Goal: Information Seeking & Learning: Learn about a topic

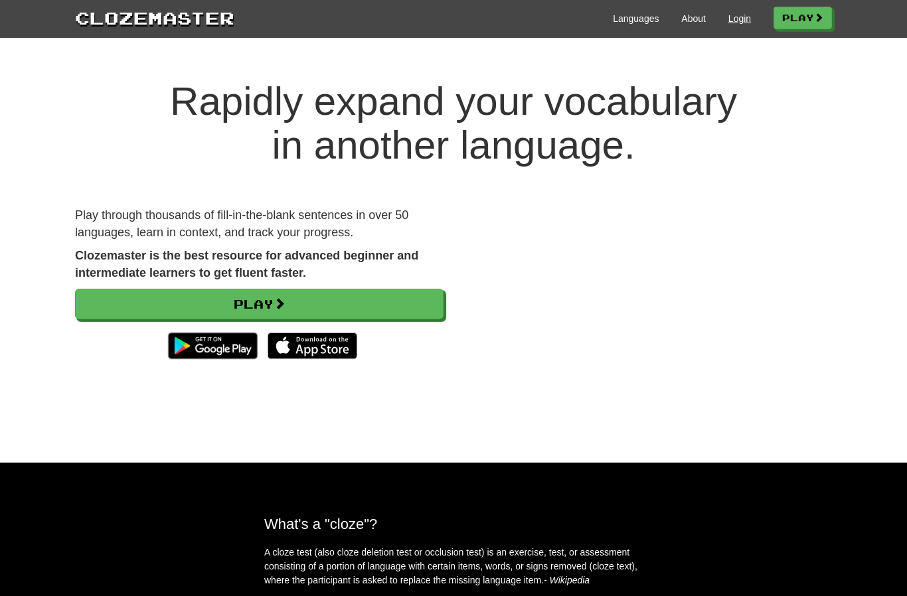
click at [734, 20] on link "Login" at bounding box center [739, 18] width 23 height 13
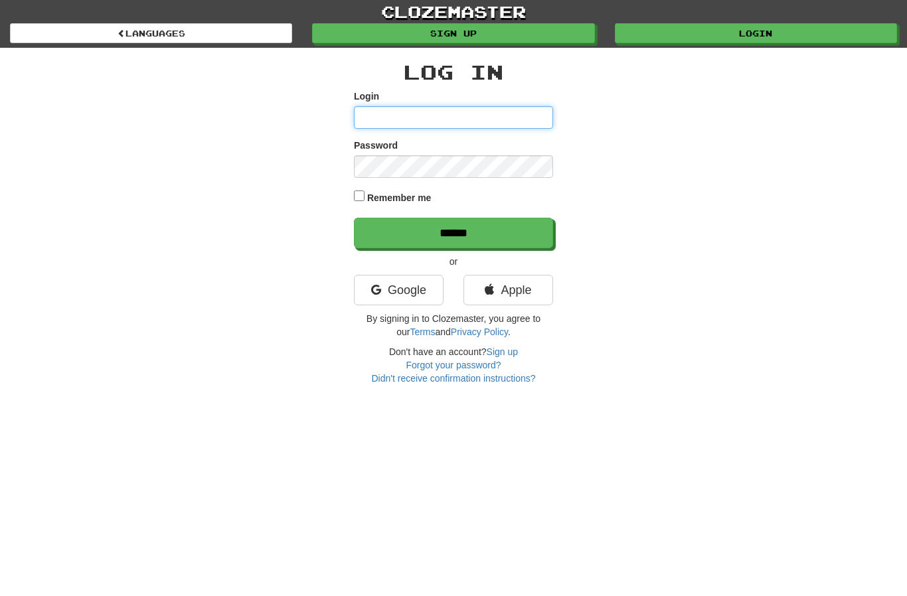
type input "**********"
click at [453, 232] on input "******" at bounding box center [453, 233] width 199 height 31
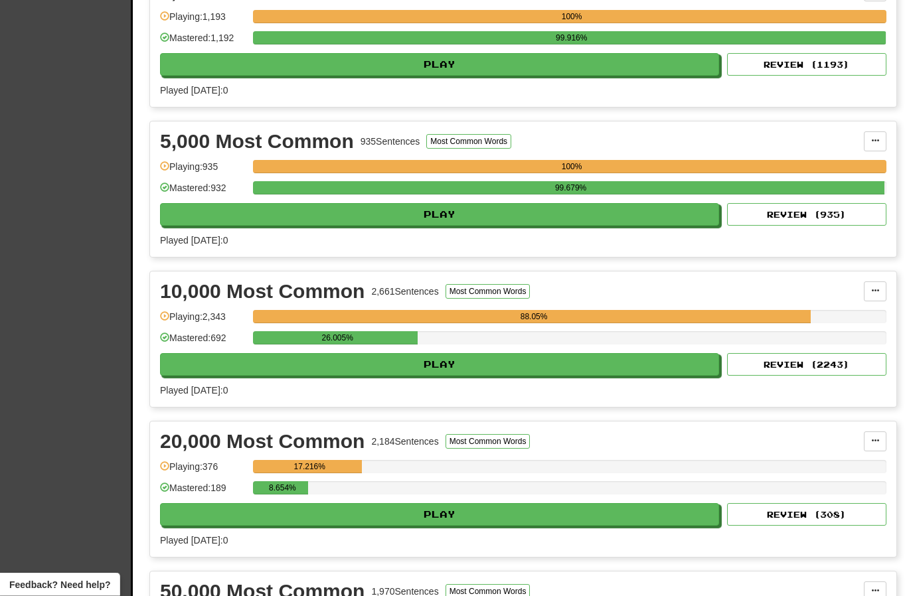
scroll to position [785, 0]
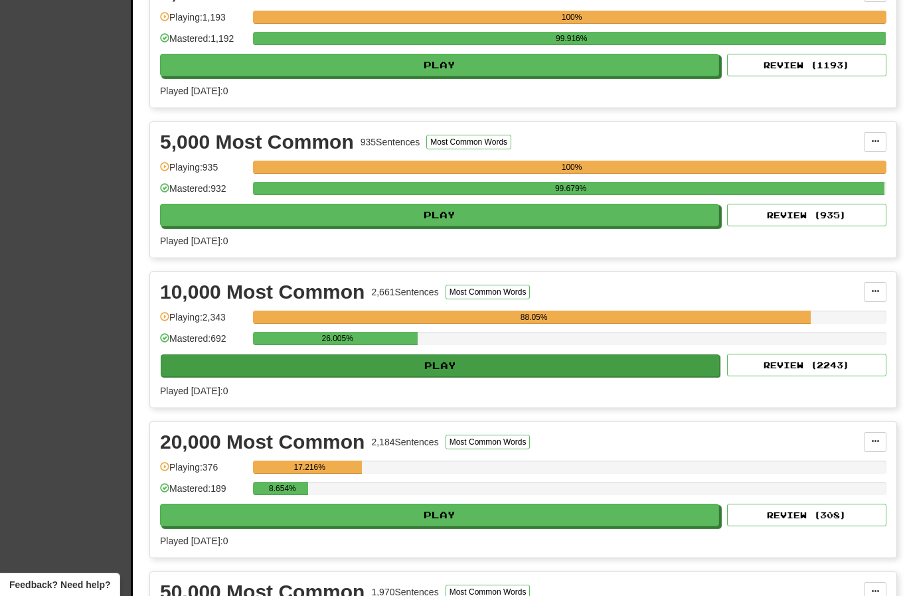
click at [563, 368] on button "Play" at bounding box center [440, 366] width 559 height 23
select select "**"
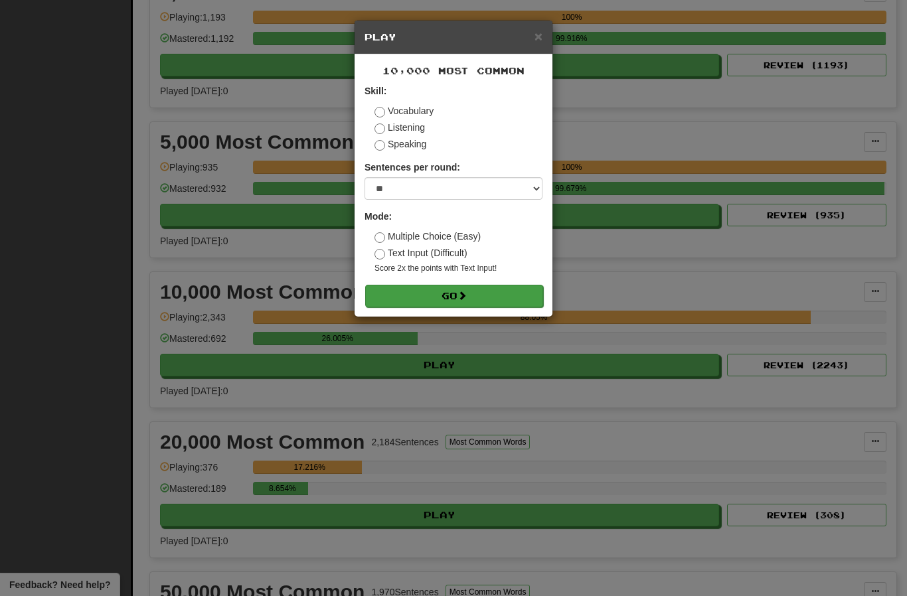
click at [481, 300] on button "Go" at bounding box center [454, 296] width 178 height 23
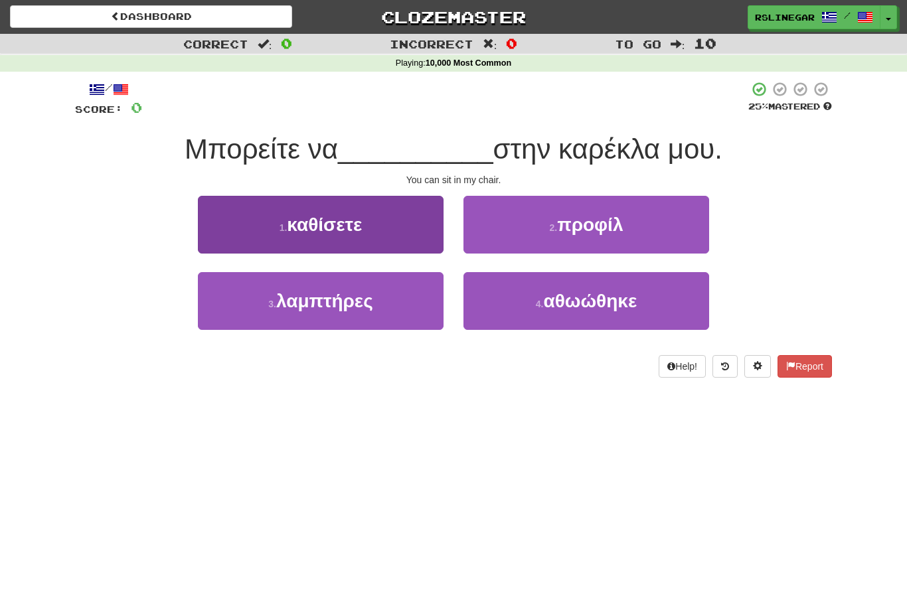
click at [368, 230] on button "1 . καθίσετε" at bounding box center [321, 225] width 246 height 58
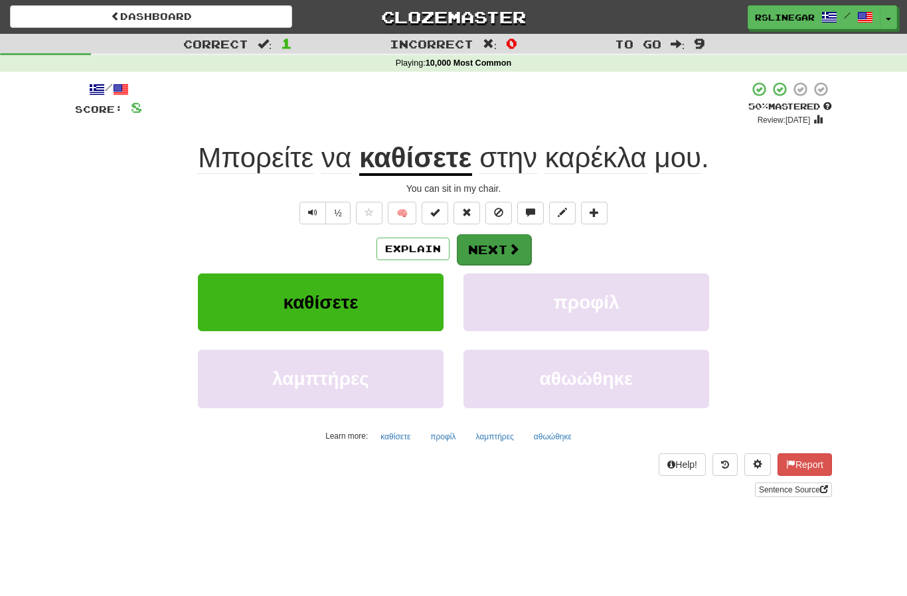
click at [505, 239] on button "Next" at bounding box center [494, 249] width 74 height 31
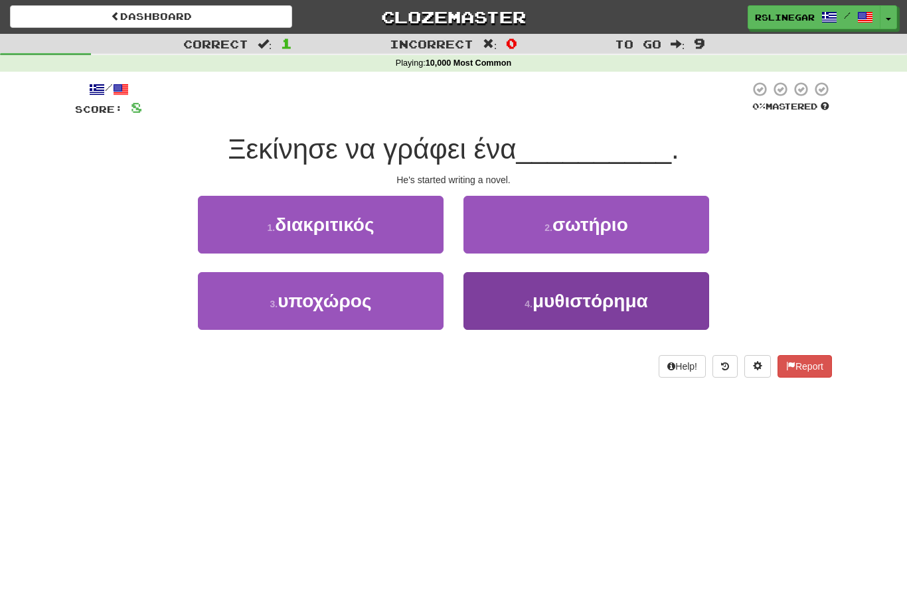
click at [605, 308] on span "μυθιστόρημα" at bounding box center [590, 301] width 116 height 21
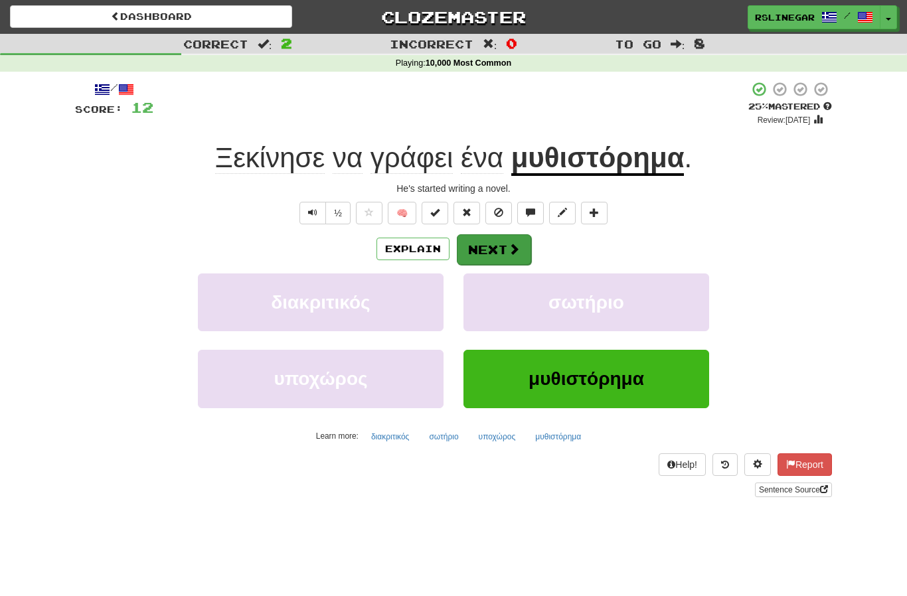
click at [506, 256] on button "Next" at bounding box center [494, 249] width 74 height 31
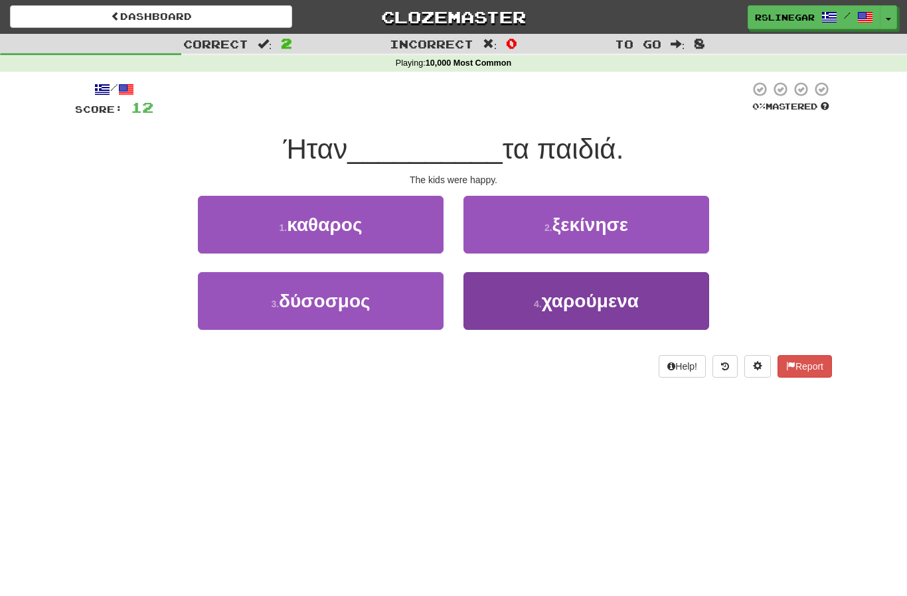
click at [611, 307] on span "χαρούμενα" at bounding box center [590, 301] width 97 height 21
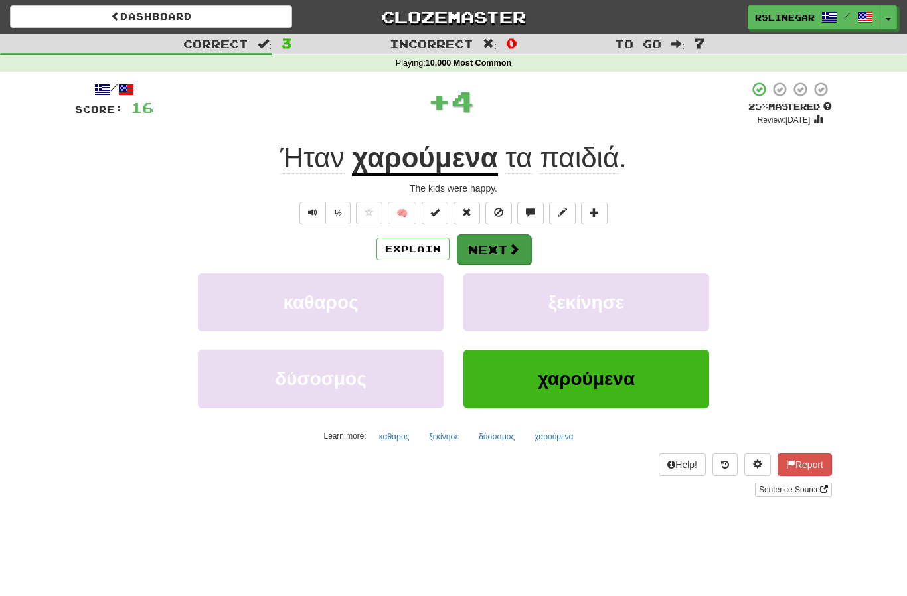
click at [497, 239] on button "Next" at bounding box center [494, 249] width 74 height 31
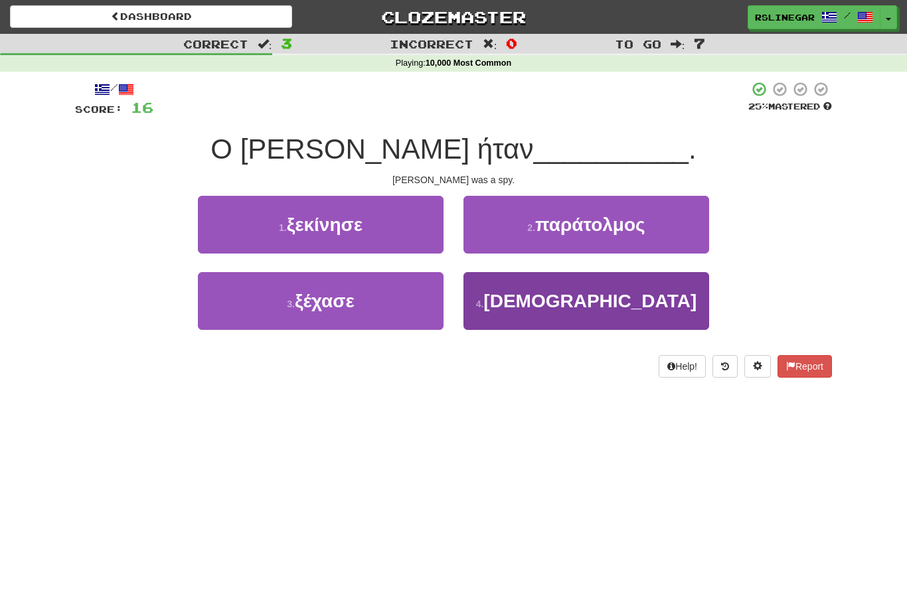
click at [602, 313] on button "4 . κατάσκοπος" at bounding box center [586, 301] width 246 height 58
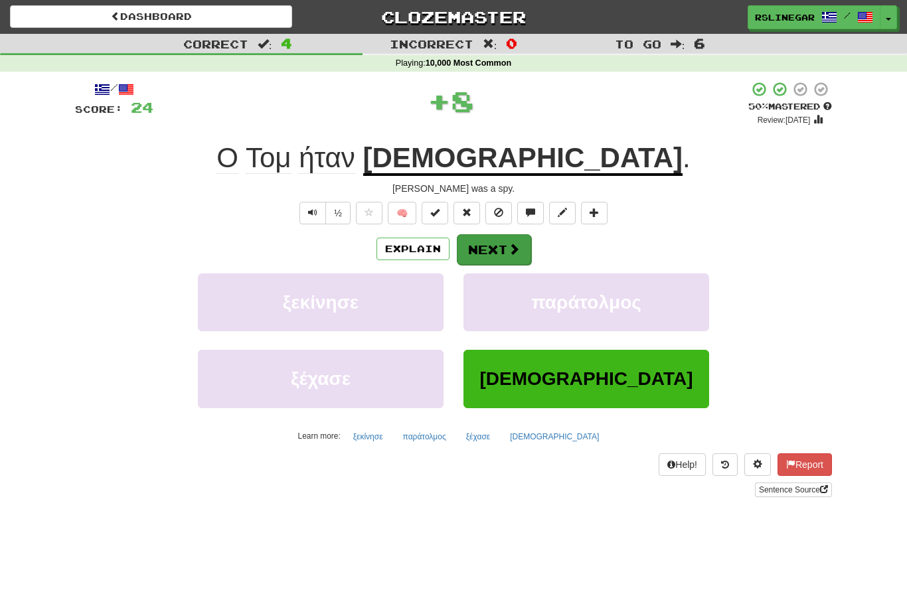
click at [508, 259] on button "Next" at bounding box center [494, 249] width 74 height 31
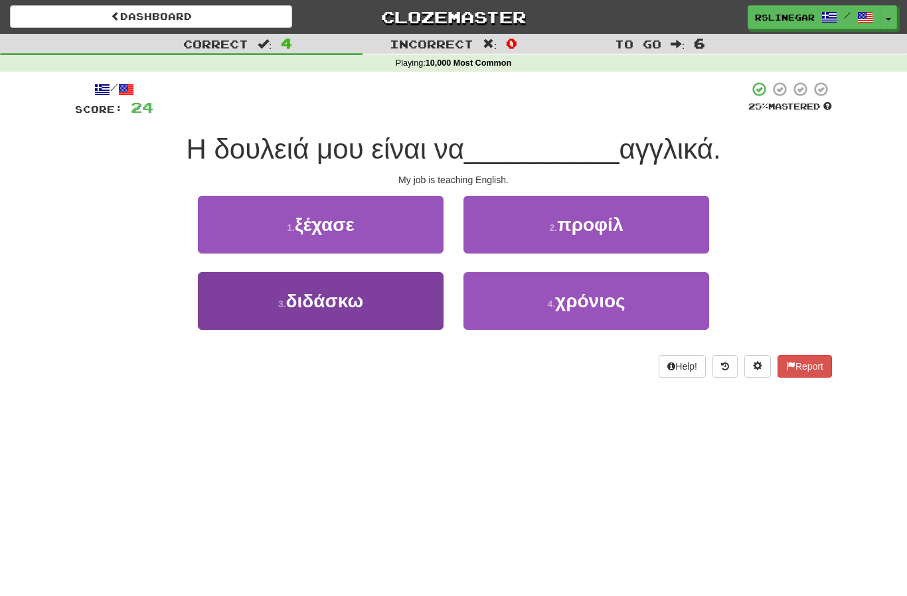
click at [365, 293] on button "3 . διδάσκω" at bounding box center [321, 301] width 246 height 58
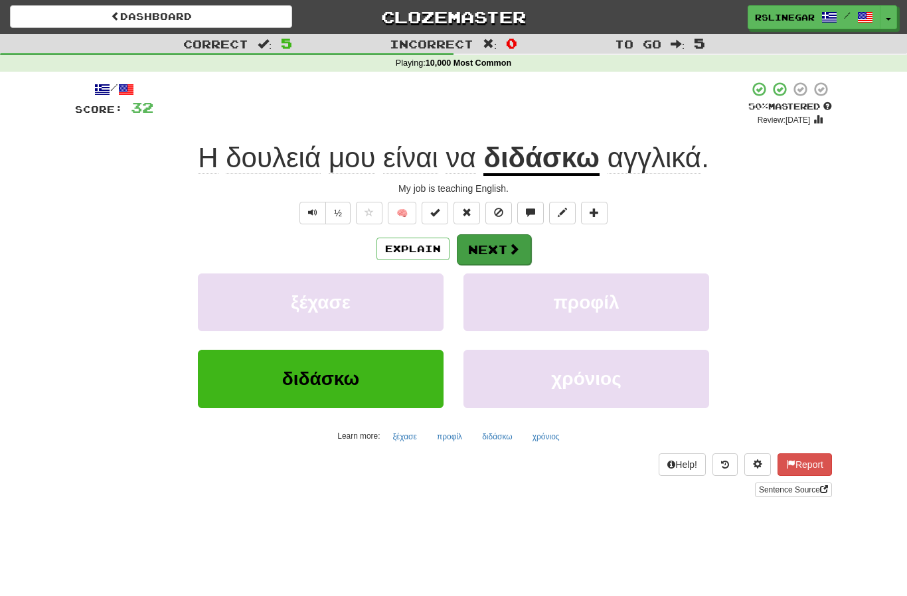
click at [503, 248] on button "Next" at bounding box center [494, 249] width 74 height 31
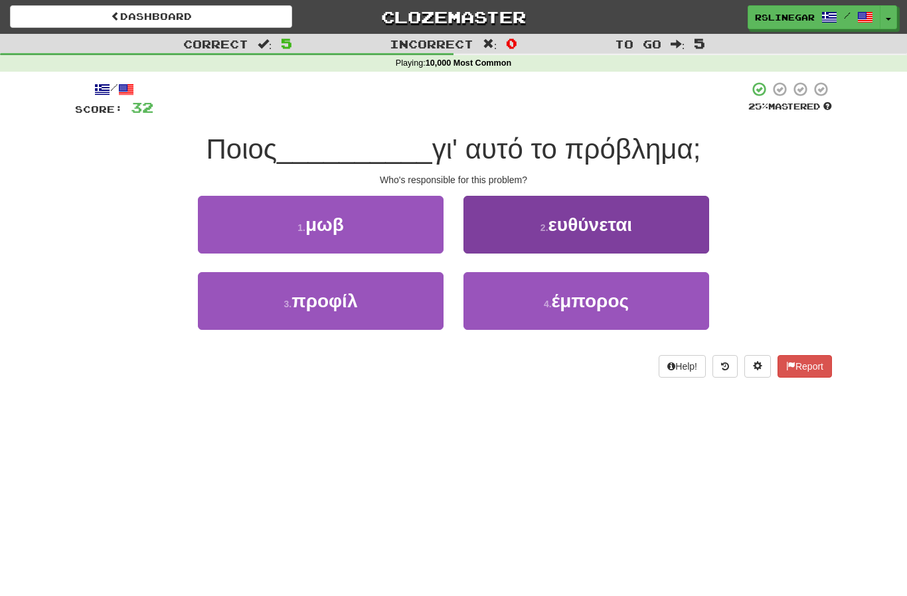
click at [607, 228] on span "ευθύνεται" at bounding box center [590, 224] width 84 height 21
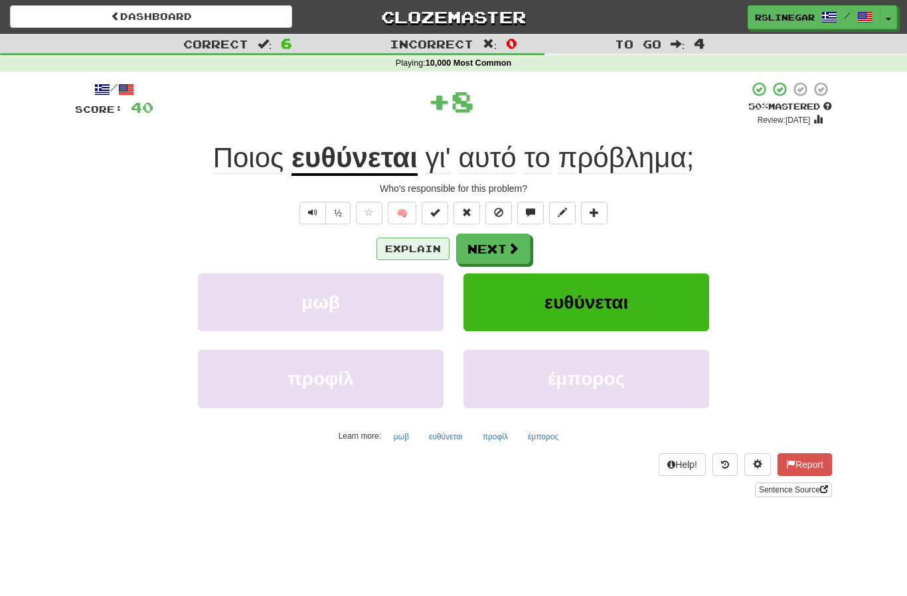
click at [408, 250] on button "Explain" at bounding box center [412, 249] width 73 height 23
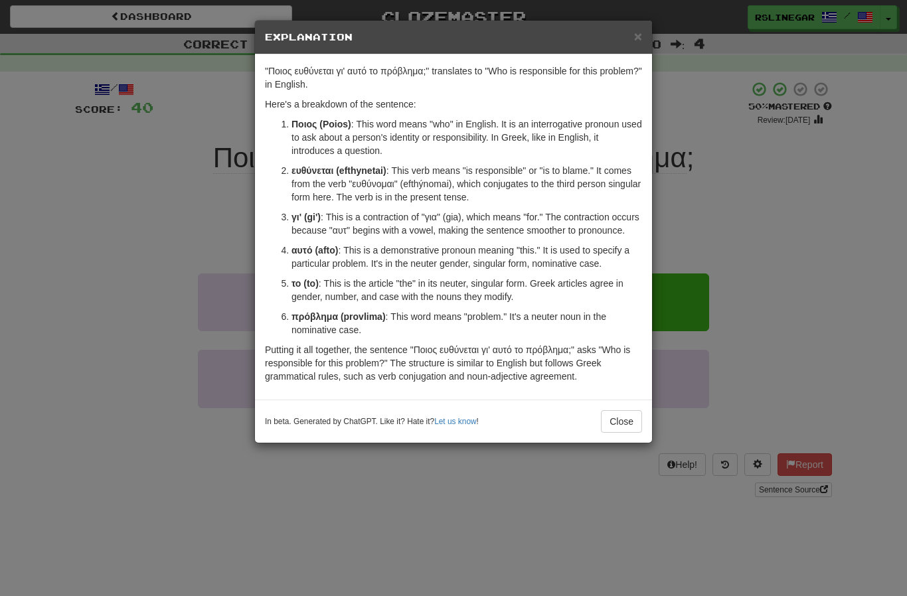
click at [738, 180] on div "× Explanation "Ποιος ευθύνεται γι' αυτό το πρόβλημα;" translates to "Who is res…" at bounding box center [453, 298] width 907 height 596
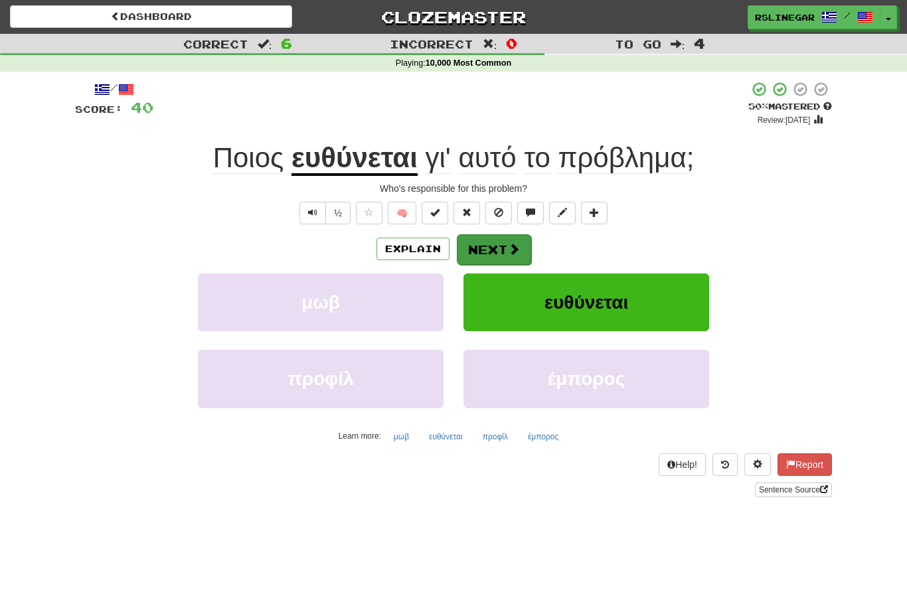
click at [498, 245] on button "Next" at bounding box center [494, 249] width 74 height 31
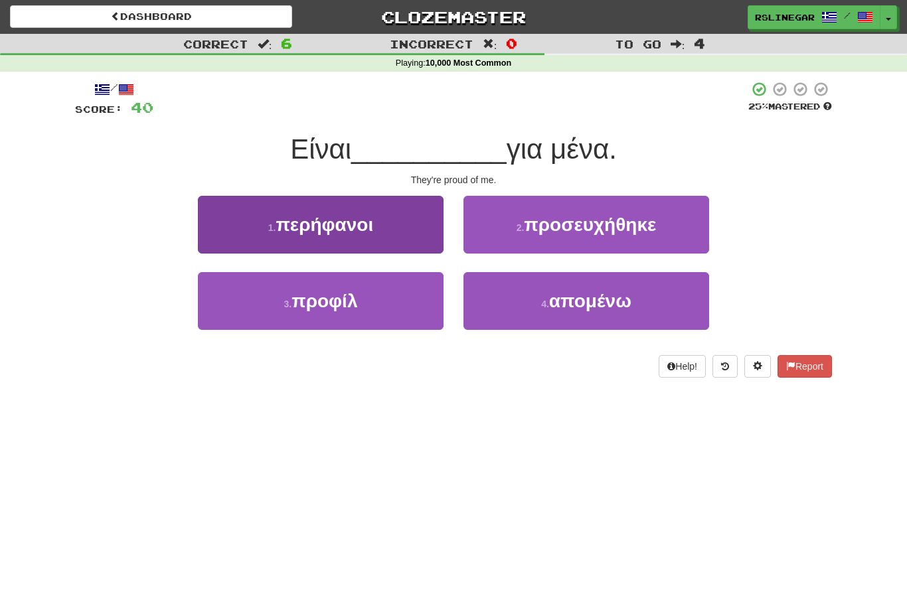
click at [367, 228] on span "περήφανοι" at bounding box center [325, 224] width 98 height 21
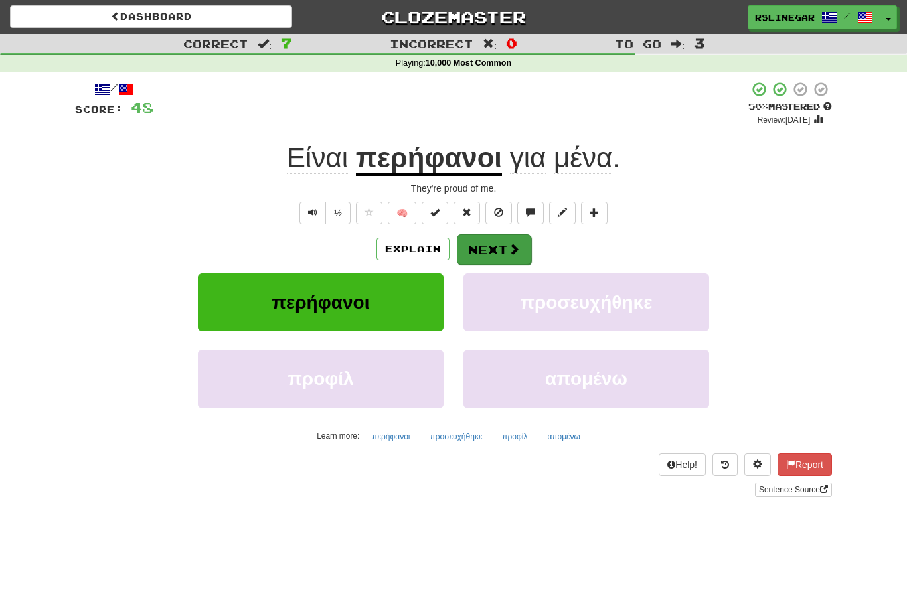
click at [500, 248] on button "Next" at bounding box center [494, 249] width 74 height 31
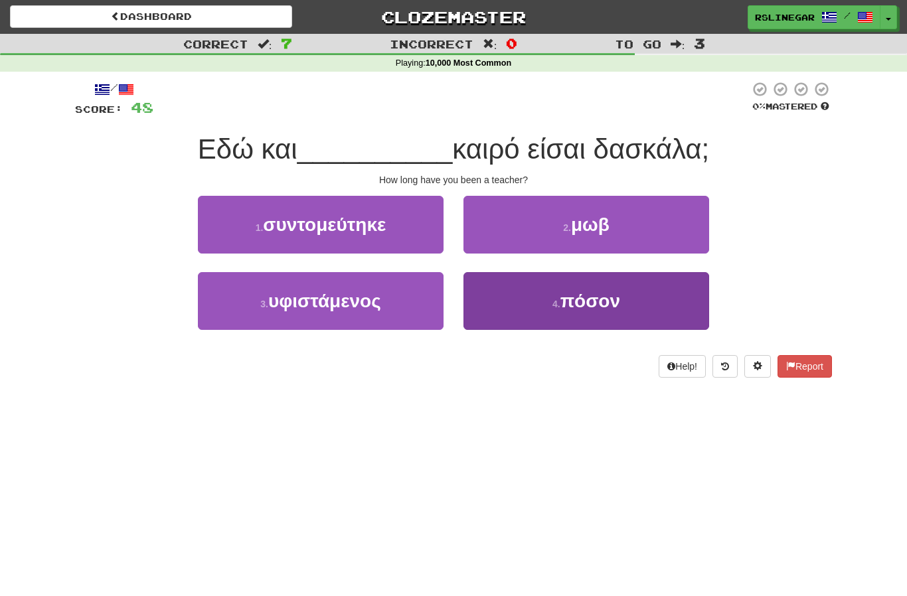
click at [605, 291] on span "πόσον" at bounding box center [590, 301] width 60 height 21
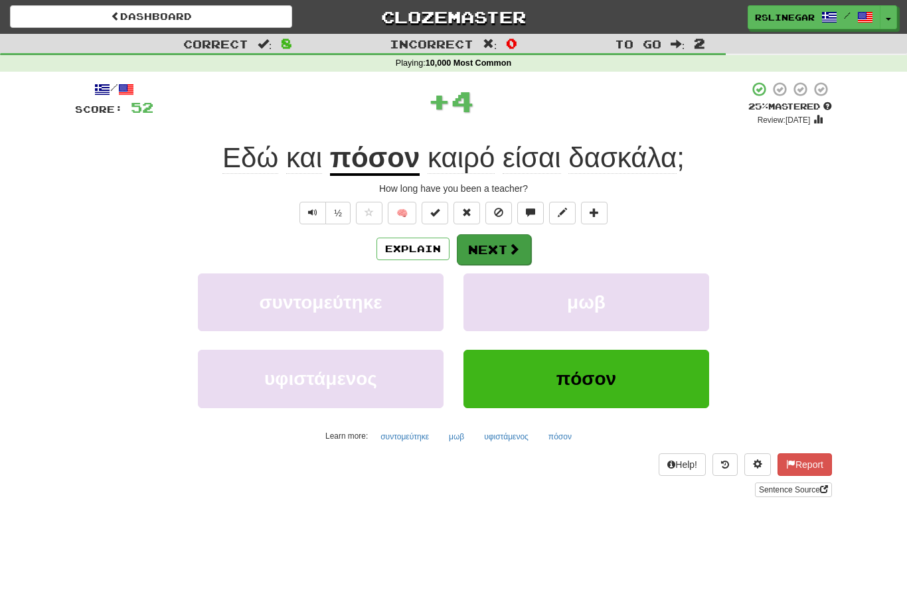
click at [498, 244] on button "Next" at bounding box center [494, 249] width 74 height 31
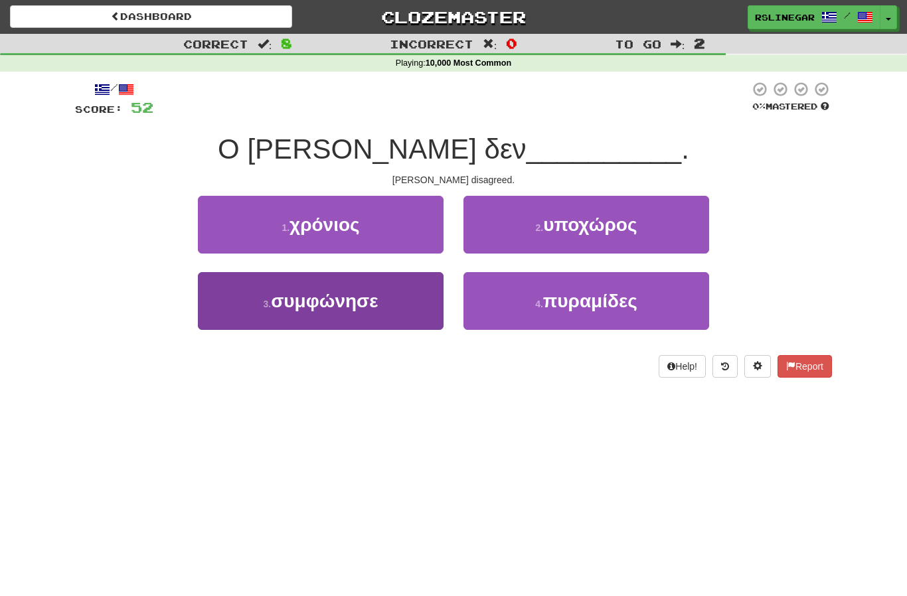
click at [361, 316] on button "3 . συμφώνησε" at bounding box center [321, 301] width 246 height 58
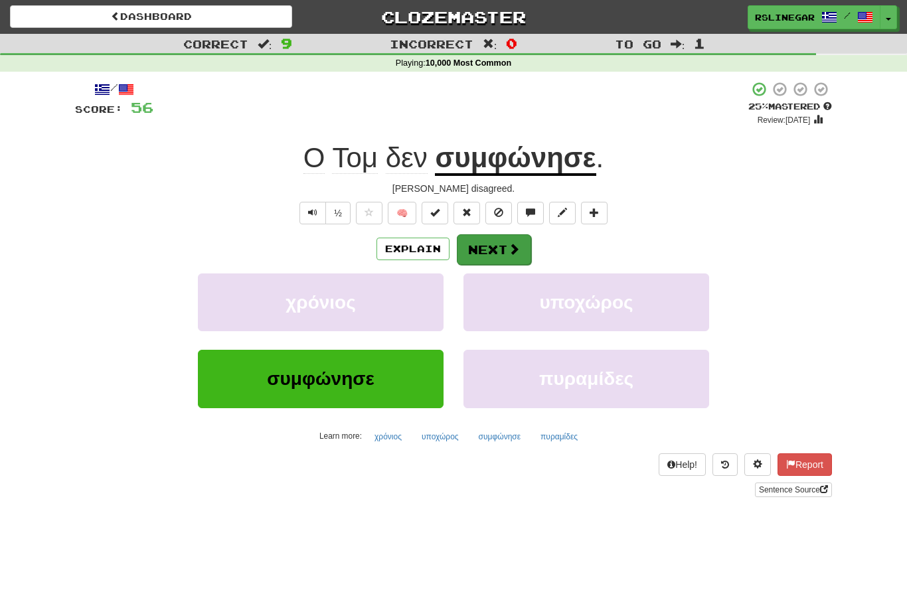
click at [505, 246] on button "Next" at bounding box center [494, 249] width 74 height 31
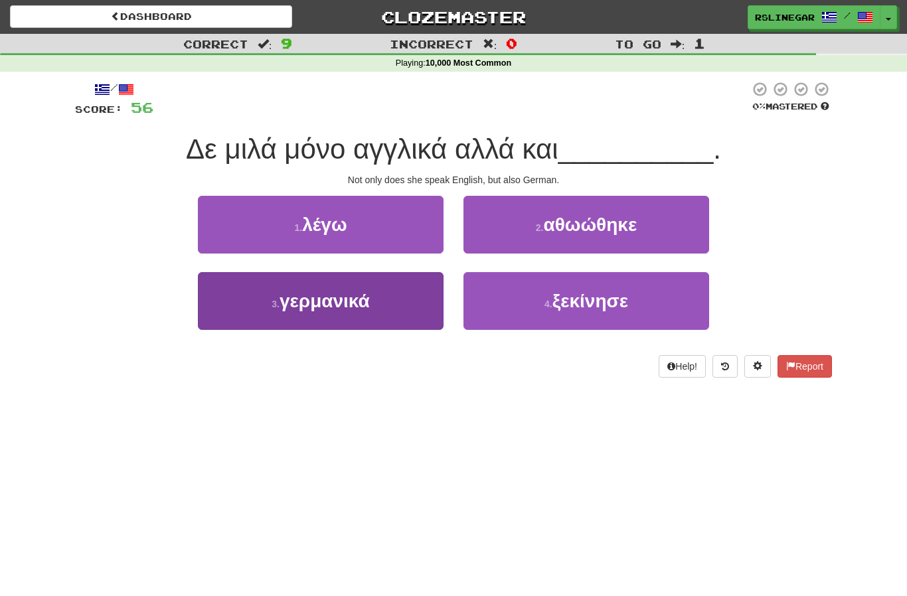
click at [347, 307] on span "γερμανικά" at bounding box center [325, 301] width 90 height 21
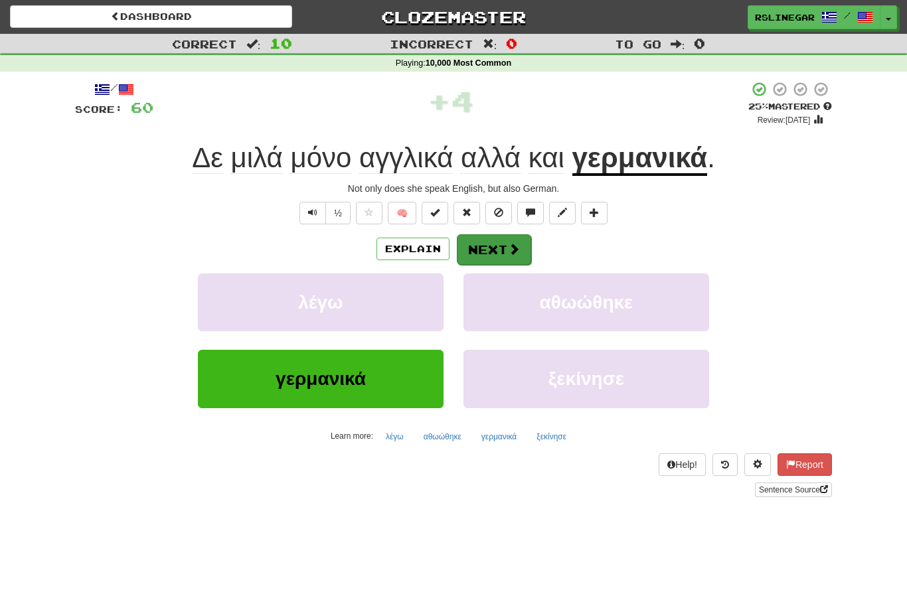
click at [495, 256] on button "Next" at bounding box center [494, 249] width 74 height 31
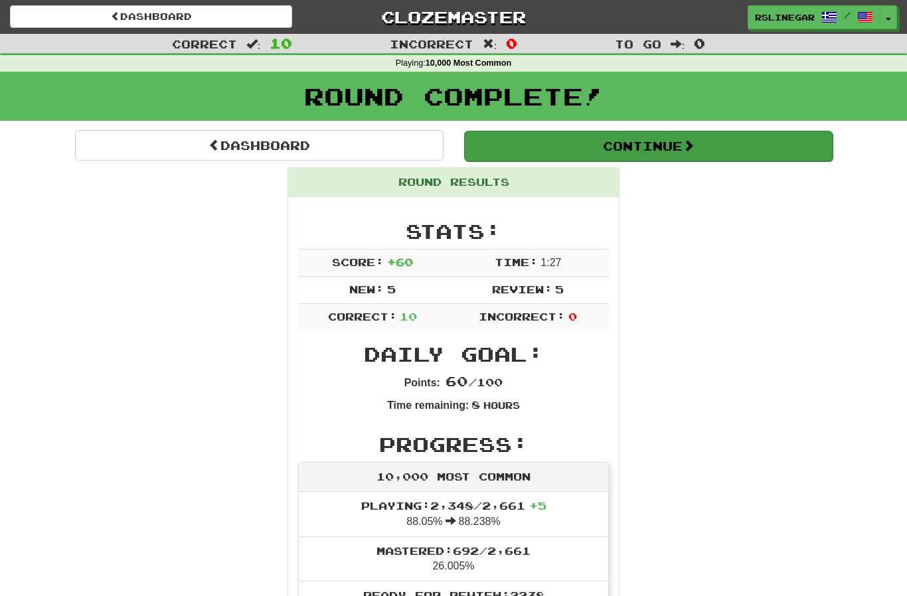
click at [694, 145] on span at bounding box center [689, 145] width 12 height 12
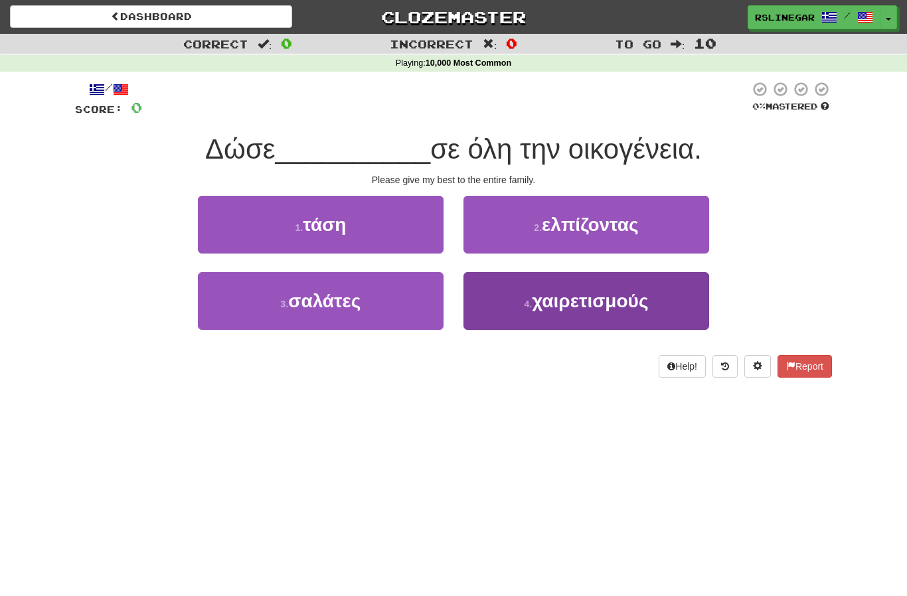
click at [586, 311] on button "4 . χαιρετισμούς" at bounding box center [586, 301] width 246 height 58
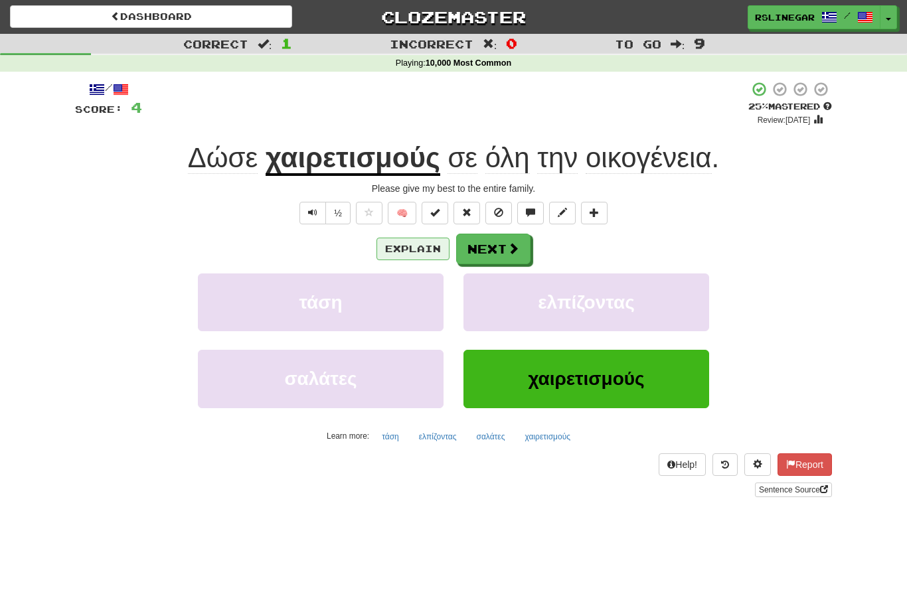
click at [414, 254] on button "Explain" at bounding box center [412, 249] width 73 height 23
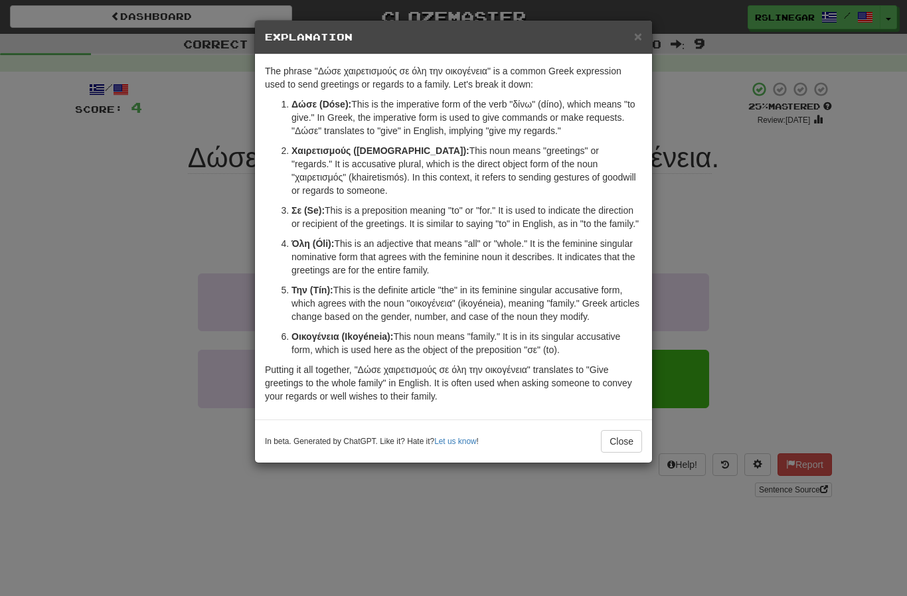
click at [733, 236] on div "× Explanation The phrase "Δώσε χαιρετισμούς σε όλη την οικογένεια" is a common …" at bounding box center [453, 298] width 907 height 596
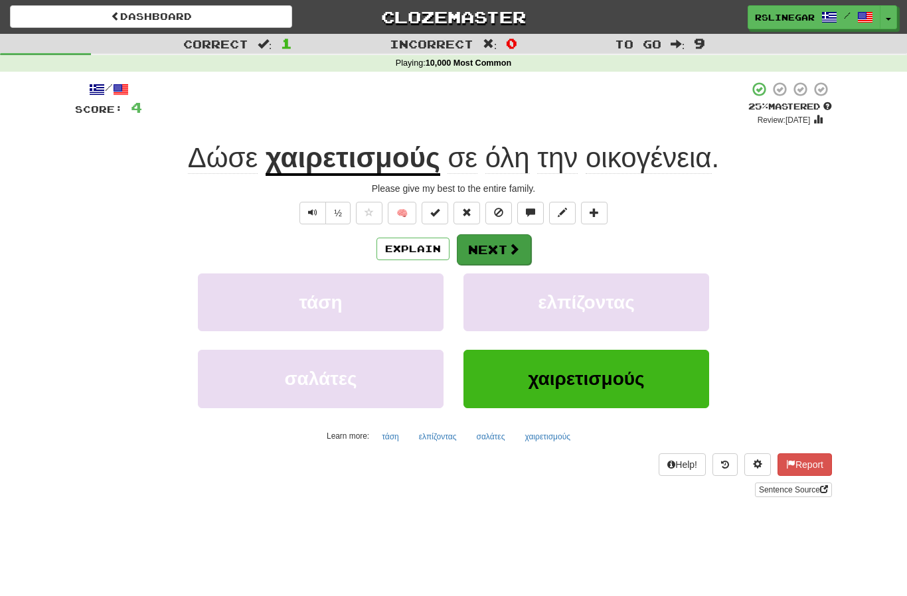
click at [509, 243] on span at bounding box center [514, 249] width 12 height 12
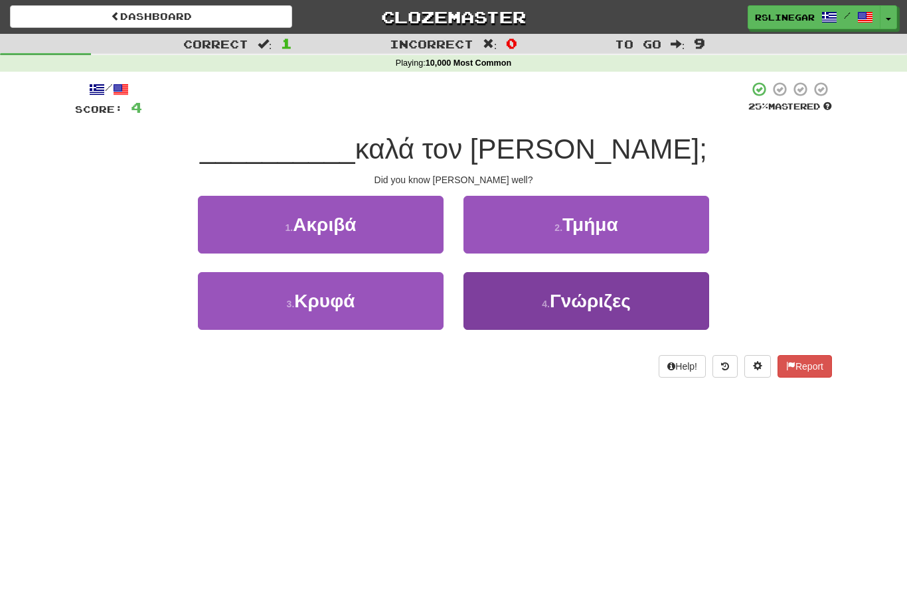
click at [598, 291] on span "Γνώριζες" at bounding box center [590, 301] width 81 height 21
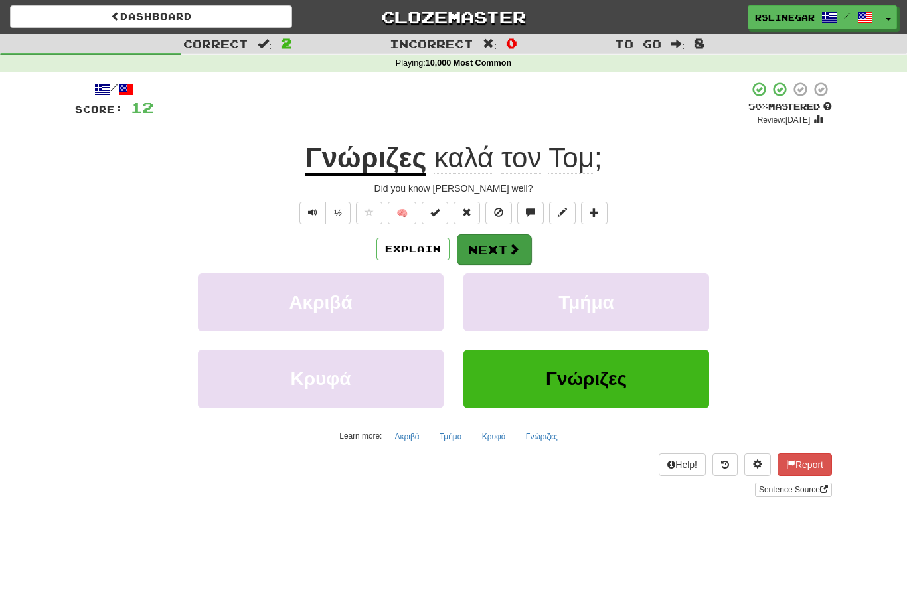
click at [508, 248] on span at bounding box center [514, 249] width 12 height 12
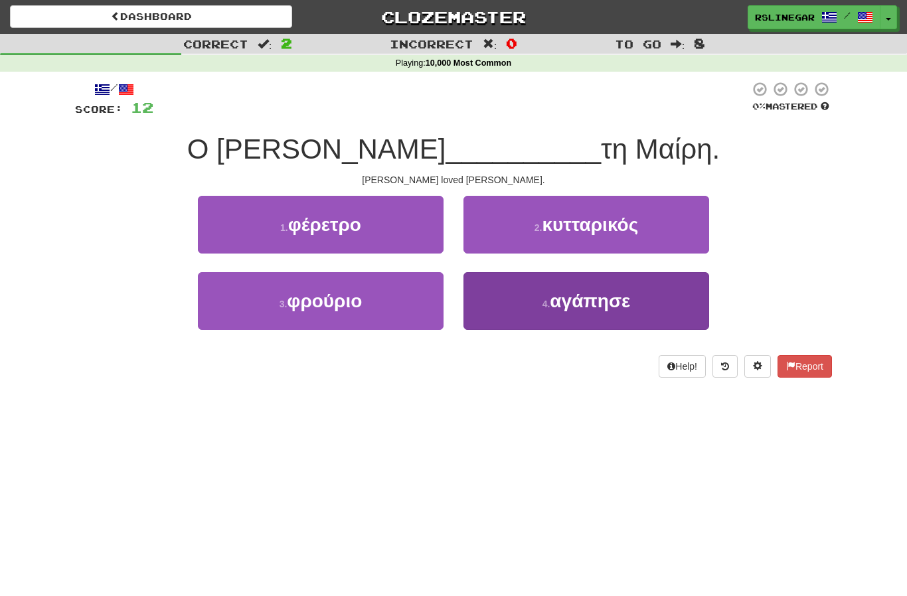
click at [607, 310] on span "αγάπησε" at bounding box center [590, 301] width 80 height 21
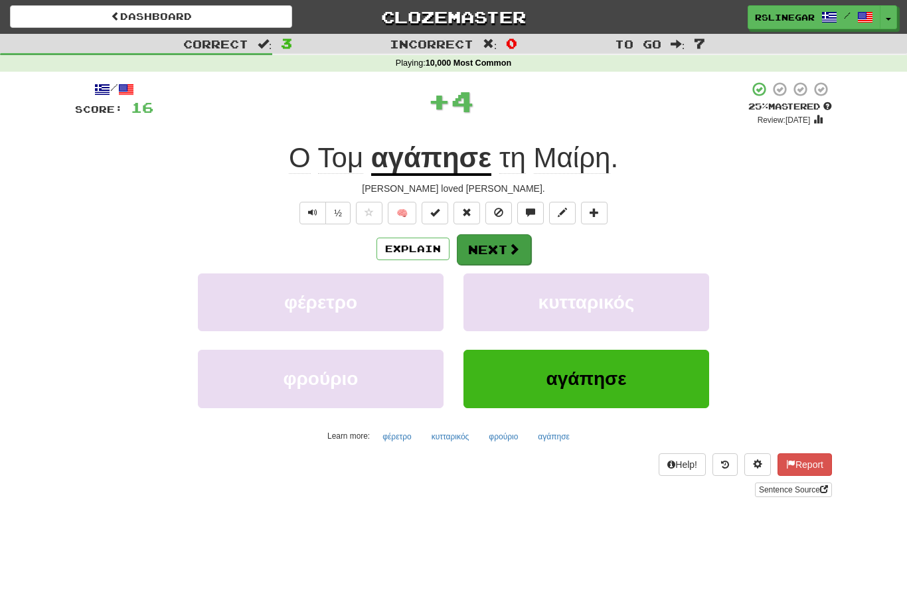
click at [497, 250] on button "Next" at bounding box center [494, 249] width 74 height 31
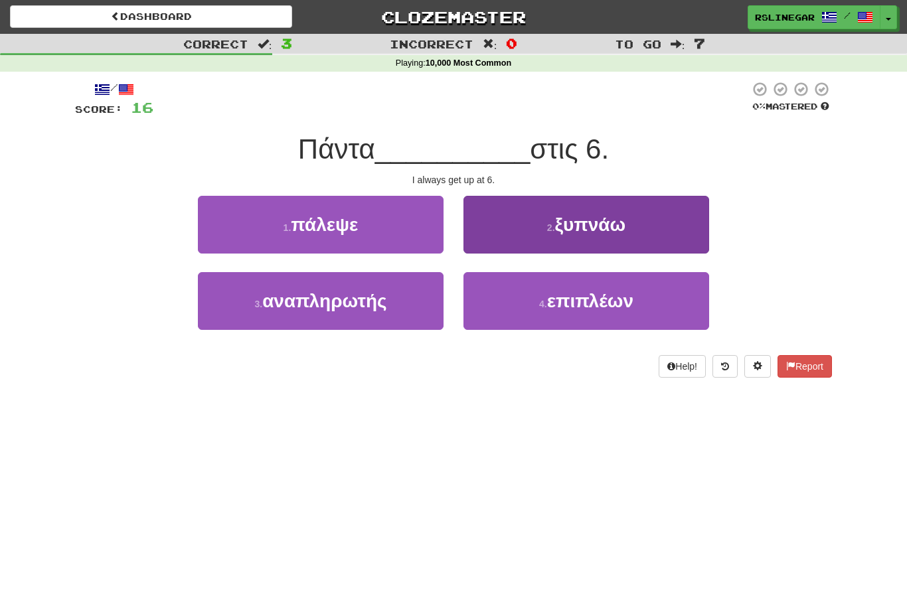
click at [633, 234] on button "2 . ξυπνάω" at bounding box center [586, 225] width 246 height 58
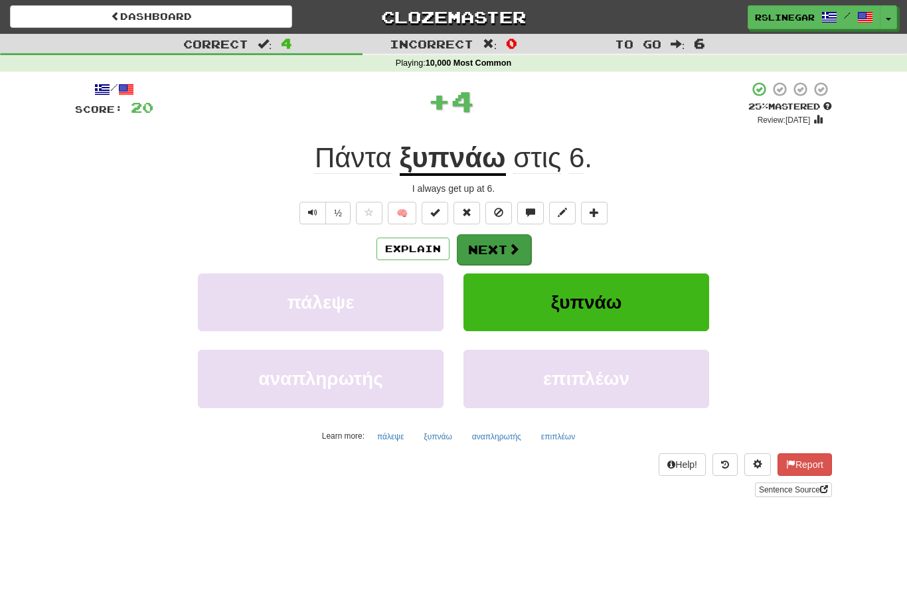
click at [502, 246] on button "Next" at bounding box center [494, 249] width 74 height 31
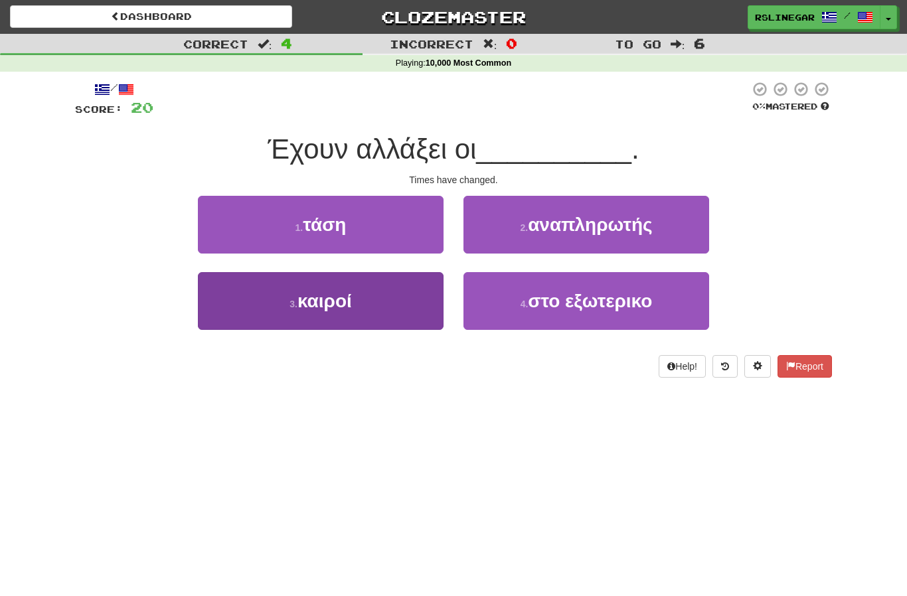
click at [354, 307] on button "3 . καιροί" at bounding box center [321, 301] width 246 height 58
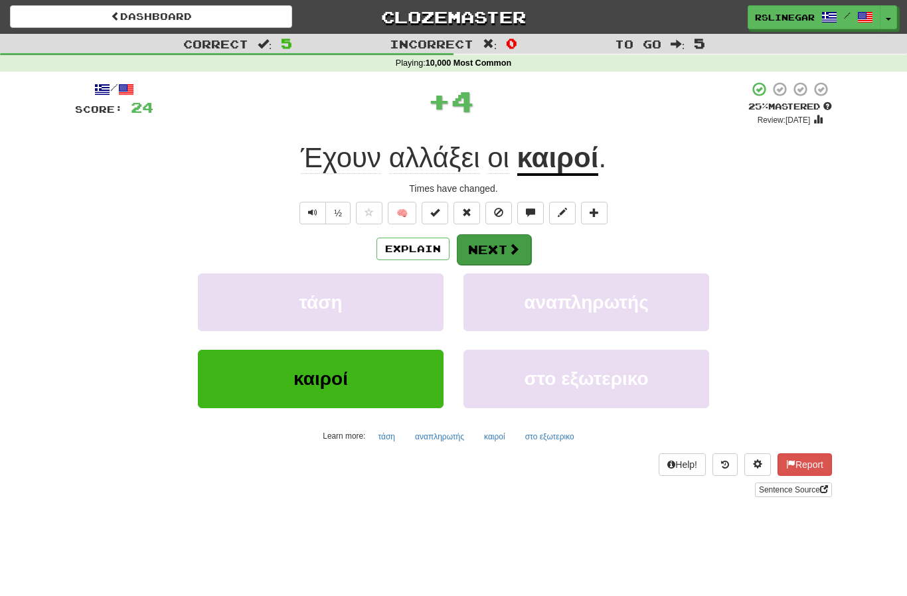
click at [512, 243] on span at bounding box center [514, 249] width 12 height 12
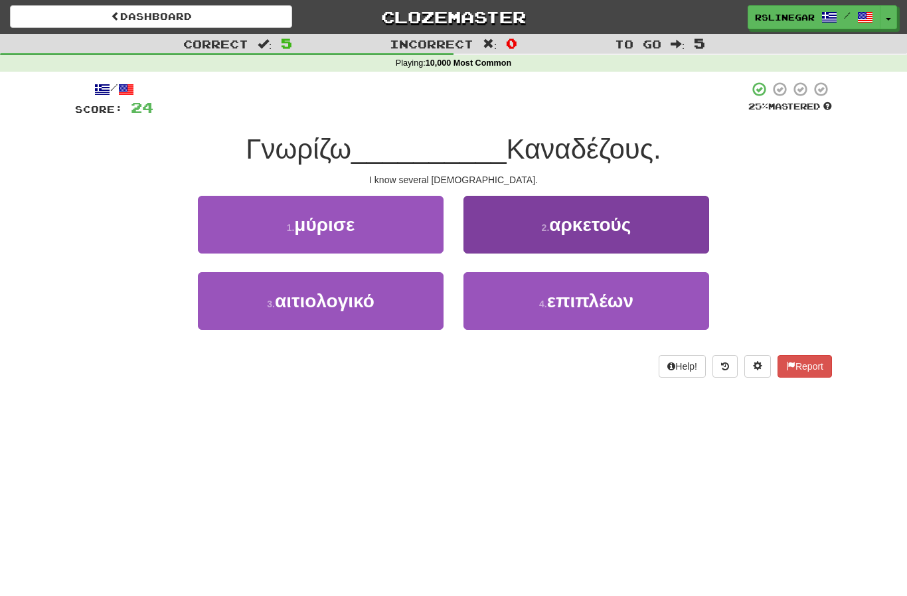
click at [619, 230] on span "αρκετούς" at bounding box center [590, 224] width 82 height 21
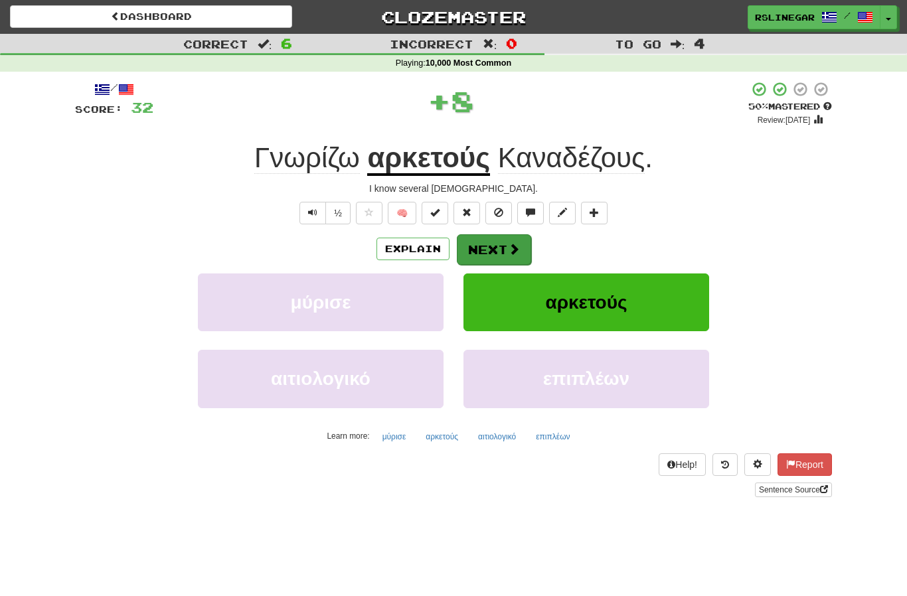
click at [498, 245] on button "Next" at bounding box center [494, 249] width 74 height 31
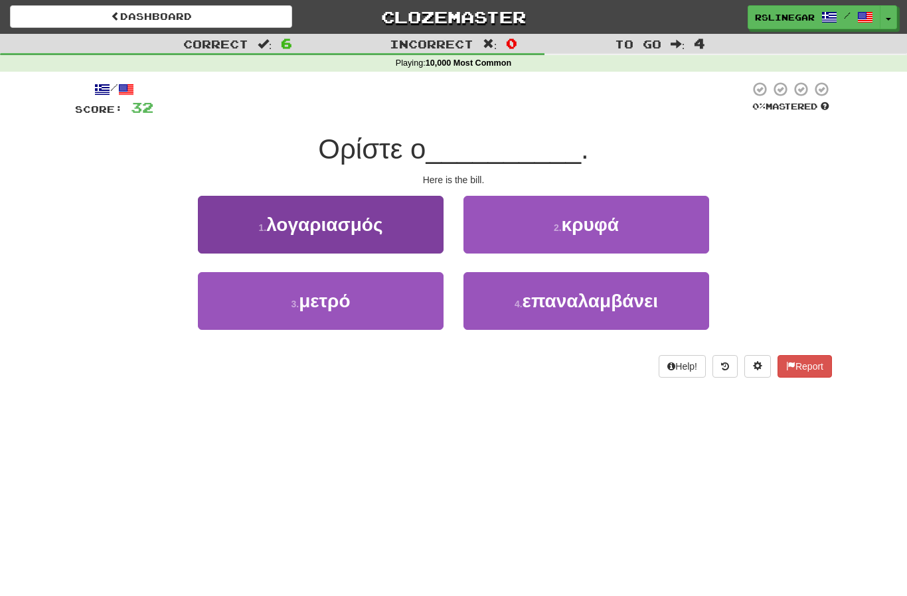
click at [376, 226] on span "λογαριασμός" at bounding box center [324, 224] width 116 height 21
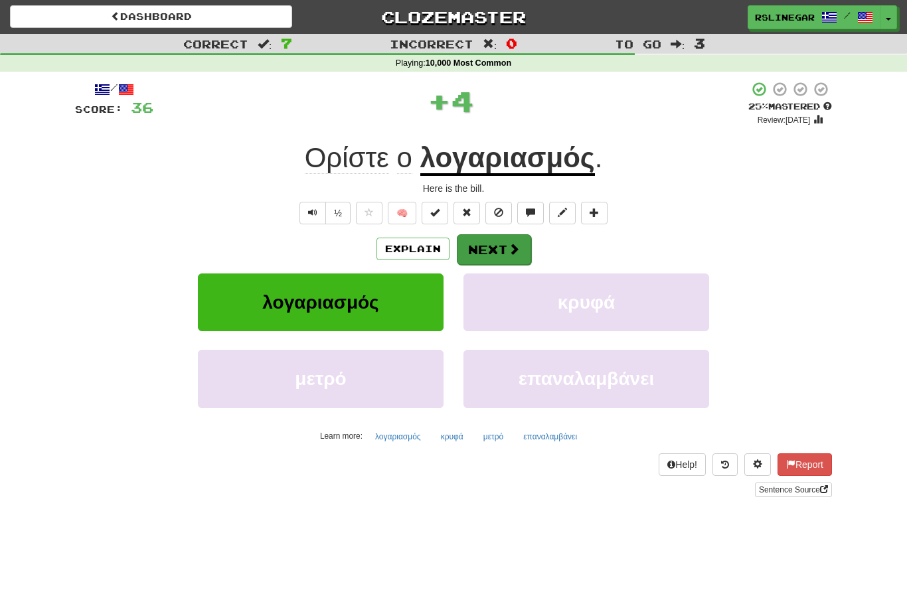
click at [501, 250] on button "Next" at bounding box center [494, 249] width 74 height 31
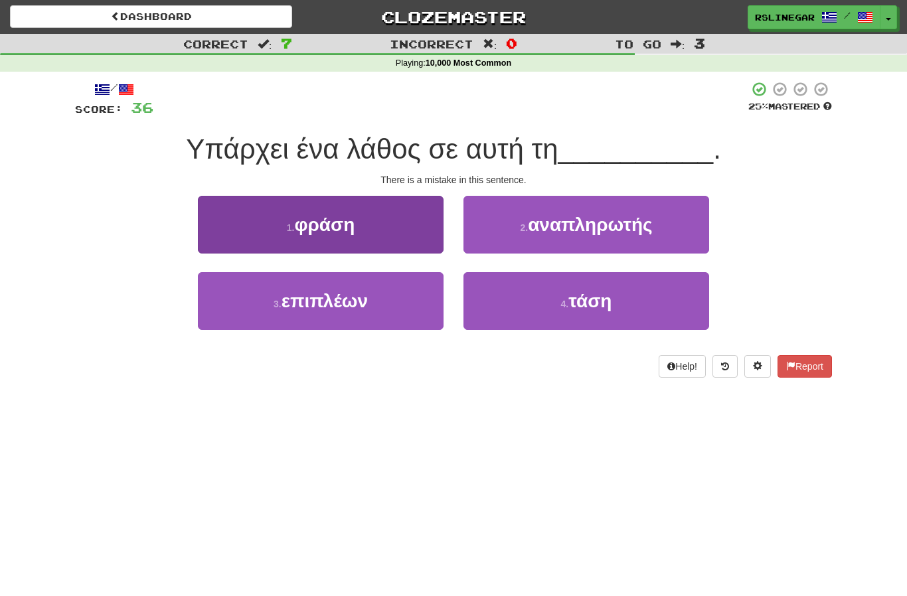
click at [361, 236] on button "1 . φράση" at bounding box center [321, 225] width 246 height 58
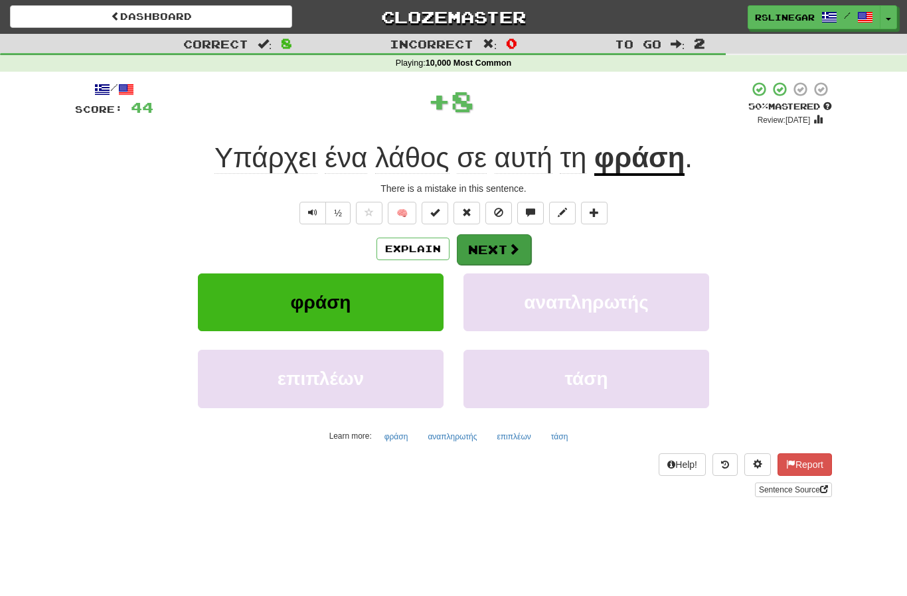
click at [504, 242] on button "Next" at bounding box center [494, 249] width 74 height 31
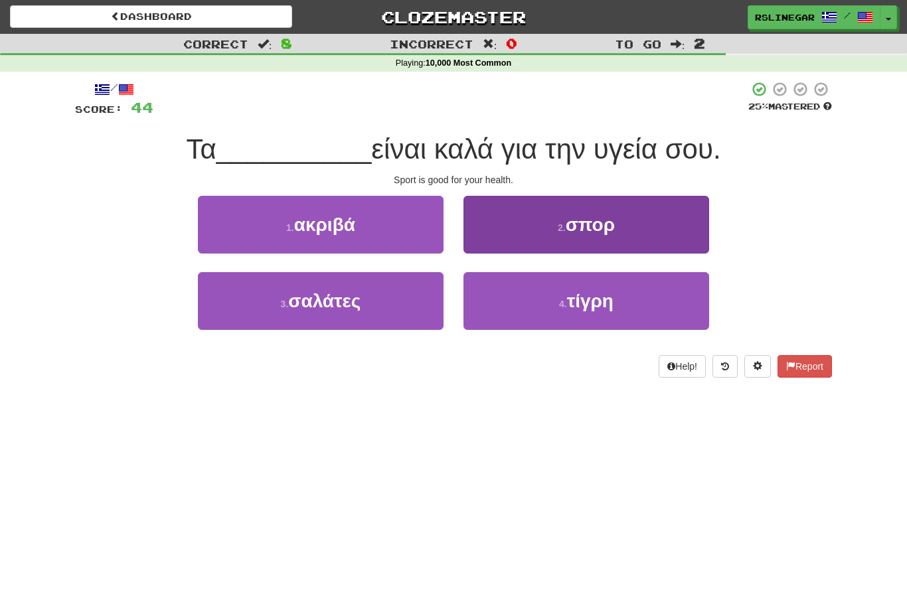
click at [635, 226] on button "2 . σπορ" at bounding box center [586, 225] width 246 height 58
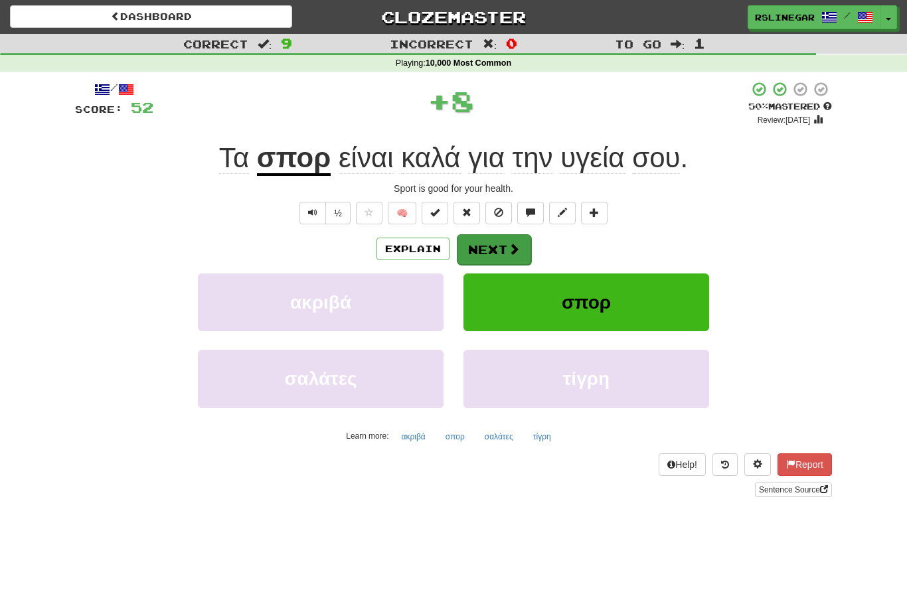
click at [504, 236] on button "Next" at bounding box center [494, 249] width 74 height 31
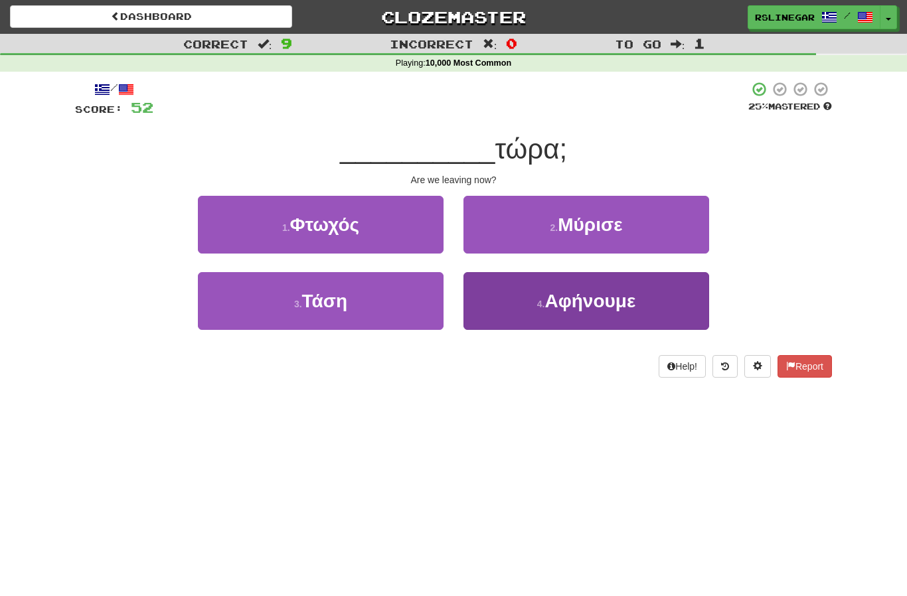
click at [583, 311] on button "4 . Αφήνουμε" at bounding box center [586, 301] width 246 height 58
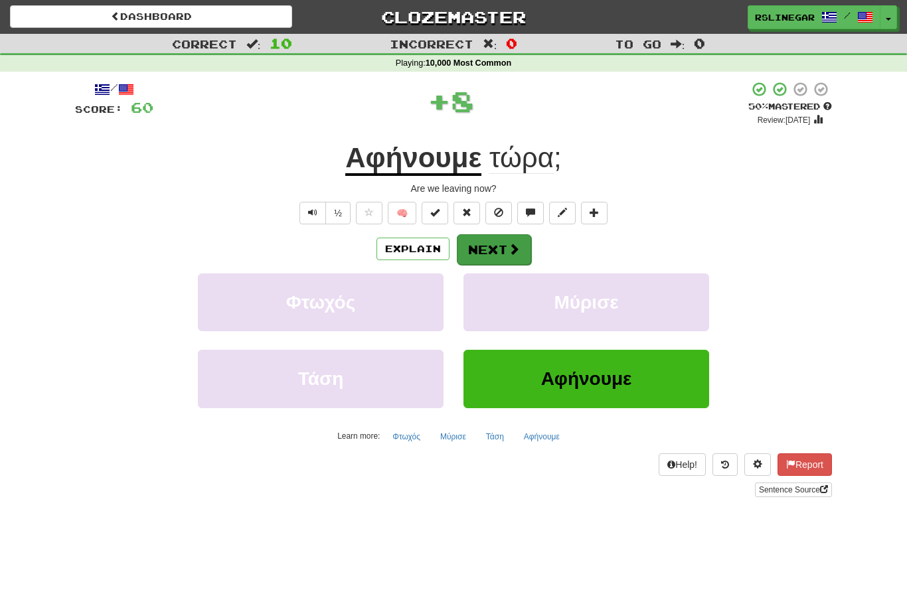
click at [498, 252] on button "Next" at bounding box center [494, 249] width 74 height 31
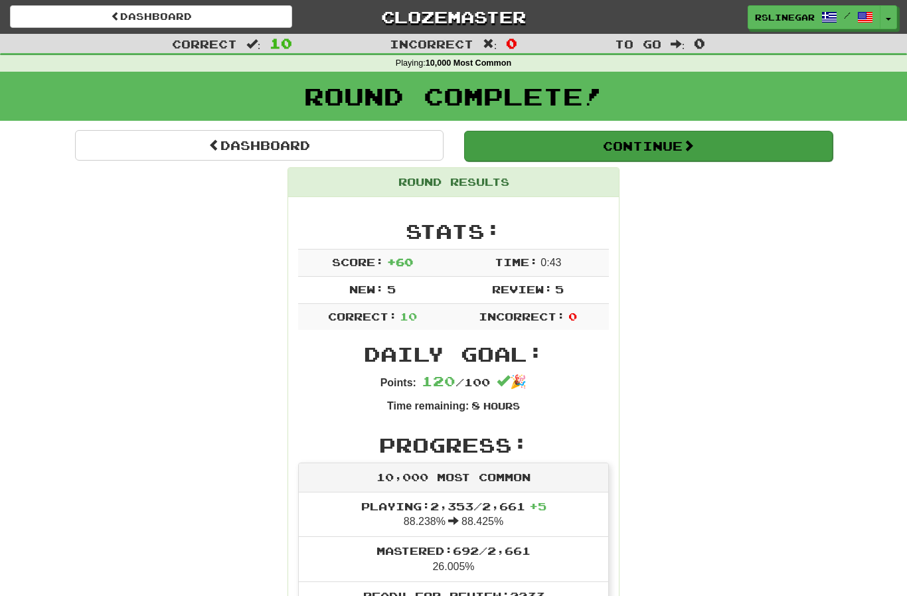
click at [670, 147] on button "Continue" at bounding box center [648, 146] width 368 height 31
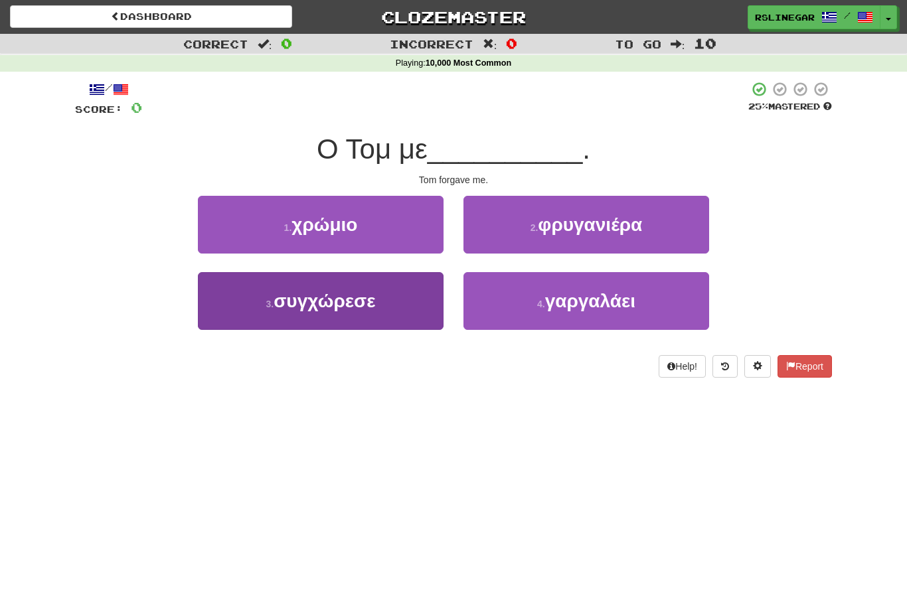
click at [360, 311] on button "3 . συγχώρεσε" at bounding box center [321, 301] width 246 height 58
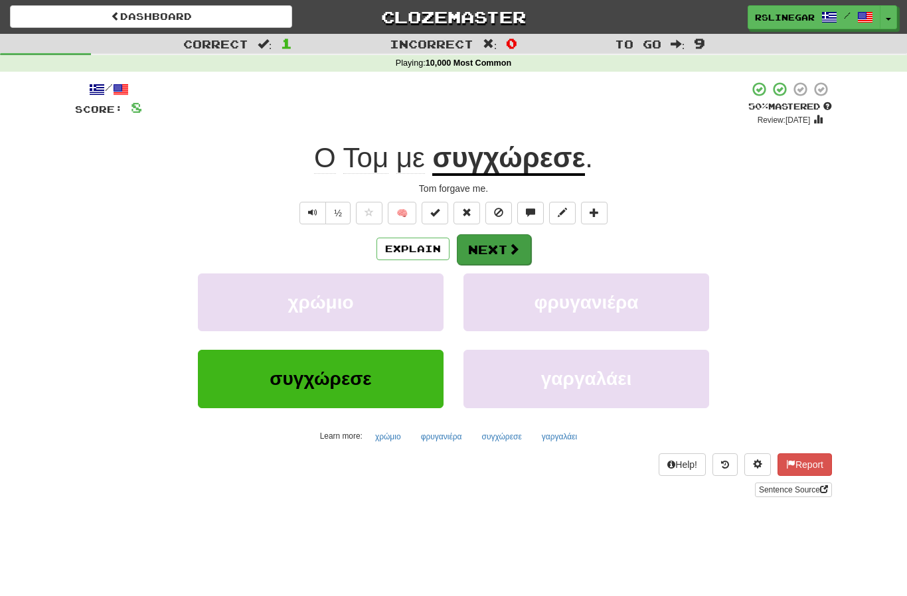
click at [514, 245] on span at bounding box center [514, 249] width 12 height 12
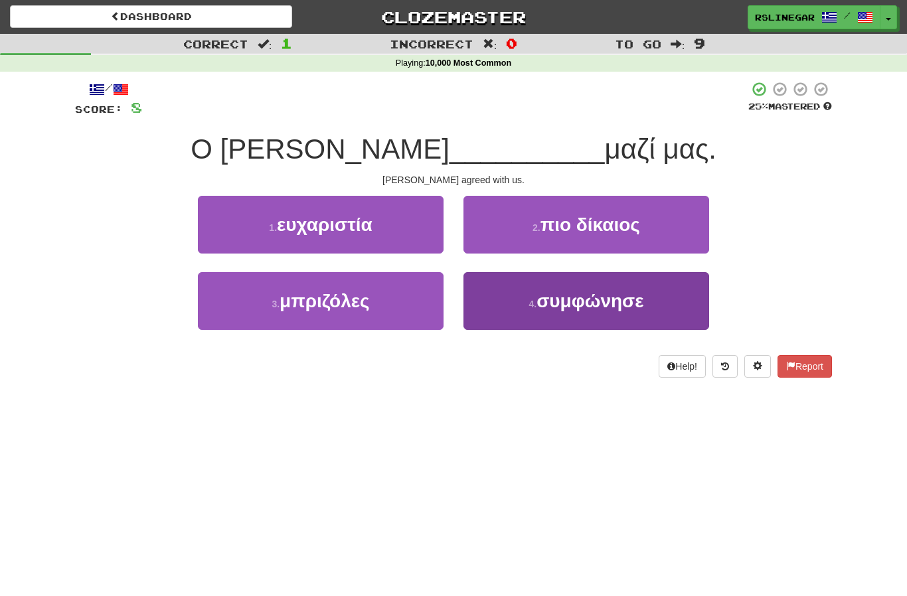
click at [594, 314] on button "4 . συμφώνησε" at bounding box center [586, 301] width 246 height 58
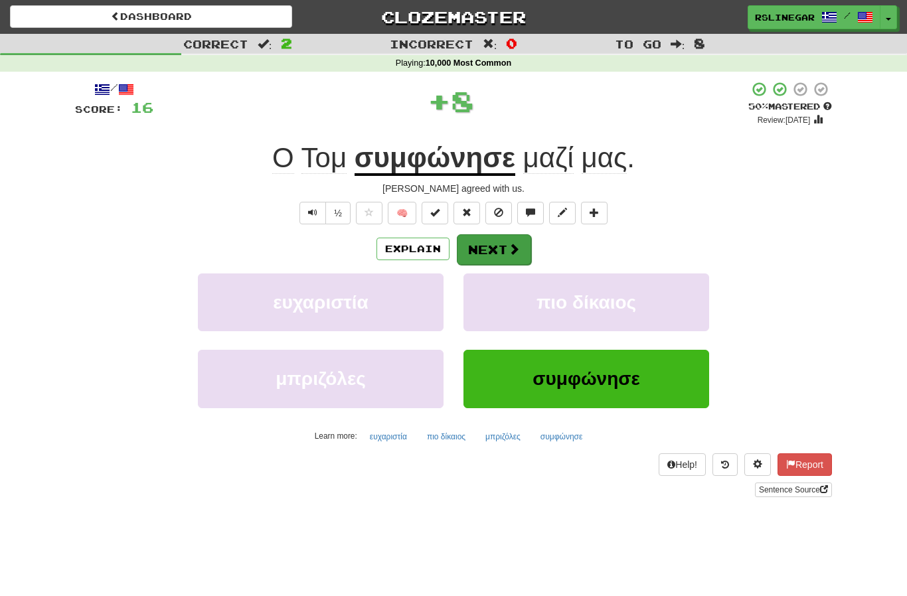
click at [500, 250] on button "Next" at bounding box center [494, 249] width 74 height 31
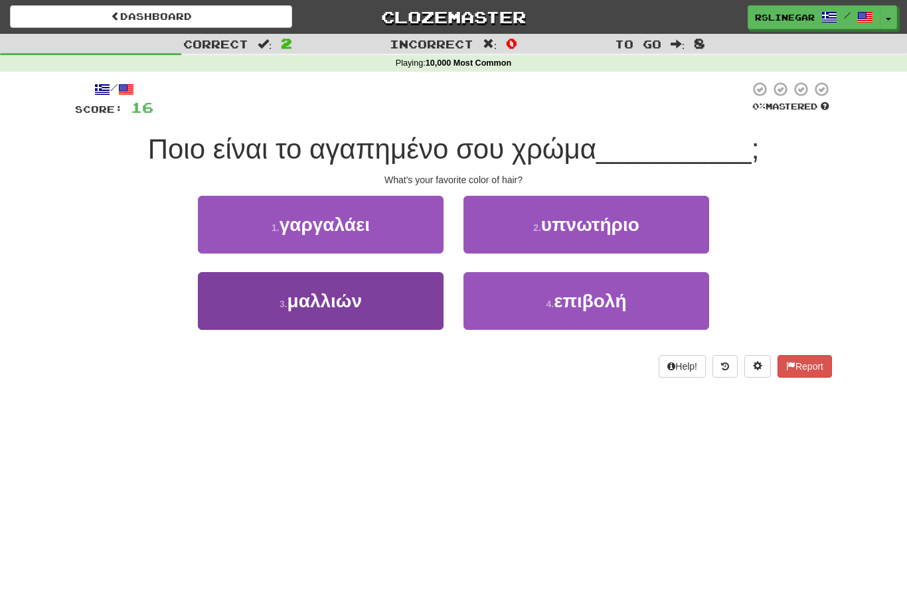
click at [353, 303] on span "μαλλιών" at bounding box center [324, 301] width 75 height 21
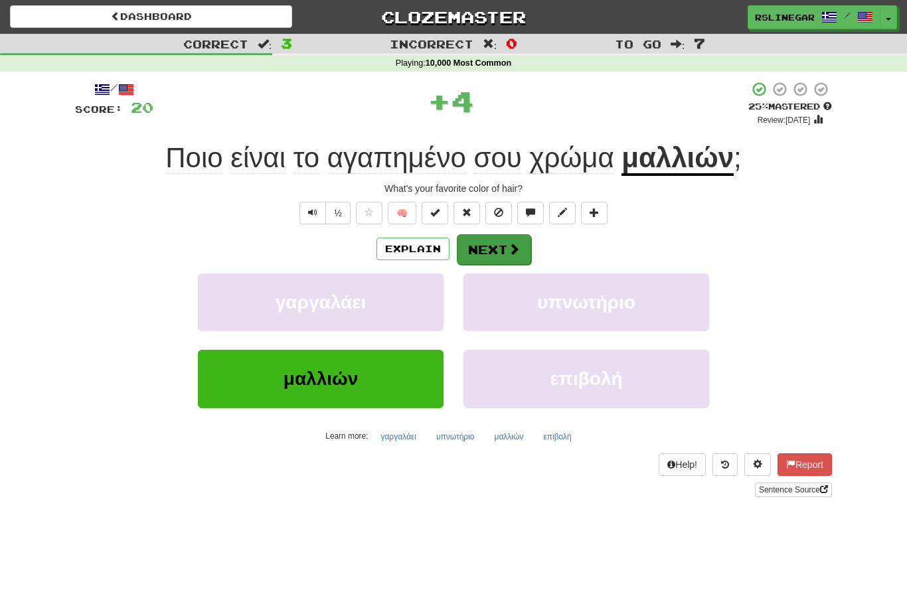
click at [508, 244] on span at bounding box center [514, 249] width 12 height 12
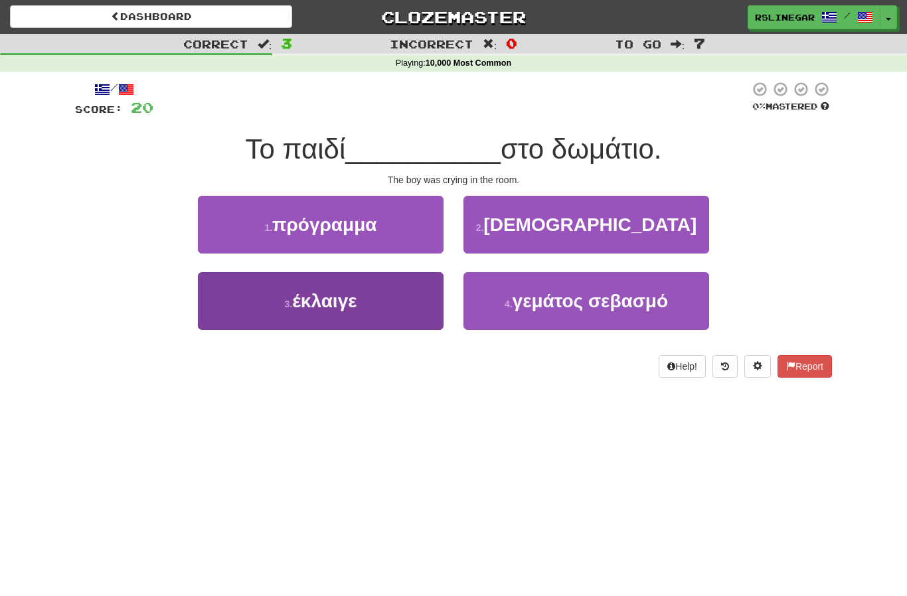
click at [357, 302] on span "έκλαιγε" at bounding box center [324, 301] width 64 height 21
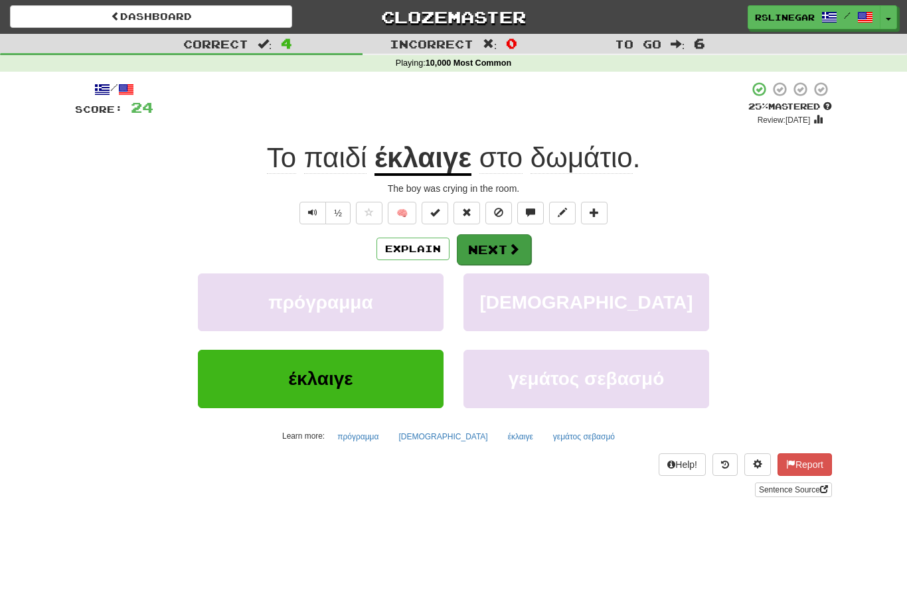
click at [508, 246] on span at bounding box center [514, 249] width 12 height 12
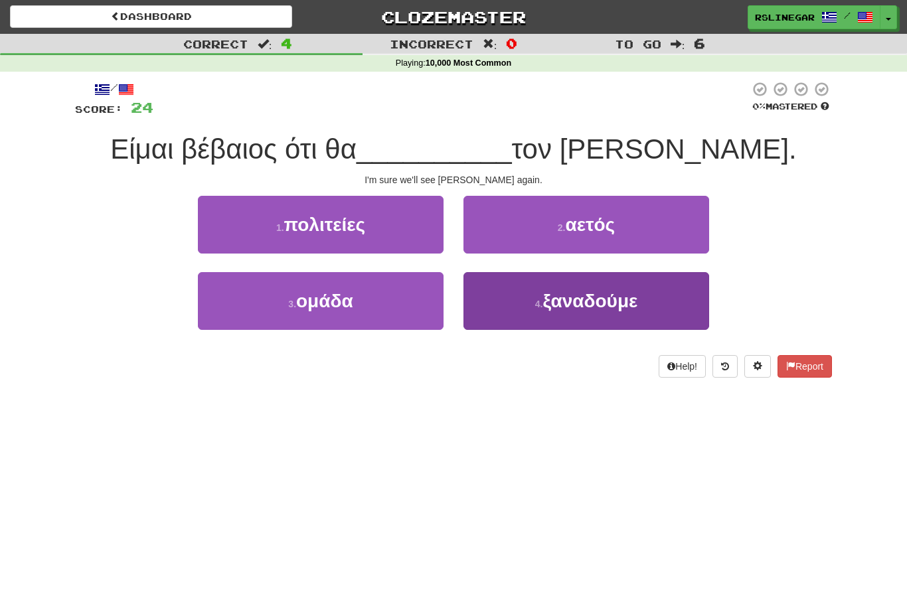
click at [611, 307] on span "ξαναδούμε" at bounding box center [589, 301] width 95 height 21
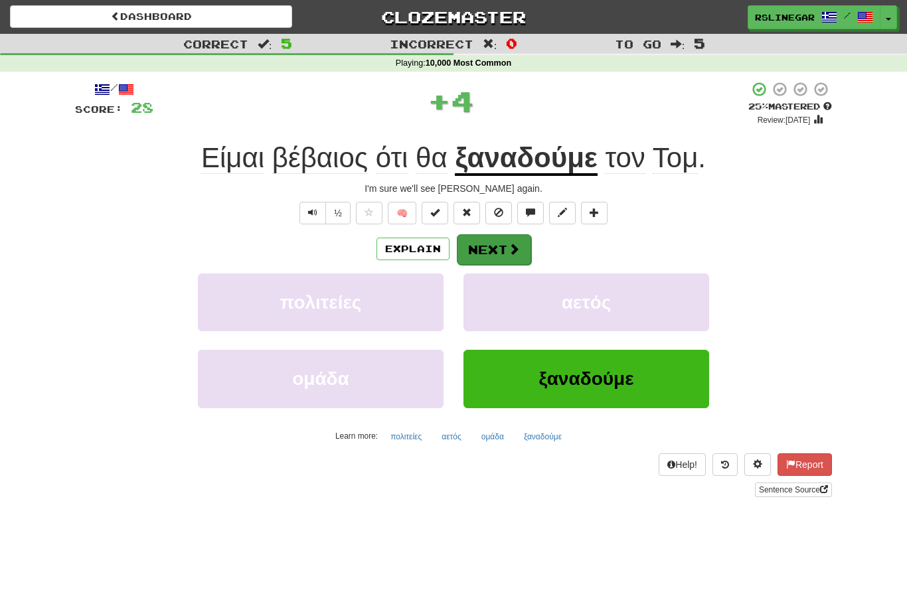
click at [493, 243] on button "Next" at bounding box center [494, 249] width 74 height 31
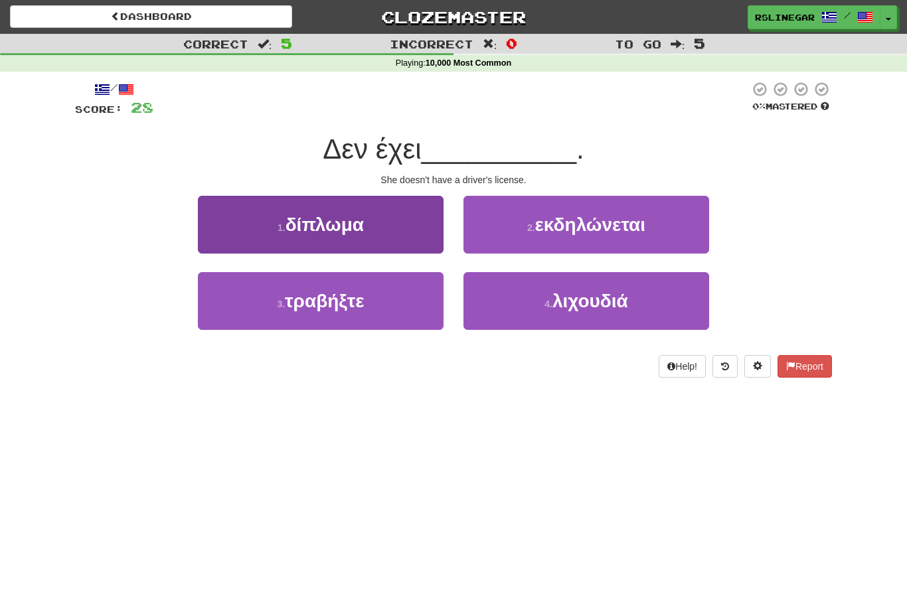
click at [358, 233] on span "δίπλωμα" at bounding box center [324, 224] width 78 height 21
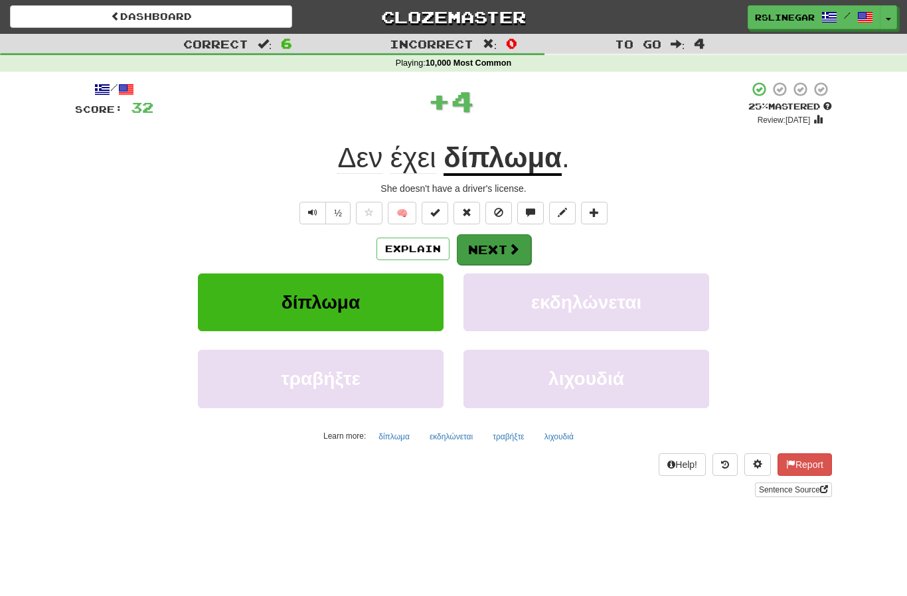
click at [503, 252] on button "Next" at bounding box center [494, 249] width 74 height 31
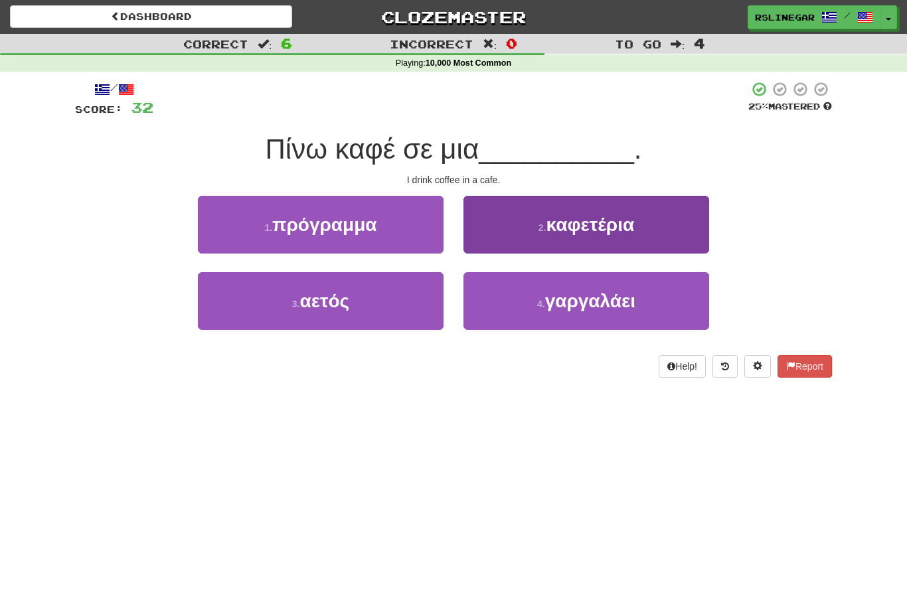
click at [579, 238] on button "2 . καφετέρια" at bounding box center [586, 225] width 246 height 58
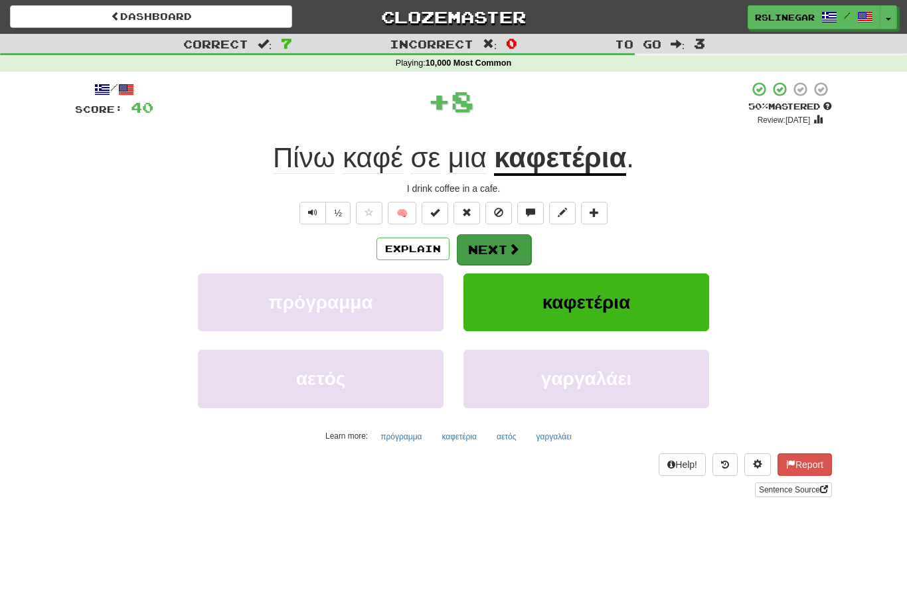
click at [499, 248] on button "Next" at bounding box center [494, 249] width 74 height 31
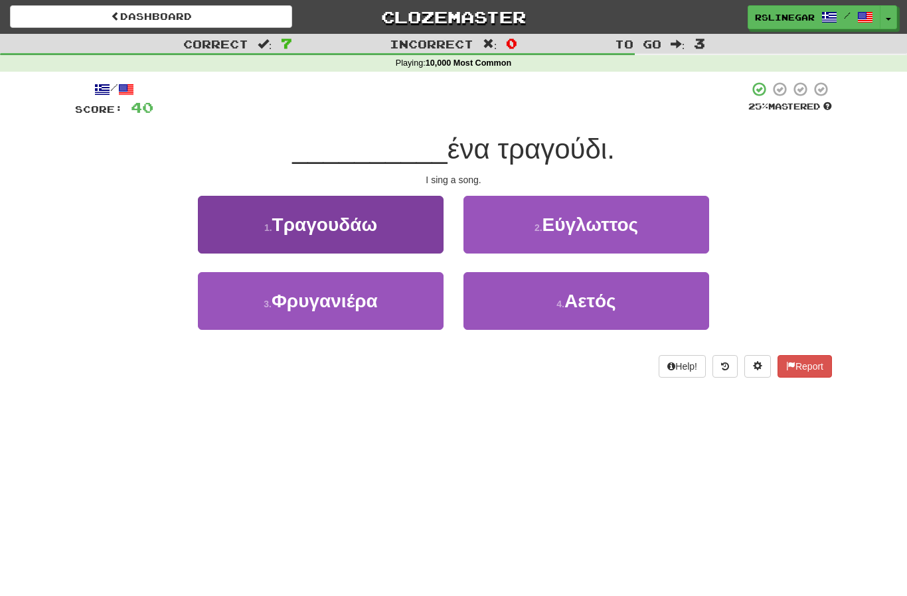
click at [385, 232] on button "1 . Τραγουδάω" at bounding box center [321, 225] width 246 height 58
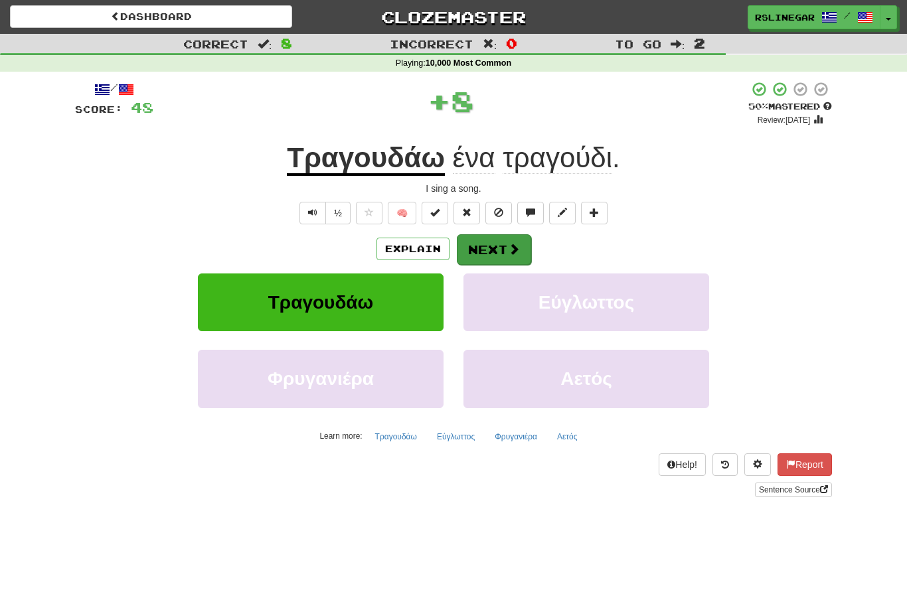
click at [501, 238] on button "Next" at bounding box center [494, 249] width 74 height 31
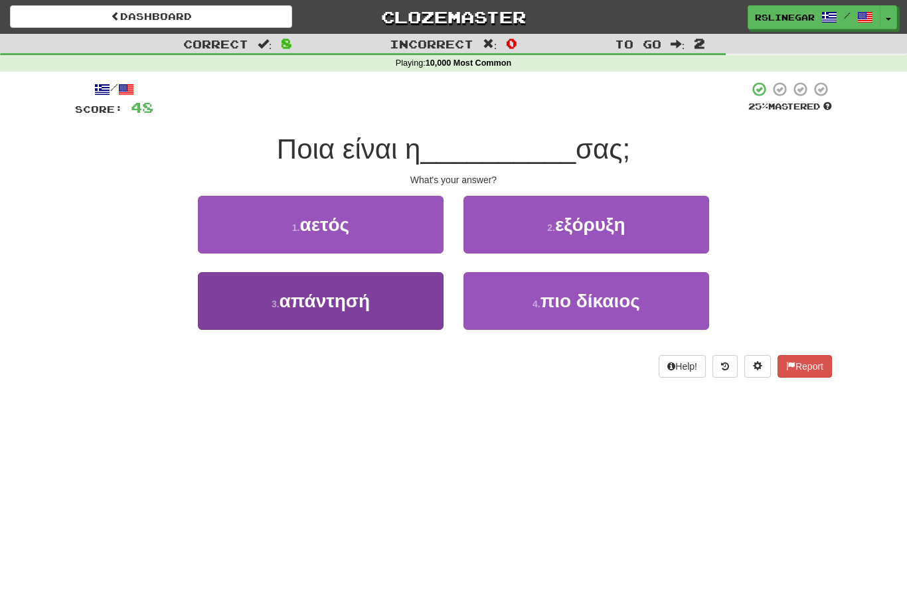
click at [364, 307] on span "απάντησή" at bounding box center [325, 301] width 91 height 21
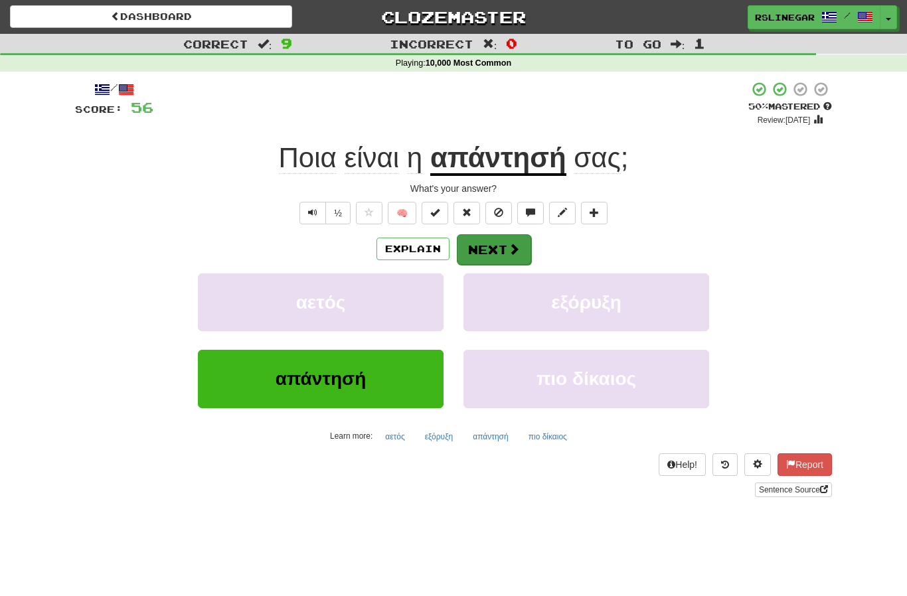
click at [508, 252] on span at bounding box center [514, 249] width 12 height 12
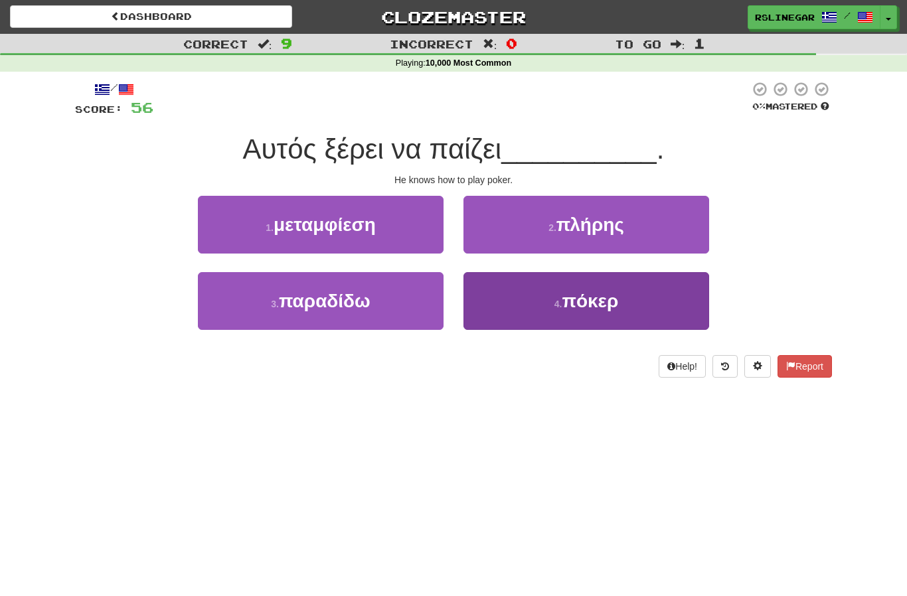
click at [618, 308] on span "πόκερ" at bounding box center [590, 301] width 56 height 21
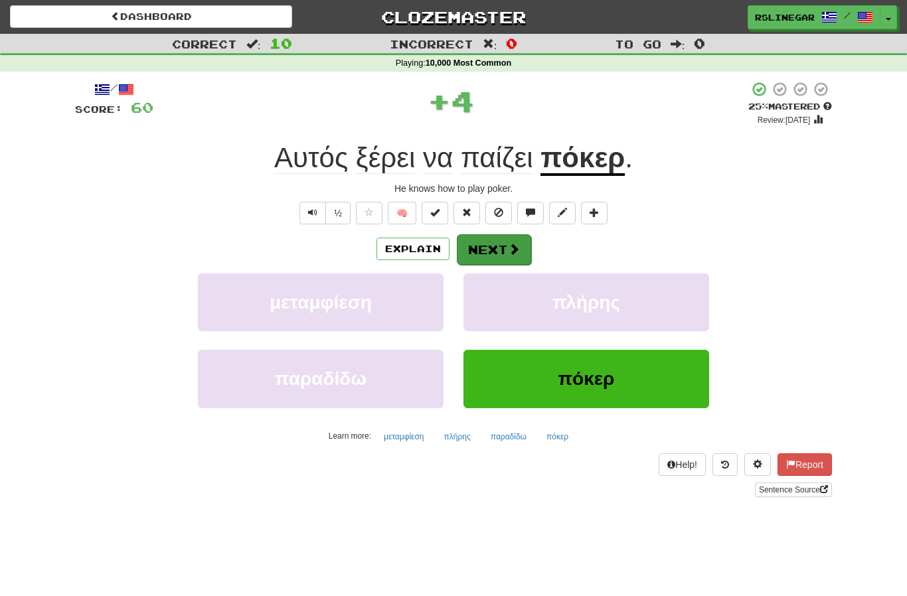
click at [497, 246] on button "Next" at bounding box center [494, 249] width 74 height 31
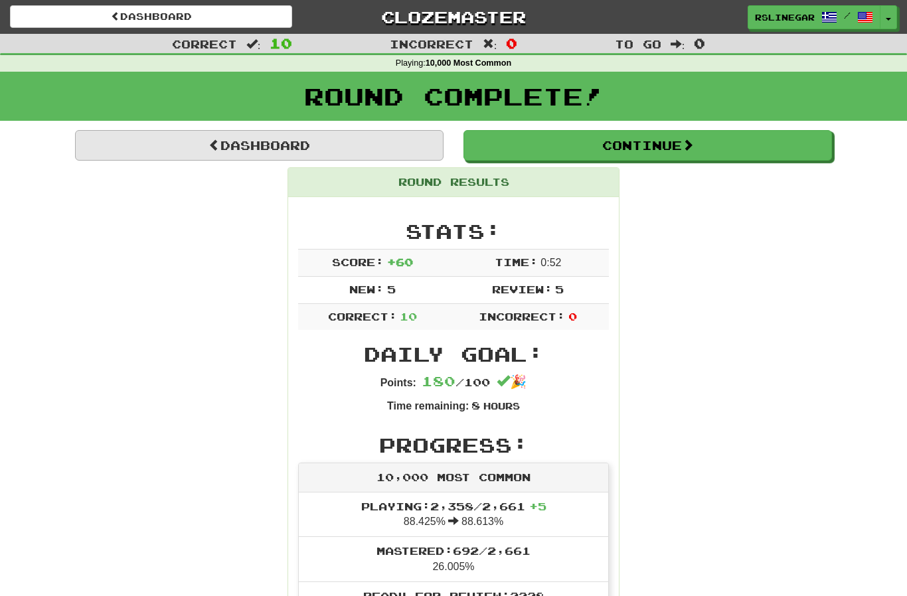
click at [327, 144] on link "Dashboard" at bounding box center [259, 145] width 368 height 31
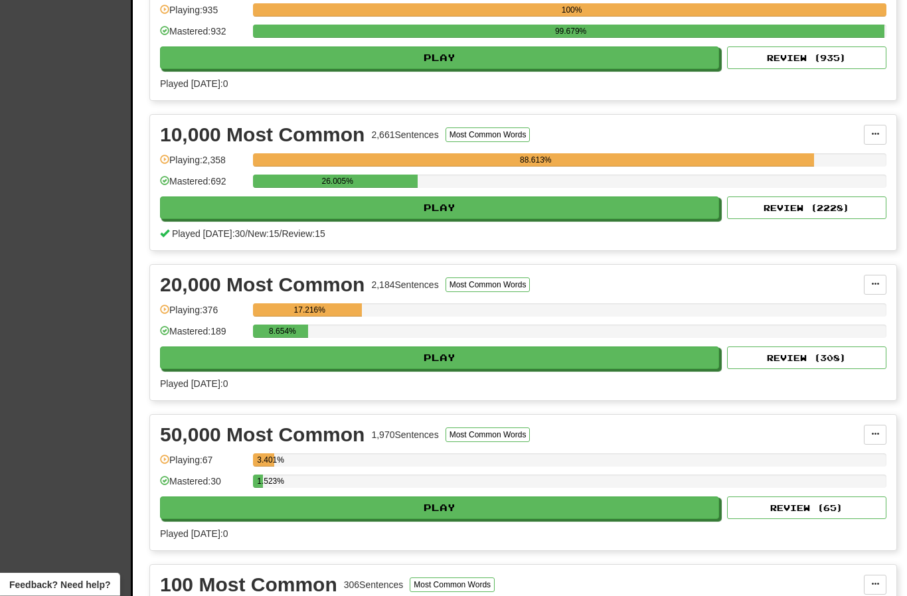
scroll to position [941, 0]
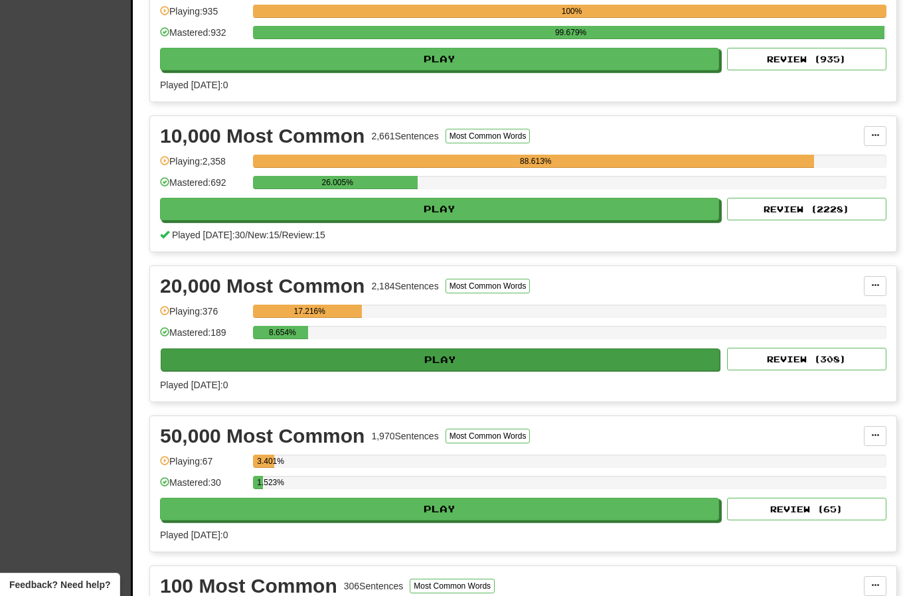
click at [454, 362] on button "Play" at bounding box center [440, 360] width 559 height 23
select select "**"
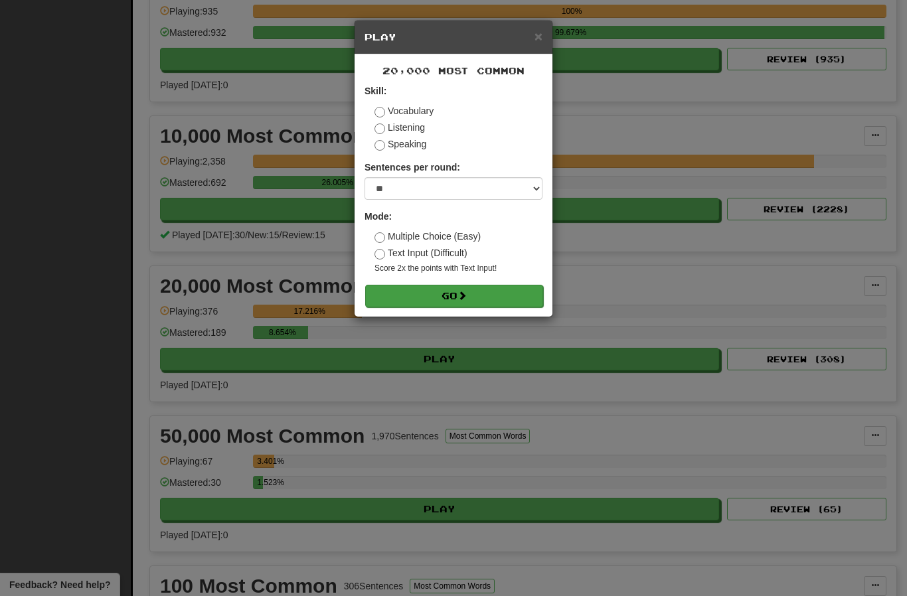
click at [491, 295] on button "Go" at bounding box center [454, 296] width 178 height 23
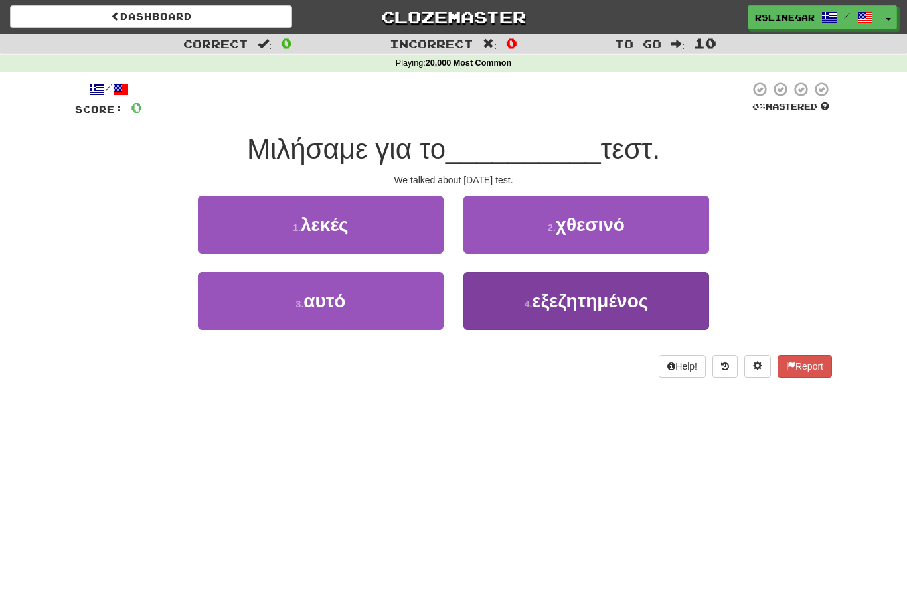
click at [590, 313] on button "4 . εξεζητημένος" at bounding box center [586, 301] width 246 height 58
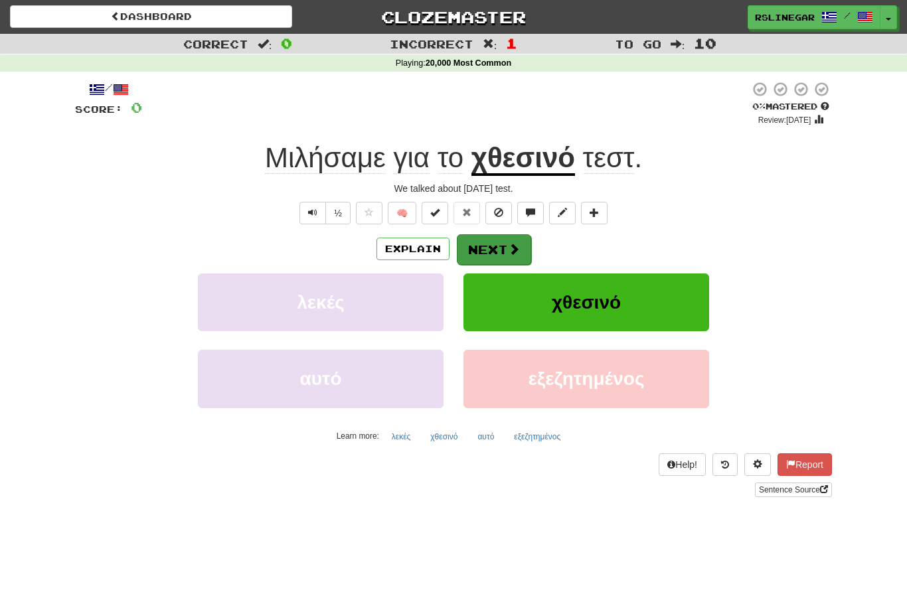
click at [500, 256] on button "Next" at bounding box center [494, 249] width 74 height 31
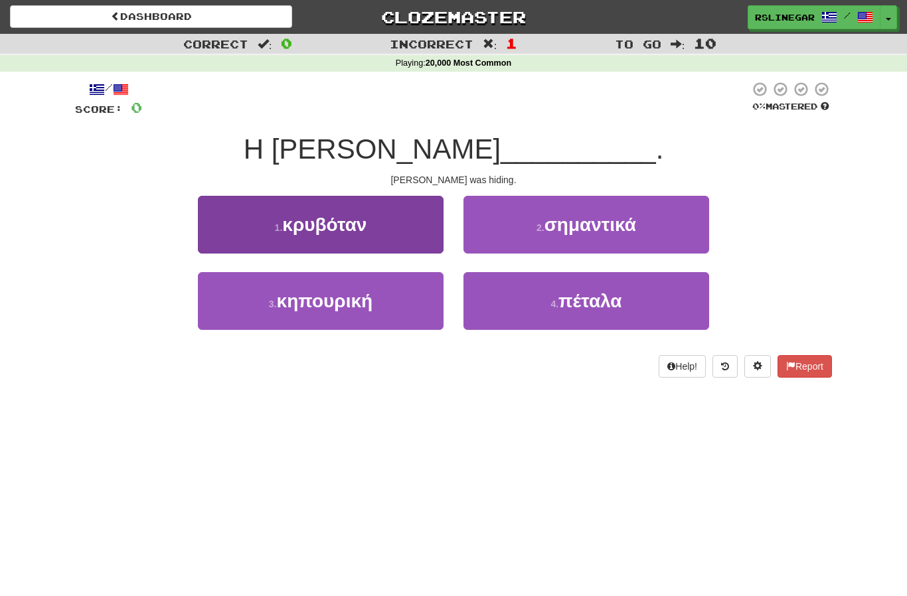
click at [357, 230] on span "κρυβόταν" at bounding box center [324, 224] width 84 height 21
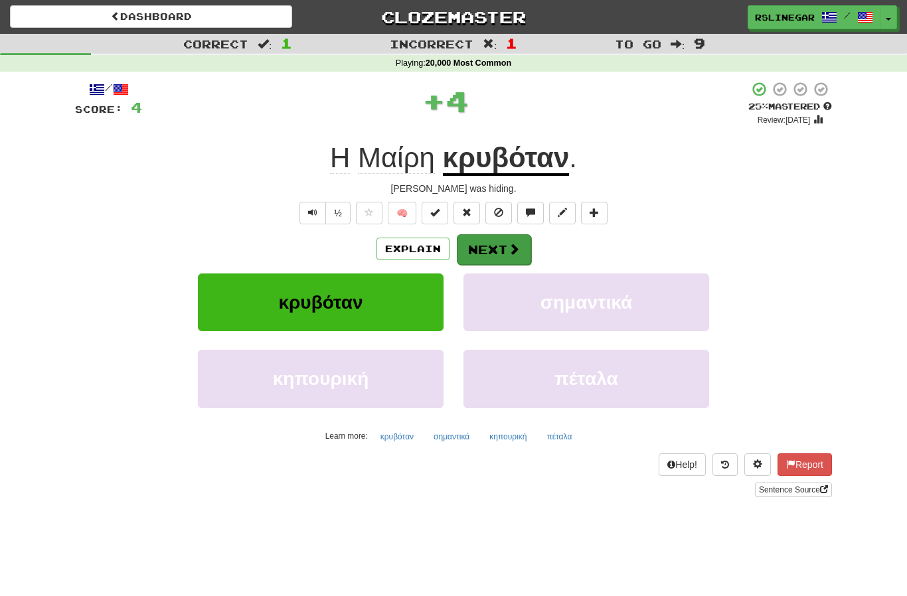
click at [492, 246] on button "Next" at bounding box center [494, 249] width 74 height 31
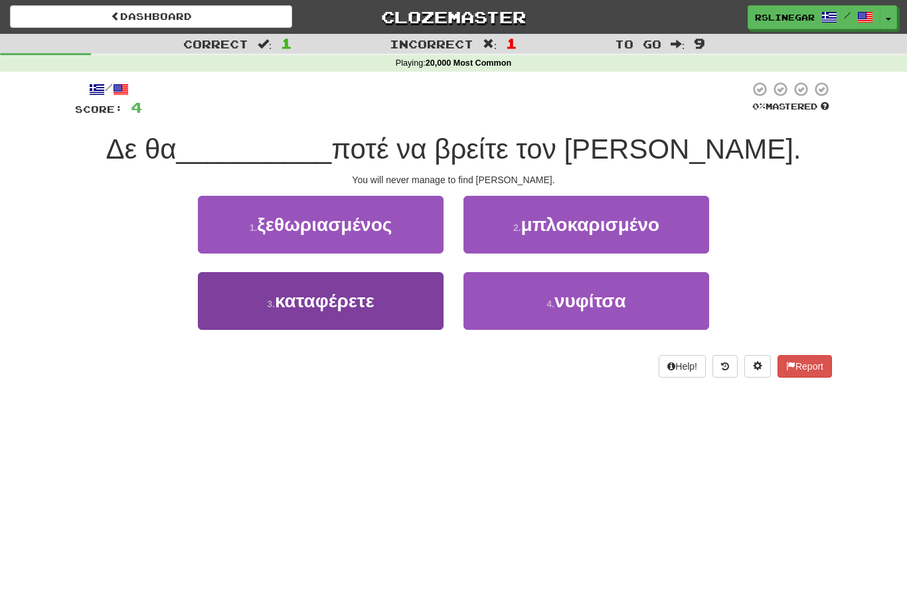
click at [357, 302] on span "καταφέρετε" at bounding box center [325, 301] width 100 height 21
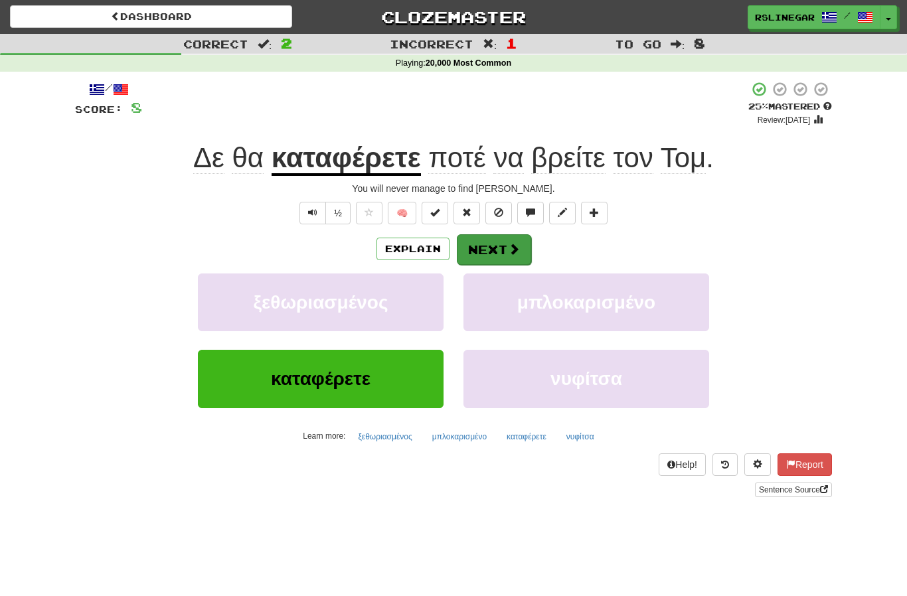
click at [509, 243] on span at bounding box center [514, 249] width 12 height 12
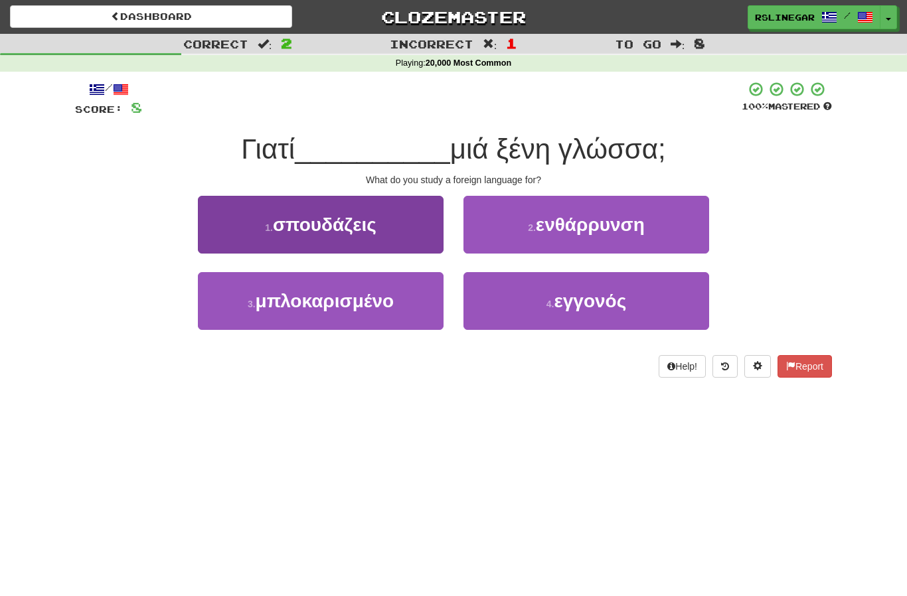
click at [372, 233] on span "σπουδάζεις" at bounding box center [325, 224] width 104 height 21
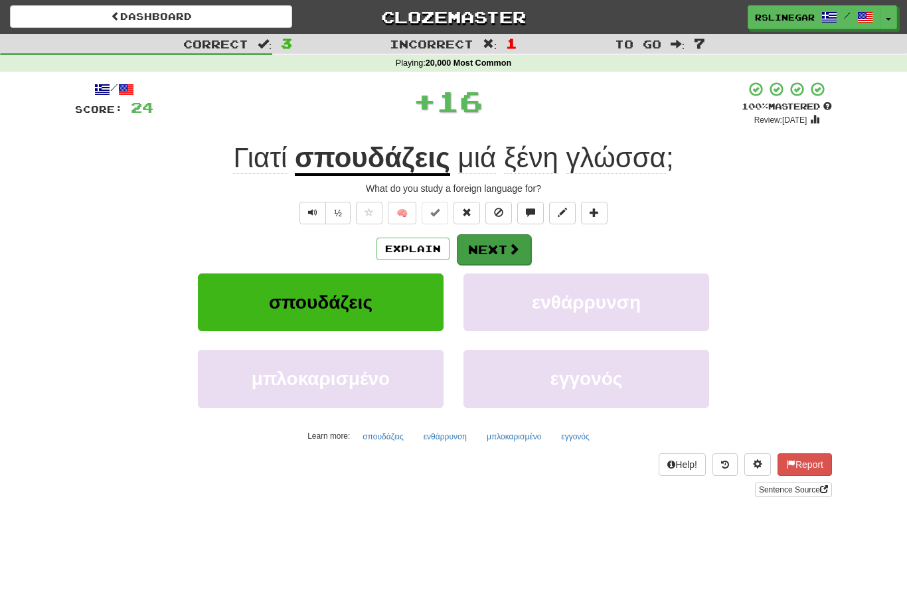
click at [504, 250] on button "Next" at bounding box center [494, 249] width 74 height 31
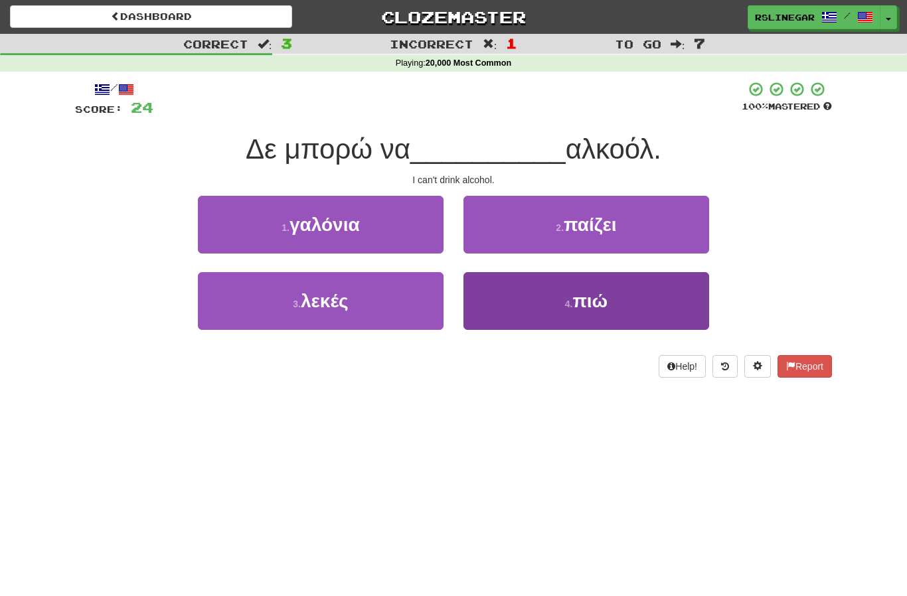
click at [605, 310] on span "πιώ" at bounding box center [589, 301] width 35 height 21
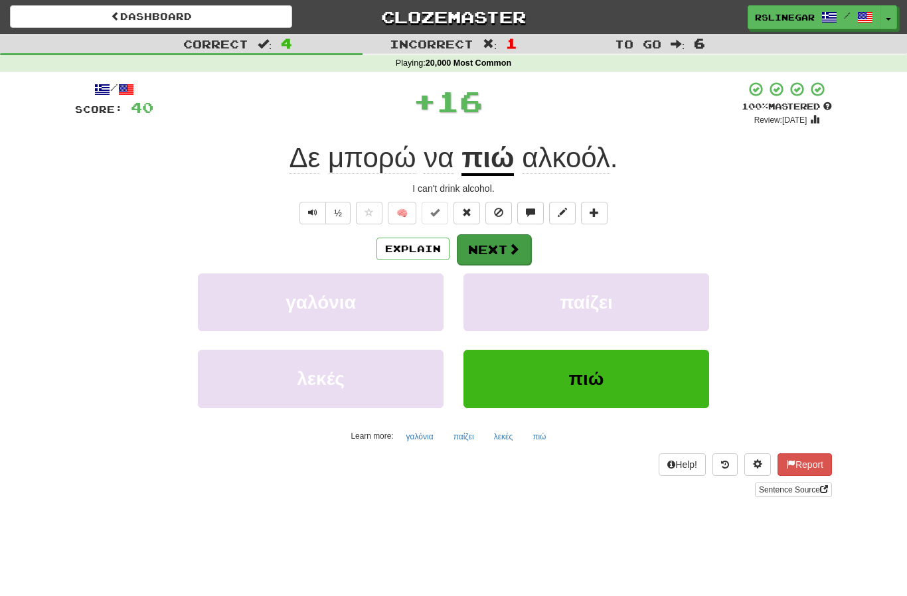
click at [495, 255] on button "Next" at bounding box center [494, 249] width 74 height 31
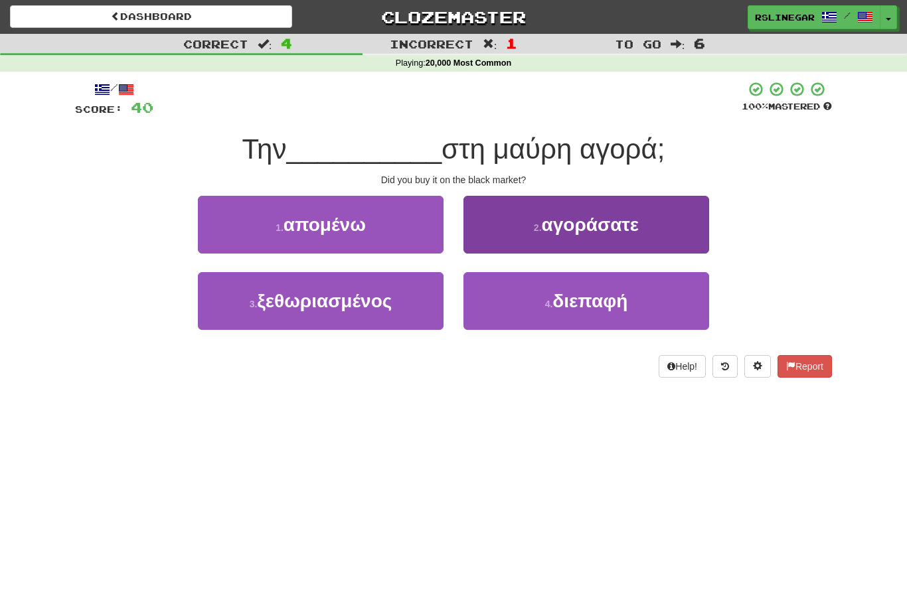
click at [632, 230] on span "αγοράσατε" at bounding box center [591, 224] width 98 height 21
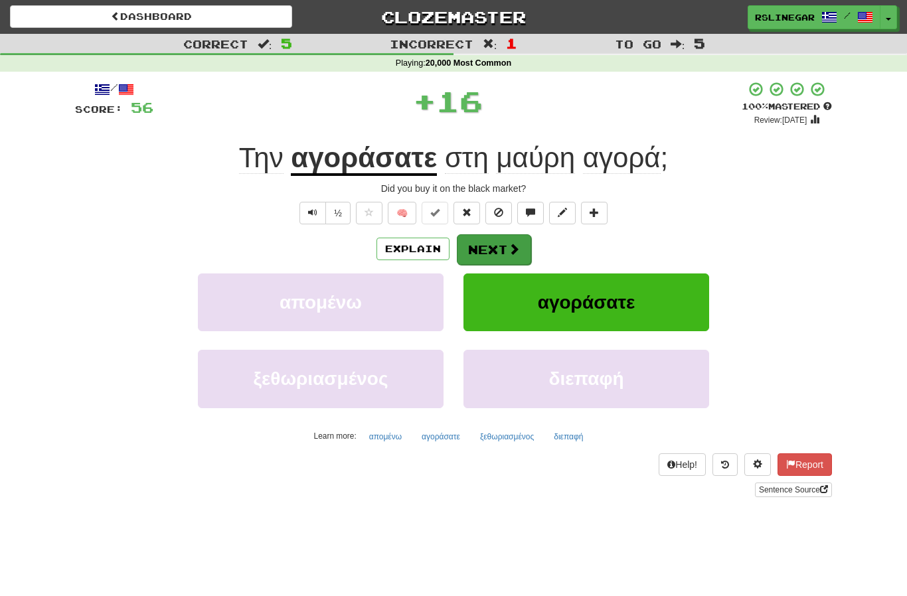
click at [493, 244] on button "Next" at bounding box center [494, 249] width 74 height 31
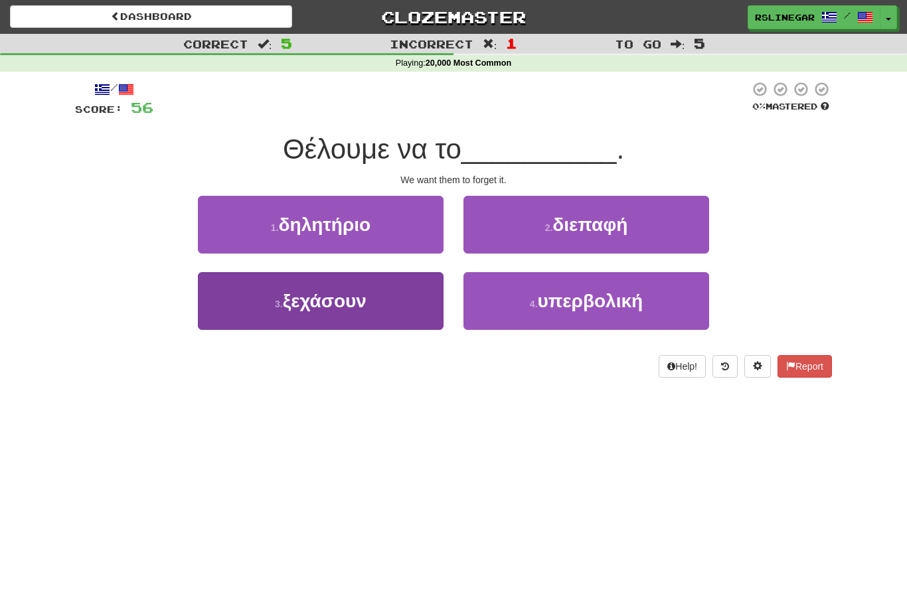
click at [353, 307] on span "ξεχάσουν" at bounding box center [325, 301] width 84 height 21
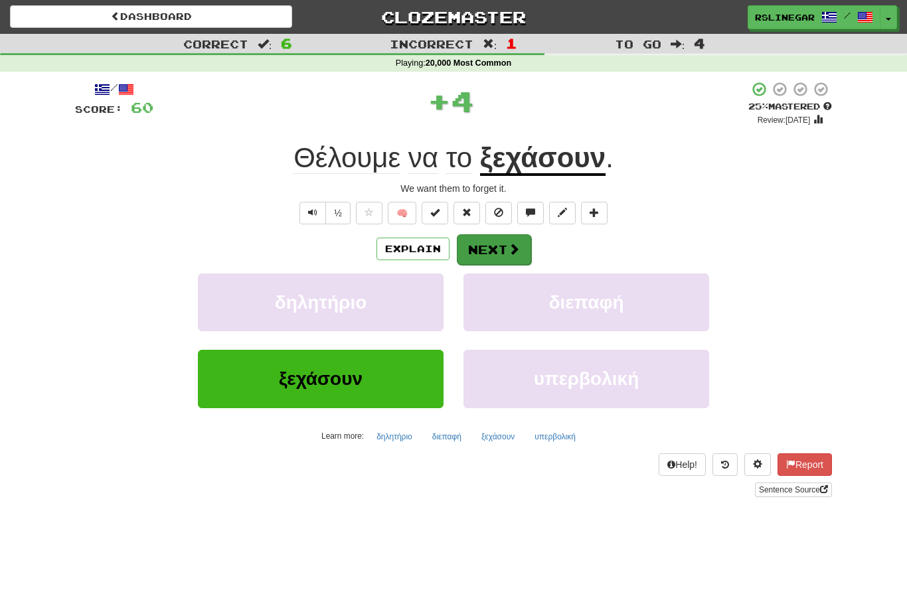
click at [491, 246] on button "Next" at bounding box center [494, 249] width 74 height 31
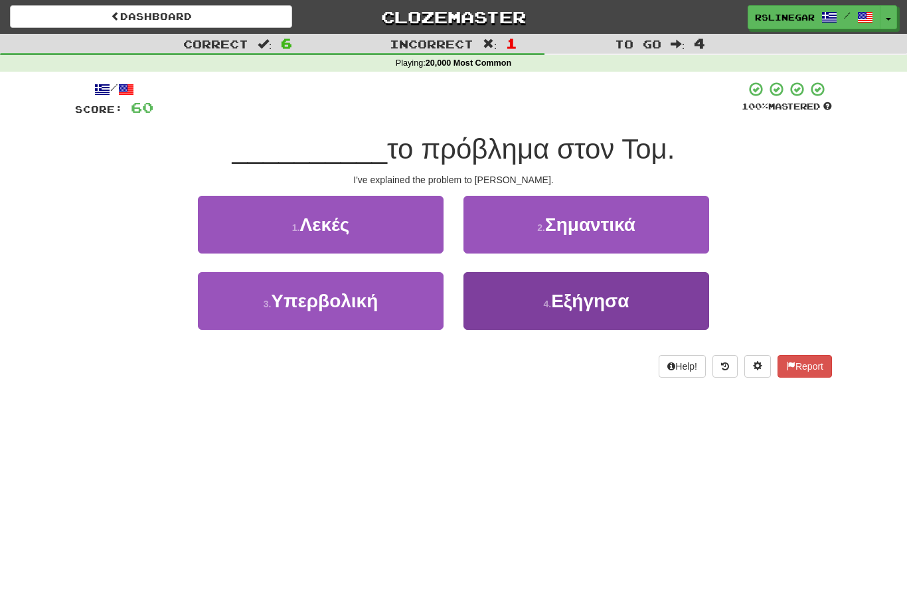
click at [615, 314] on button "4 . [GEOGRAPHIC_DATA]" at bounding box center [586, 301] width 246 height 58
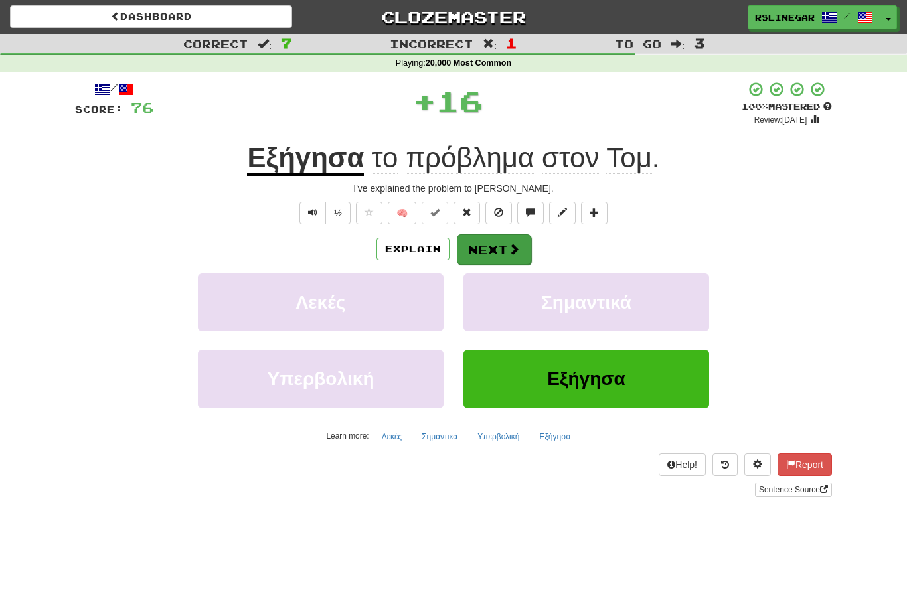
click at [503, 254] on button "Next" at bounding box center [494, 249] width 74 height 31
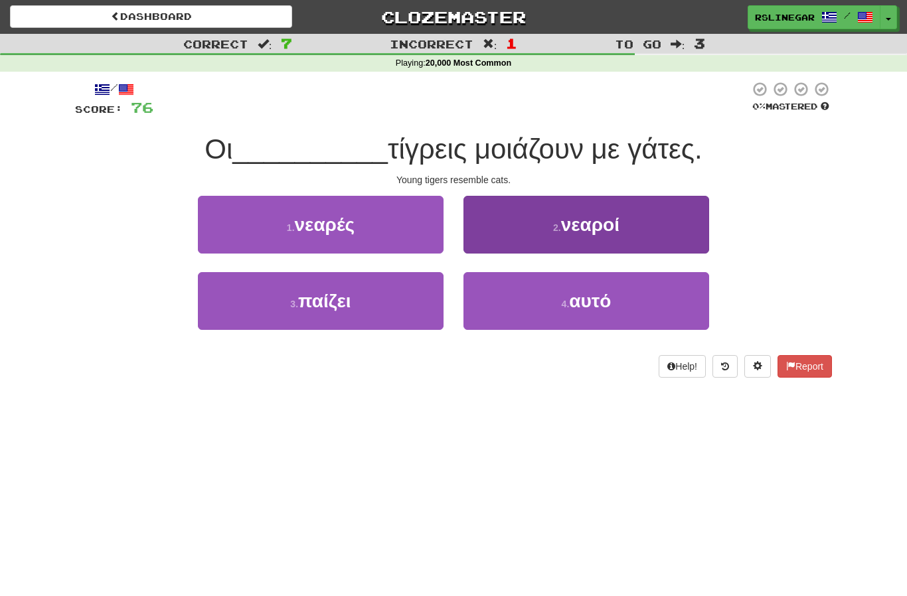
click at [622, 230] on button "2 . νεαροί" at bounding box center [586, 225] width 246 height 58
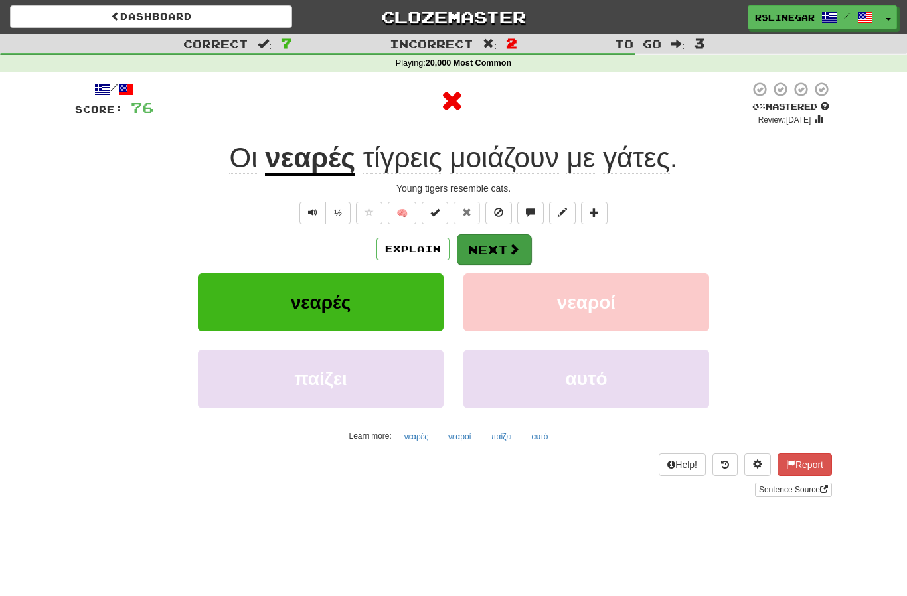
click at [487, 255] on button "Next" at bounding box center [494, 249] width 74 height 31
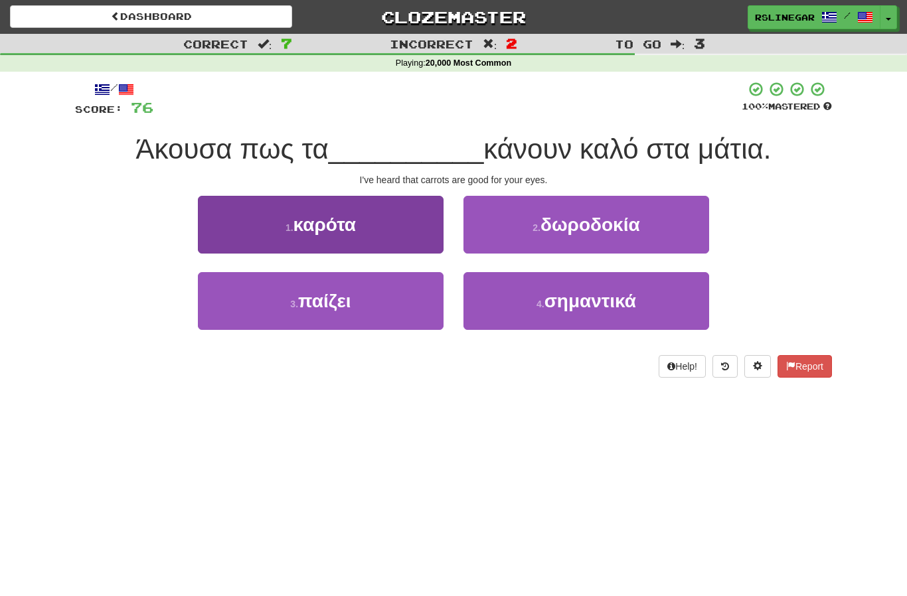
click at [374, 231] on button "1 . καρότα" at bounding box center [321, 225] width 246 height 58
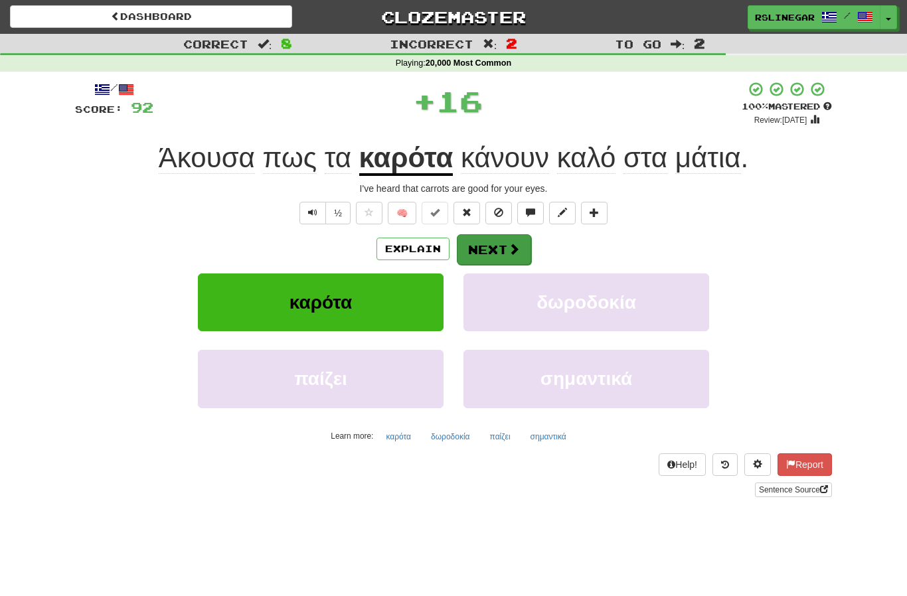
click at [491, 250] on button "Next" at bounding box center [494, 249] width 74 height 31
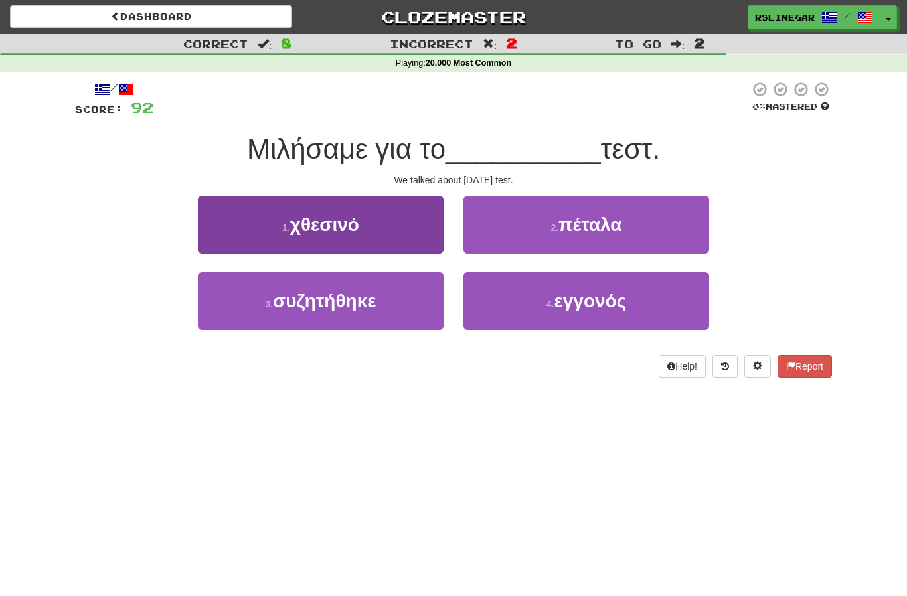
click at [354, 233] on span "χθεσινό" at bounding box center [324, 224] width 69 height 21
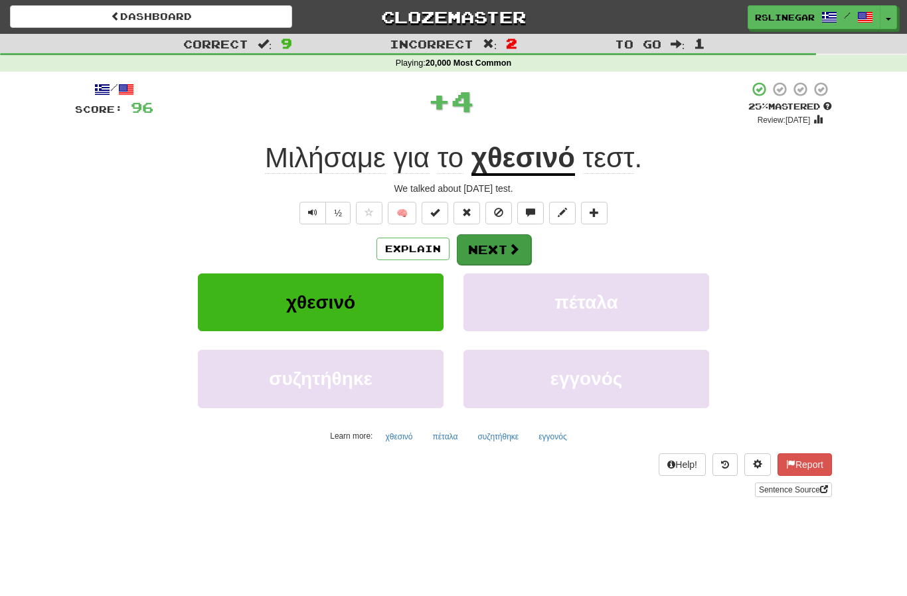
click at [493, 247] on button "Next" at bounding box center [494, 249] width 74 height 31
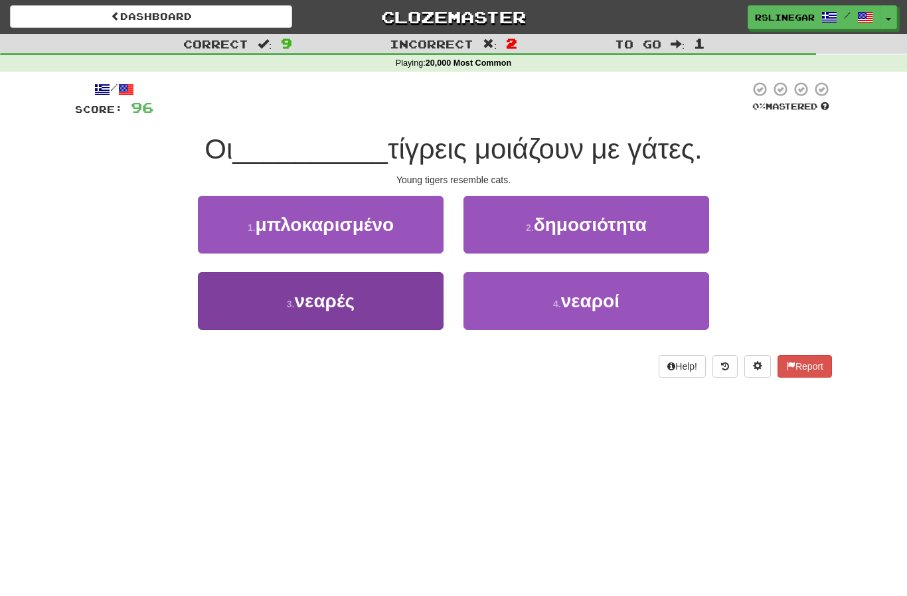
click at [334, 302] on span "νεαρές" at bounding box center [325, 301] width 60 height 21
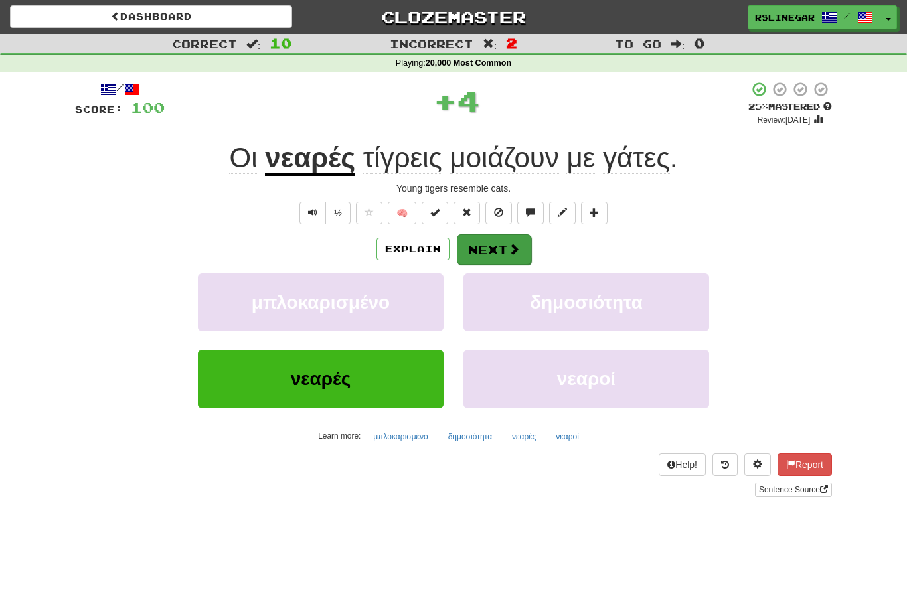
click at [495, 250] on button "Next" at bounding box center [494, 249] width 74 height 31
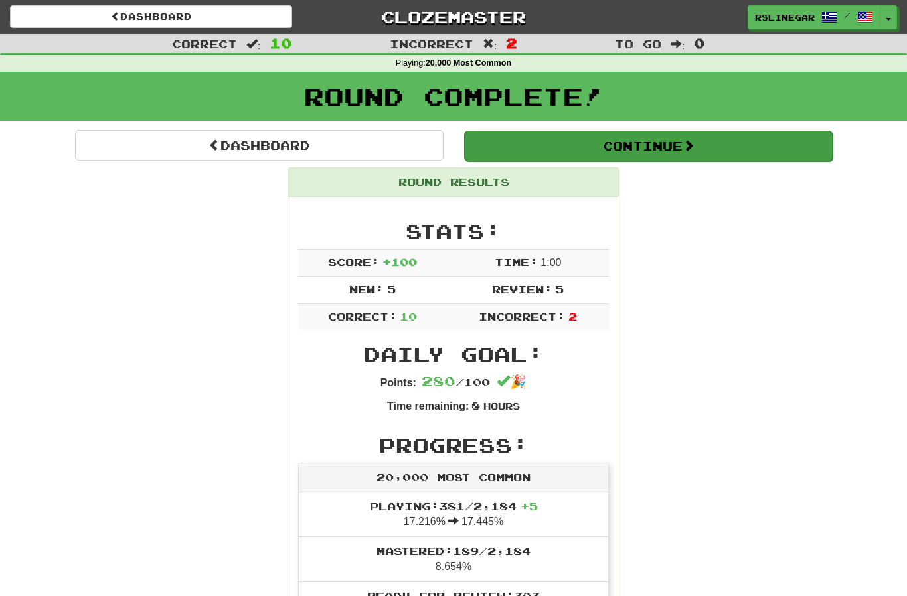
click at [668, 140] on button "Continue" at bounding box center [648, 146] width 368 height 31
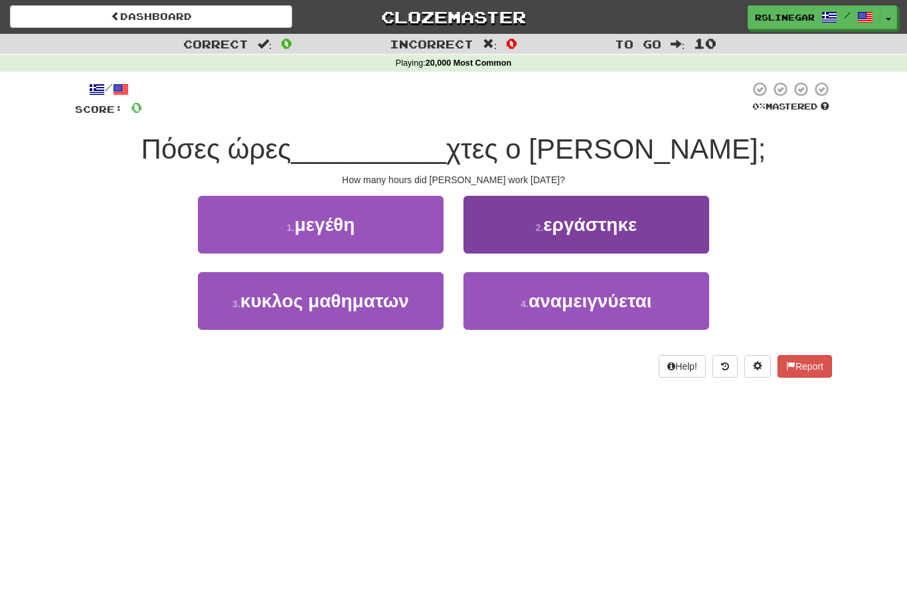
click at [625, 222] on span "εργάστηκε" at bounding box center [590, 224] width 94 height 21
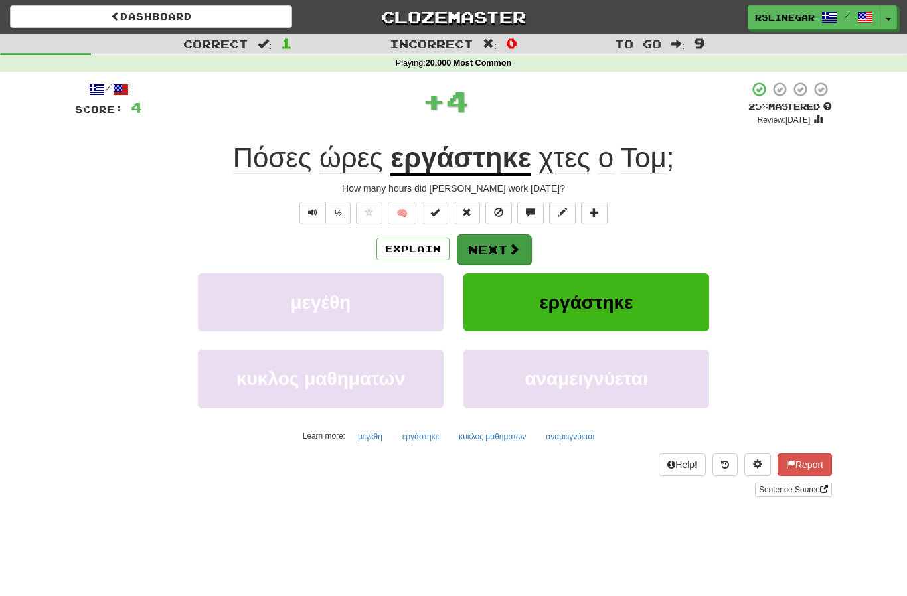
click at [505, 252] on button "Next" at bounding box center [494, 249] width 74 height 31
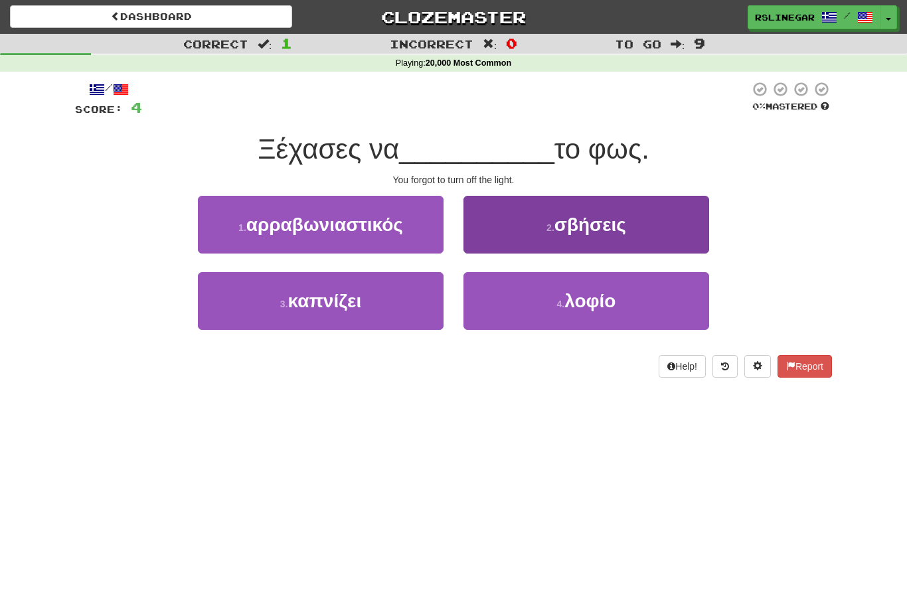
click at [615, 236] on button "2 . σβήσεις" at bounding box center [586, 225] width 246 height 58
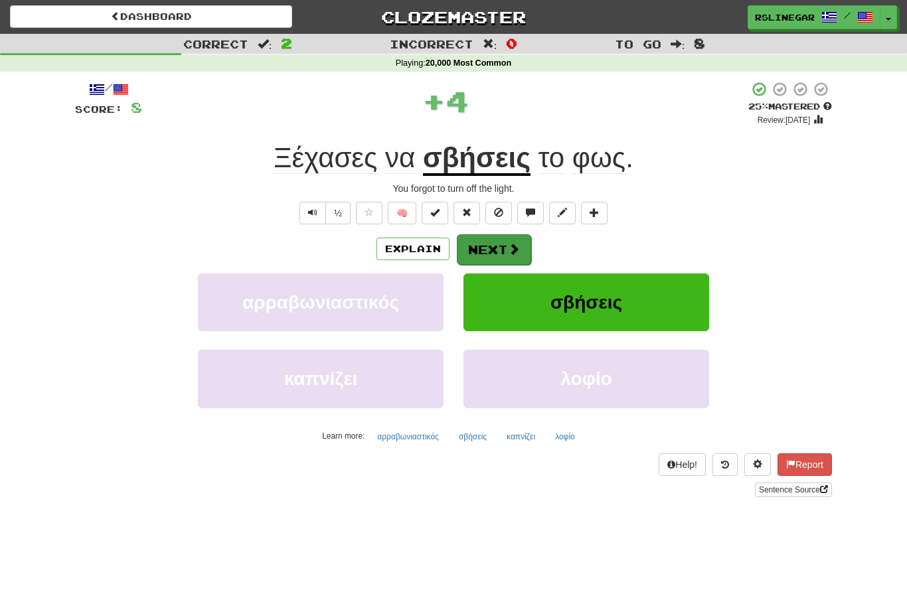
click at [511, 246] on span at bounding box center [514, 249] width 12 height 12
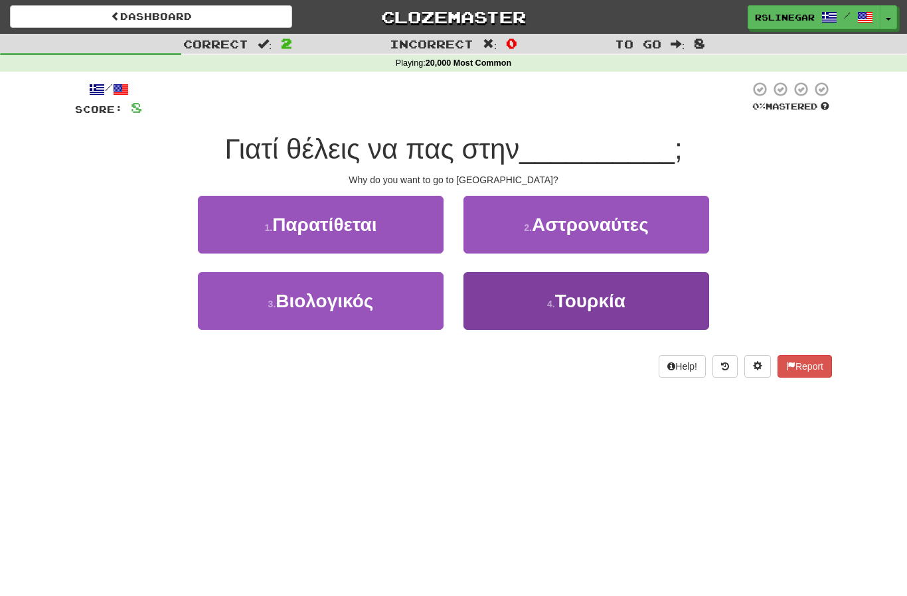
click at [611, 307] on span "Τουρκία" at bounding box center [590, 301] width 70 height 21
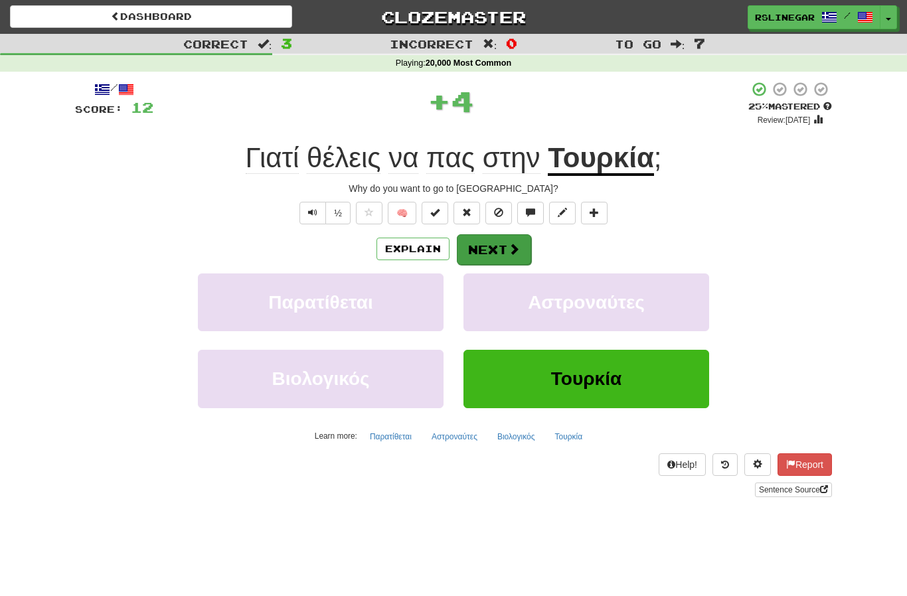
click at [497, 248] on button "Next" at bounding box center [494, 249] width 74 height 31
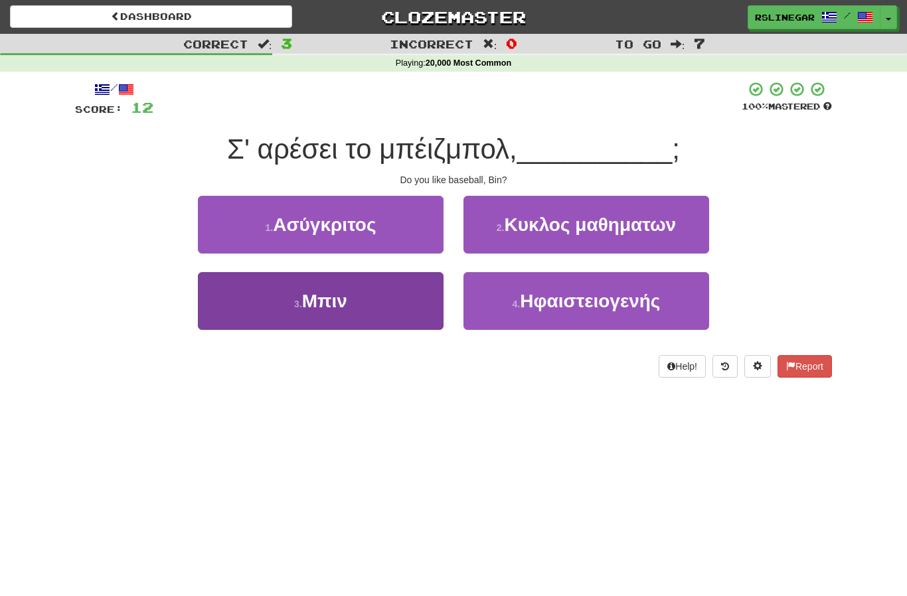
click at [359, 306] on button "3 . Μπιν" at bounding box center [321, 301] width 246 height 58
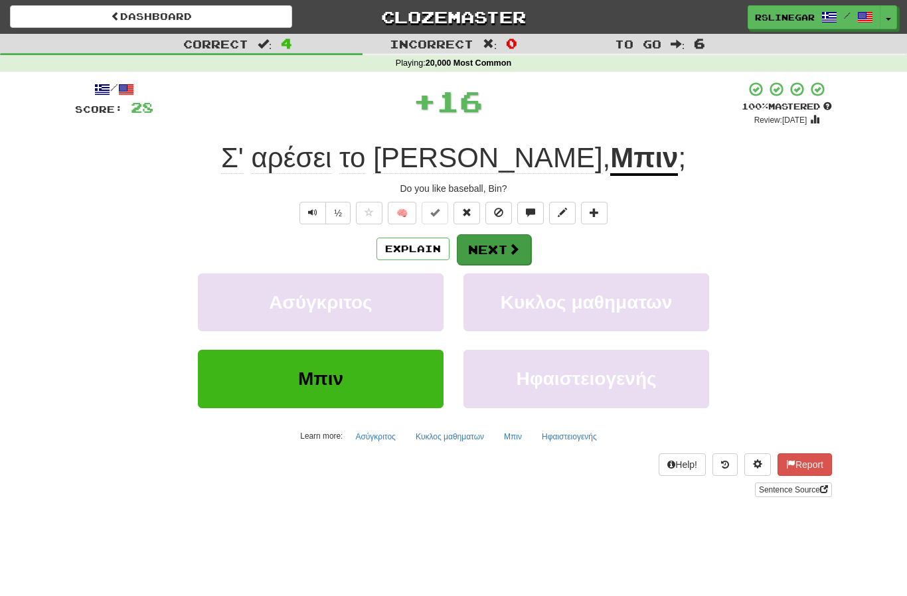
click at [513, 239] on button "Next" at bounding box center [494, 249] width 74 height 31
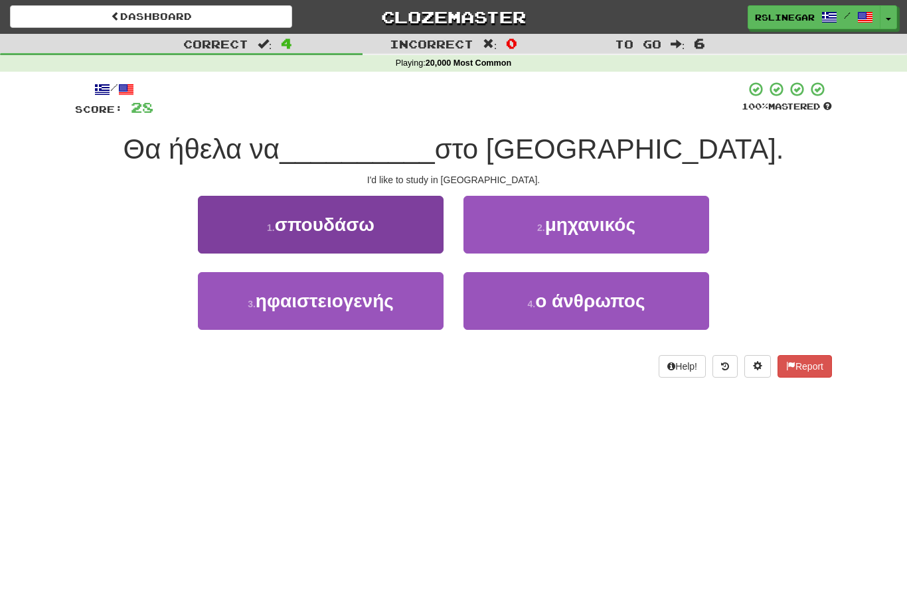
click at [380, 224] on button "1 . σπουδάσω" at bounding box center [321, 225] width 246 height 58
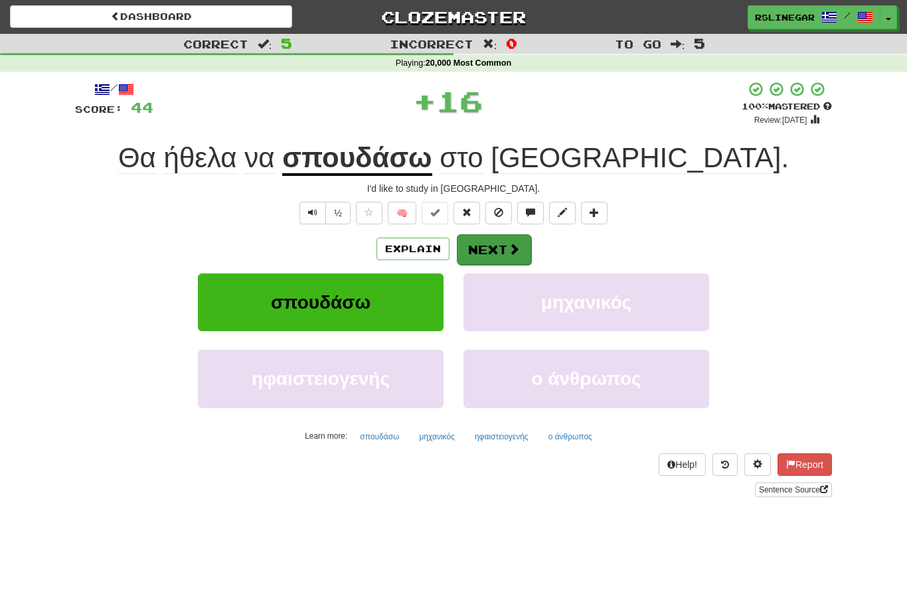
click at [493, 242] on button "Next" at bounding box center [494, 249] width 74 height 31
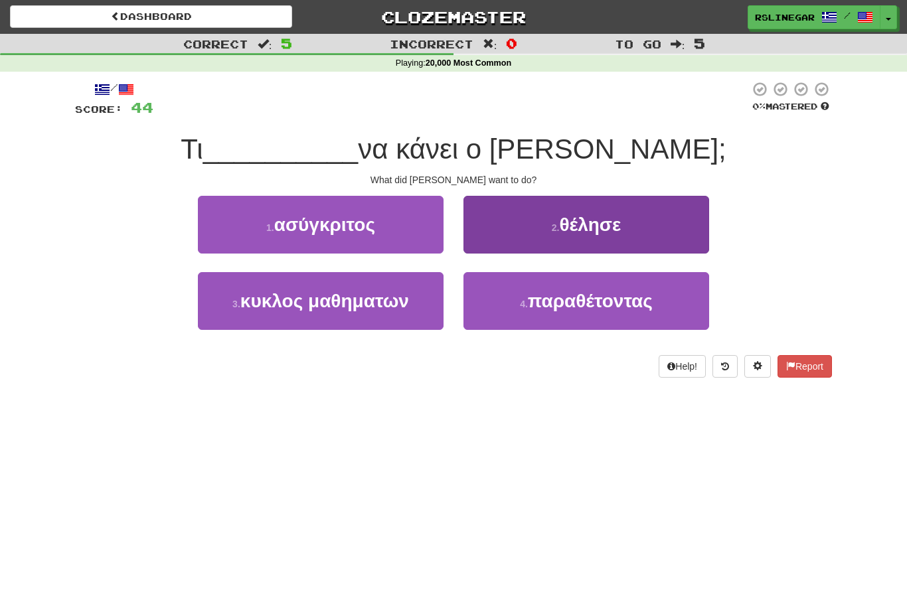
click at [624, 232] on button "2 . θέλησε" at bounding box center [586, 225] width 246 height 58
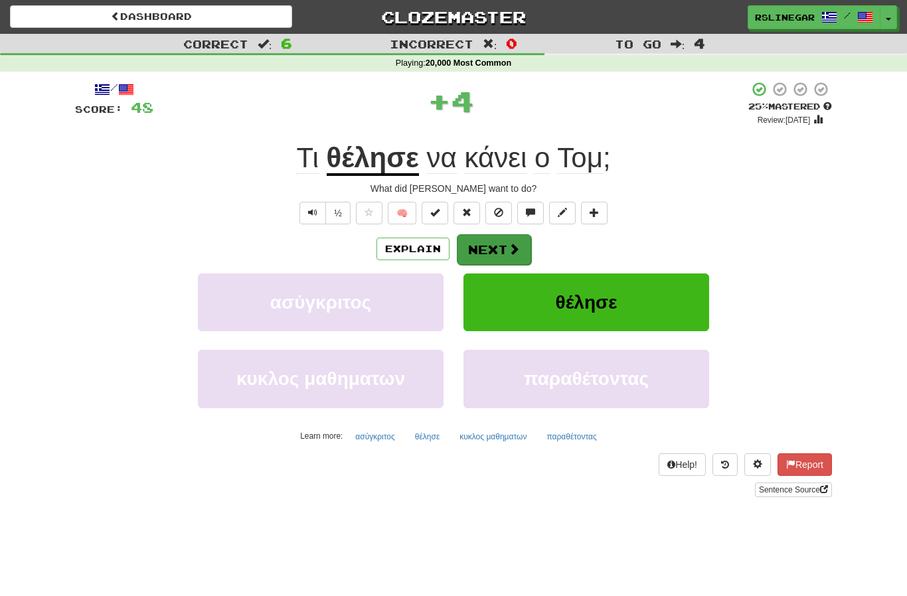
click at [501, 244] on button "Next" at bounding box center [494, 249] width 74 height 31
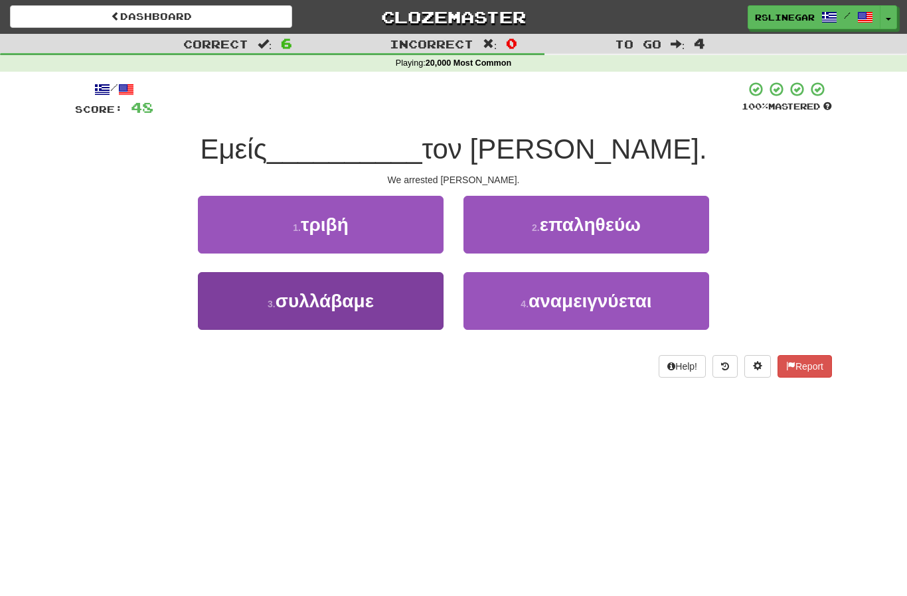
click at [359, 305] on span "συλλάβαμε" at bounding box center [325, 301] width 98 height 21
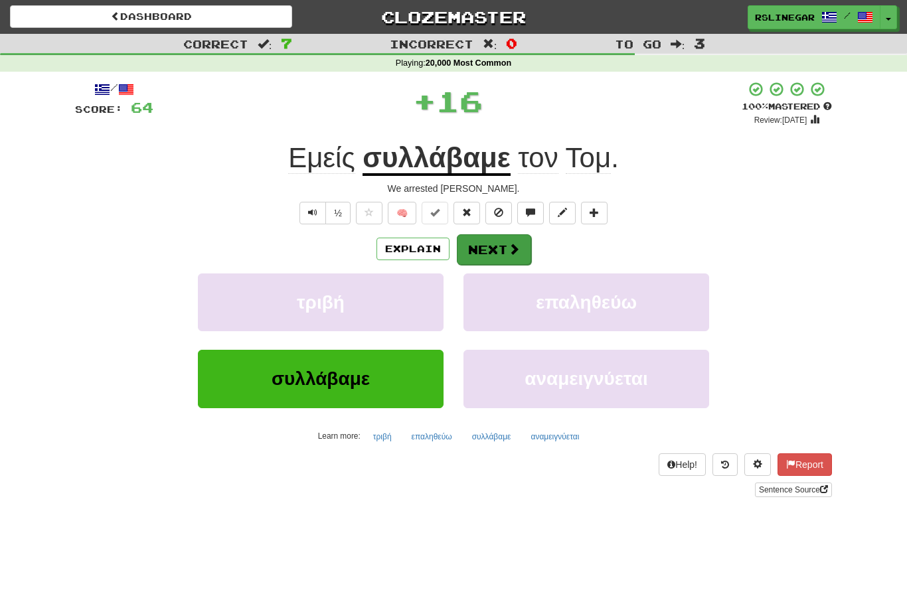
click at [514, 244] on span at bounding box center [514, 249] width 12 height 12
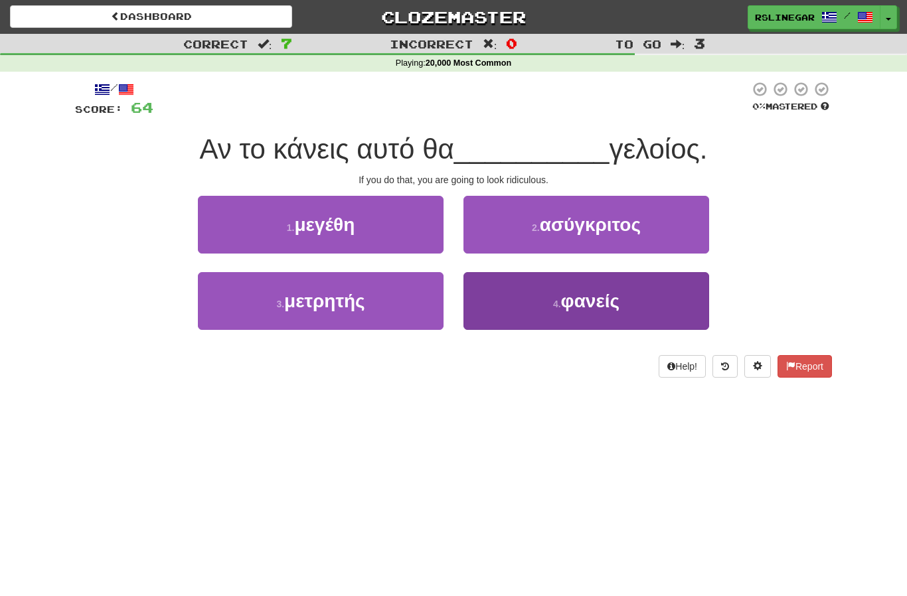
click at [599, 308] on span "φανείς" at bounding box center [590, 301] width 58 height 21
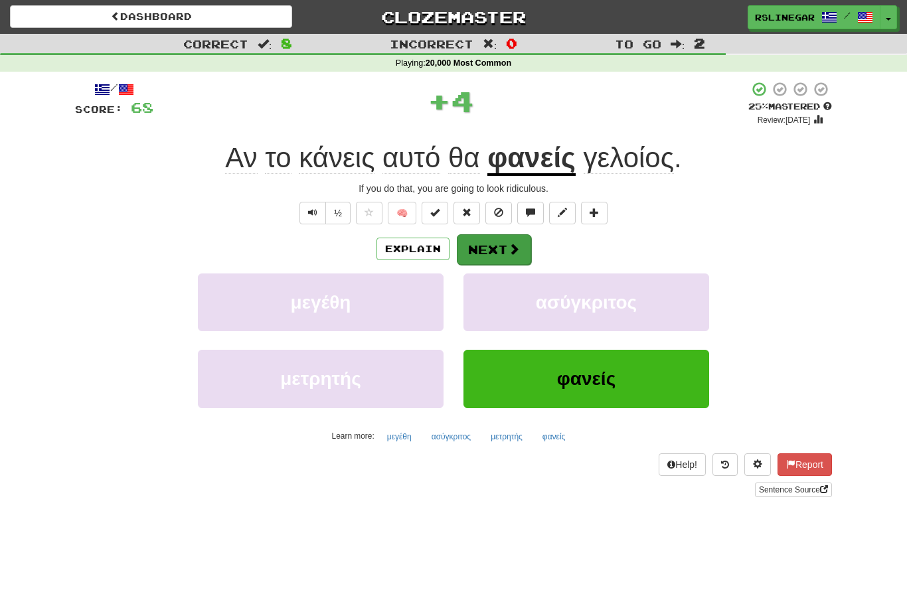
click at [486, 240] on button "Next" at bounding box center [494, 249] width 74 height 31
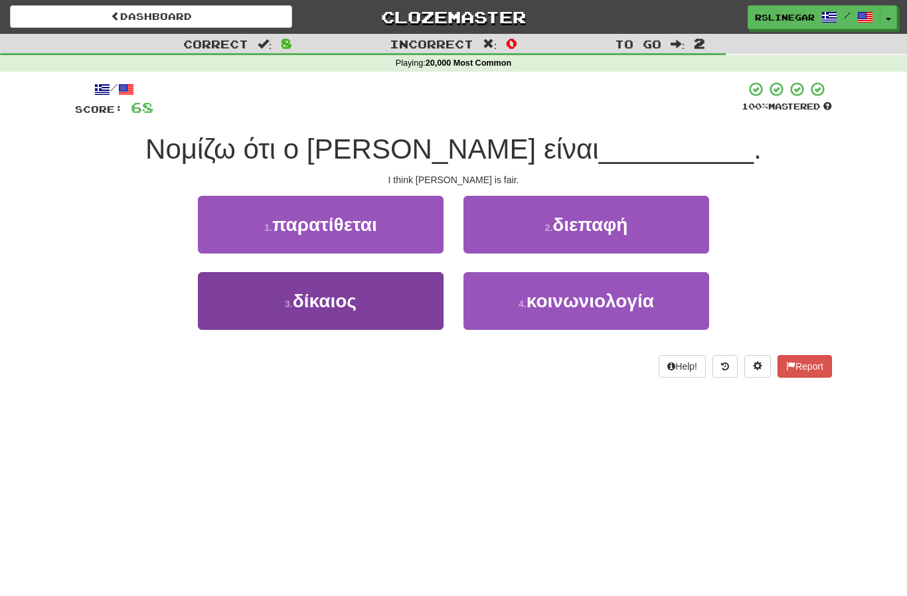
click at [345, 305] on span "δίκαιος" at bounding box center [325, 301] width 64 height 21
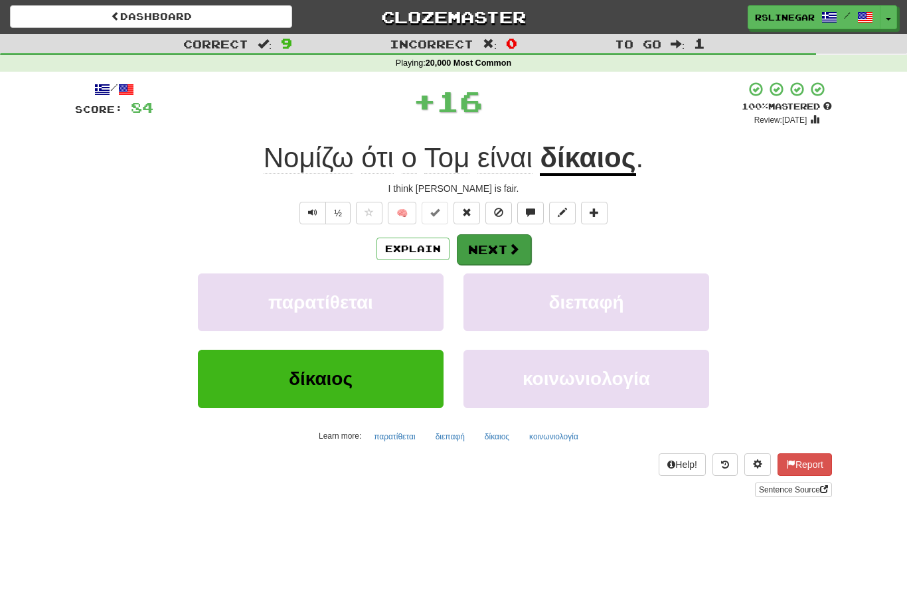
click at [495, 255] on button "Next" at bounding box center [494, 249] width 74 height 31
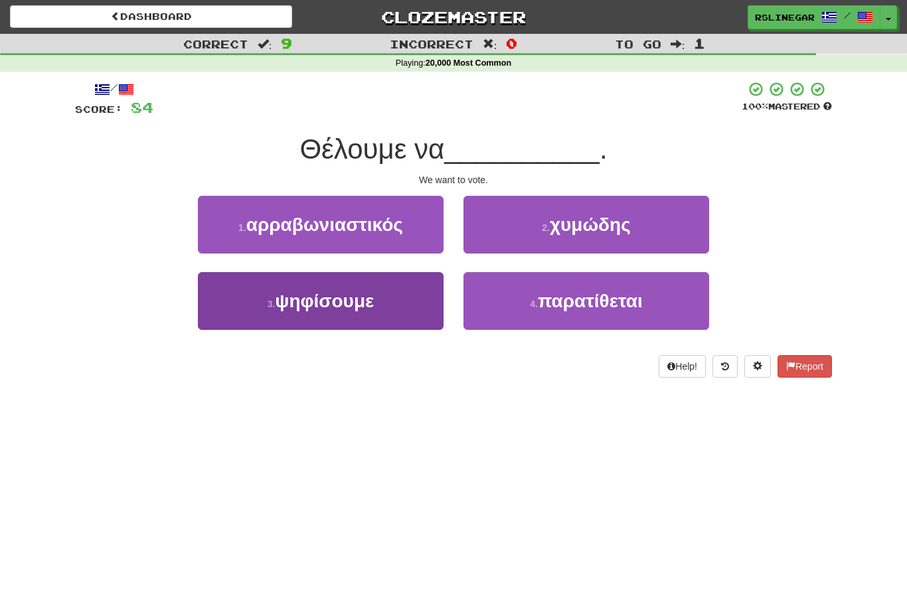
click at [374, 311] on button "3 . ψηφίσουμε" at bounding box center [321, 301] width 246 height 58
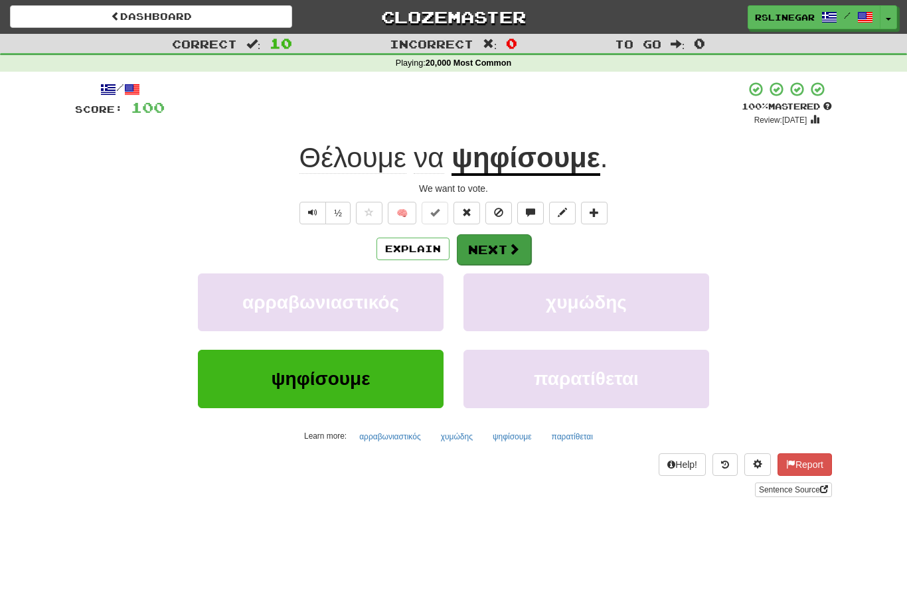
click at [506, 236] on button "Next" at bounding box center [494, 249] width 74 height 31
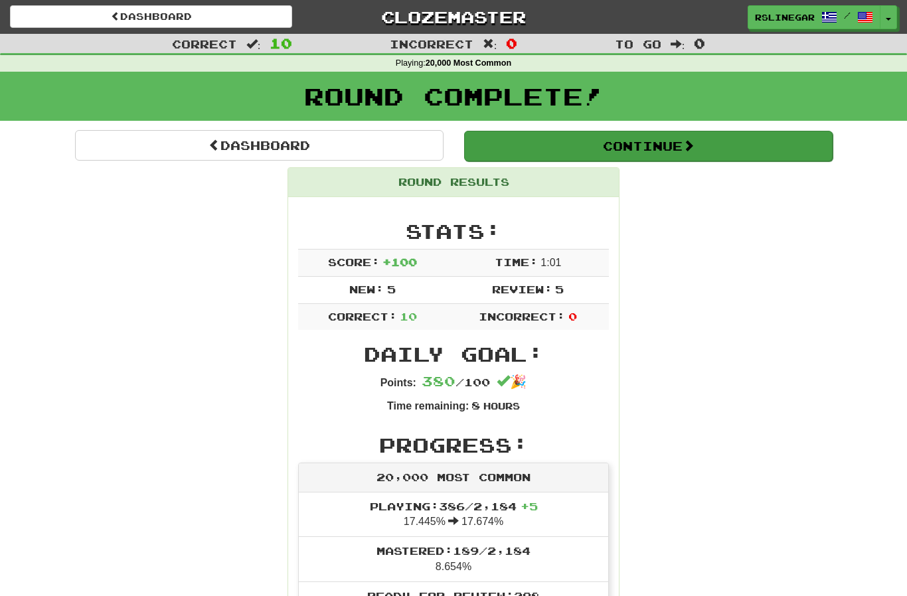
click at [661, 143] on button "Continue" at bounding box center [648, 146] width 368 height 31
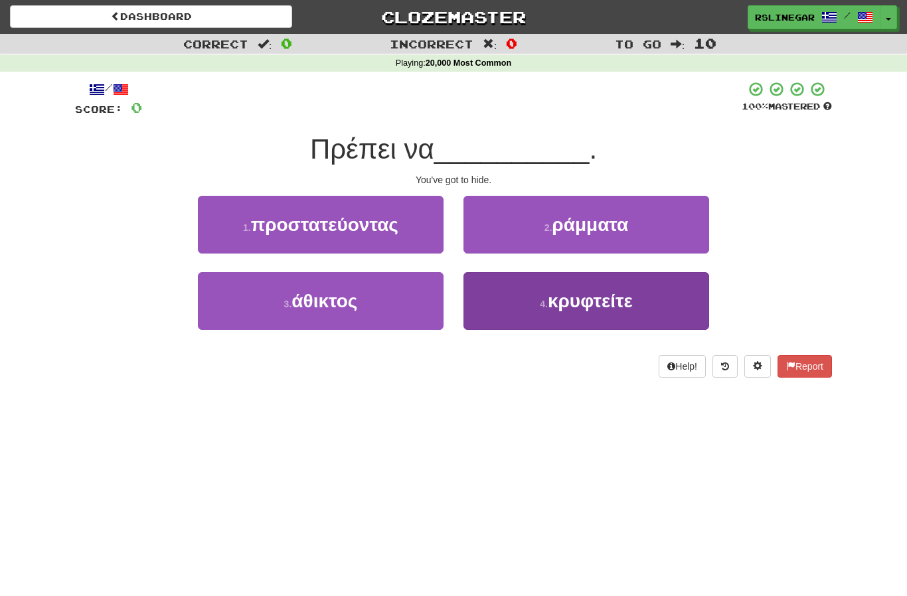
click at [619, 307] on span "κρυφτείτε" at bounding box center [590, 301] width 85 height 21
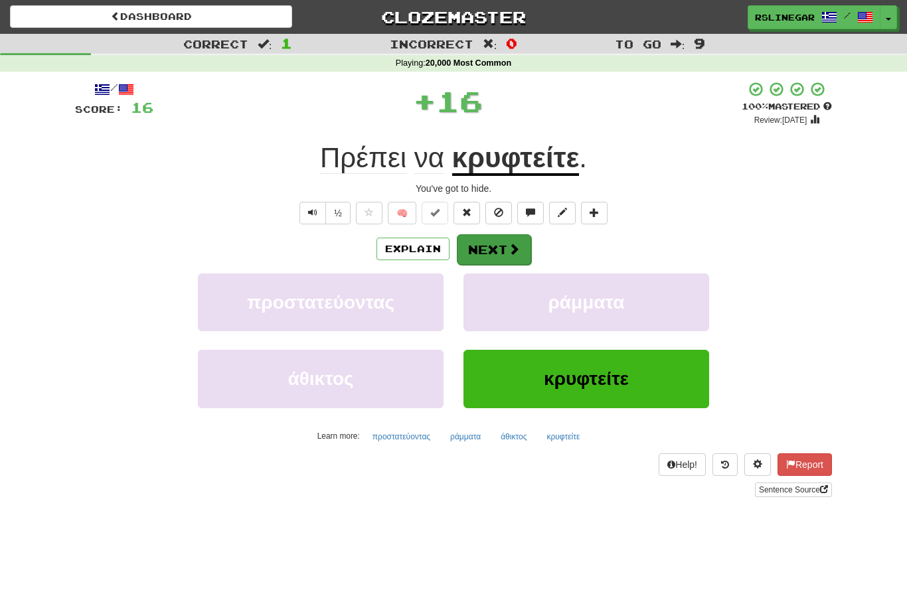
click at [503, 246] on button "Next" at bounding box center [494, 249] width 74 height 31
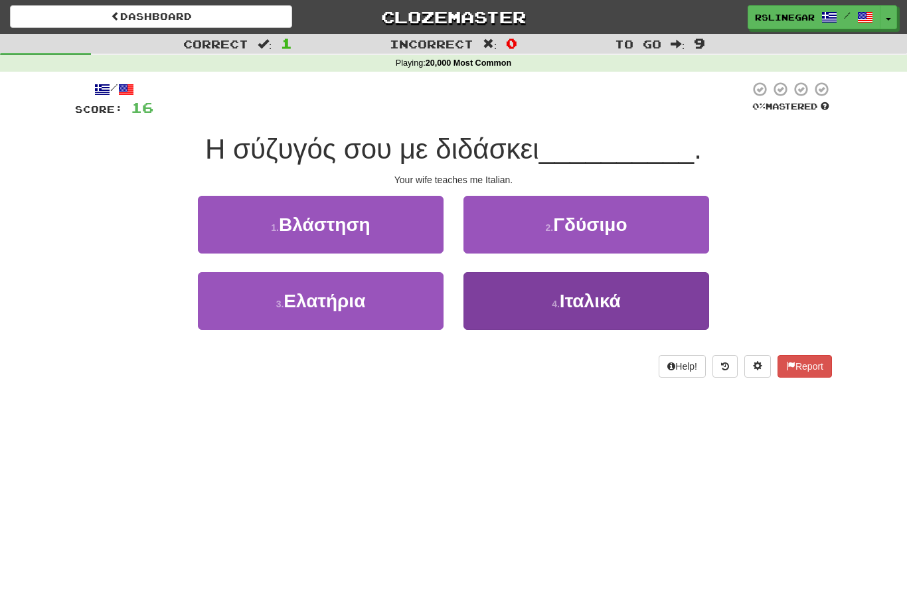
click at [610, 308] on span "Ιταλικά" at bounding box center [590, 301] width 61 height 21
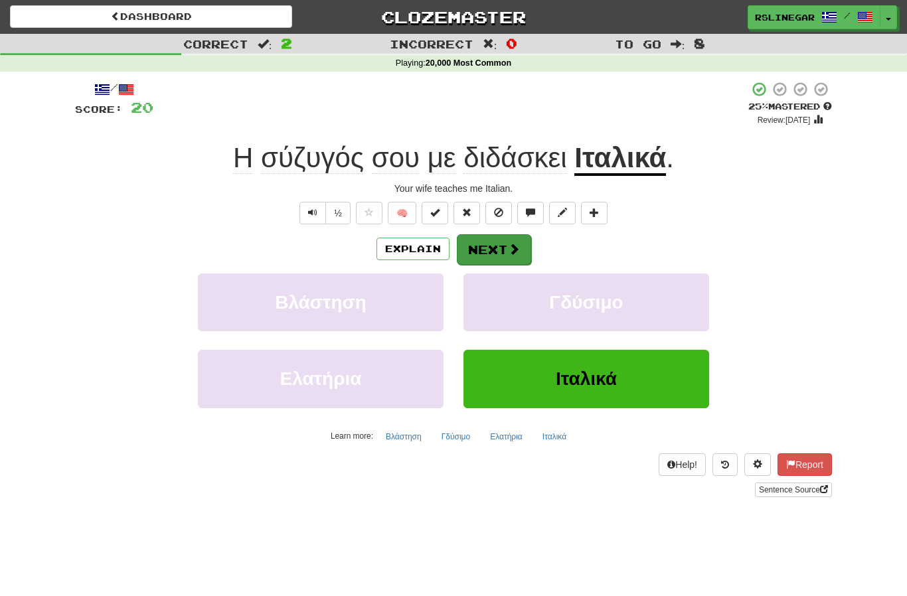
click at [503, 248] on button "Next" at bounding box center [494, 249] width 74 height 31
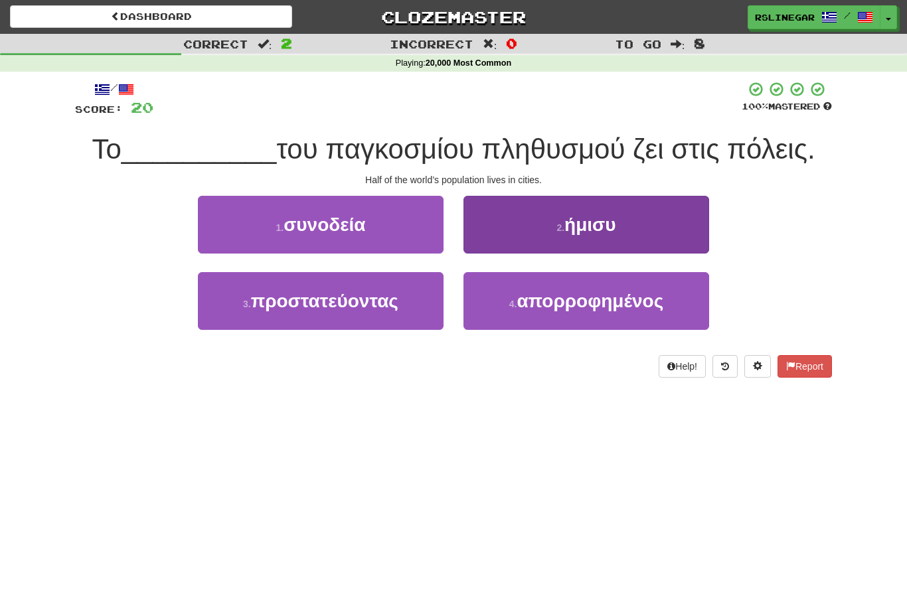
click at [608, 228] on span "ήμισυ" at bounding box center [589, 224] width 51 height 21
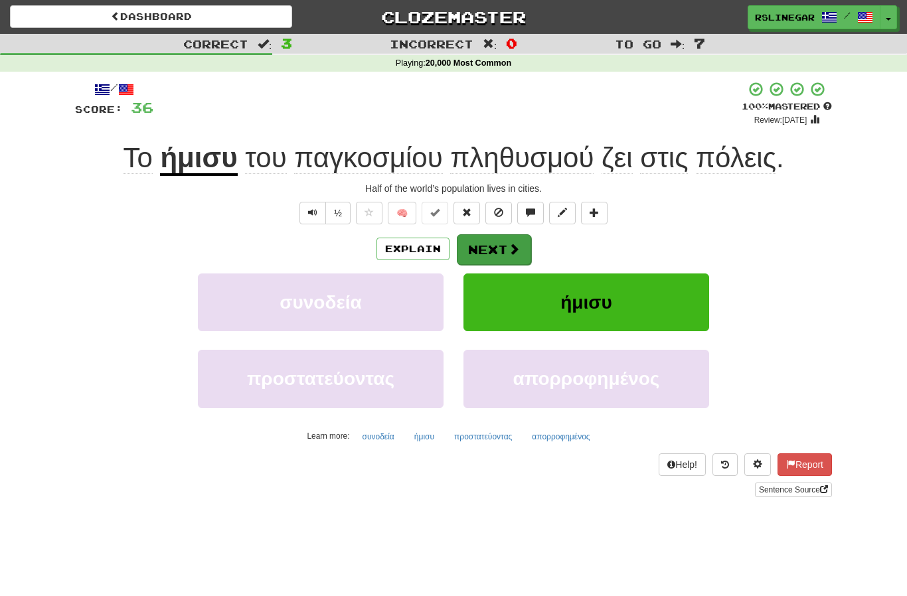
click at [503, 250] on button "Next" at bounding box center [494, 249] width 74 height 31
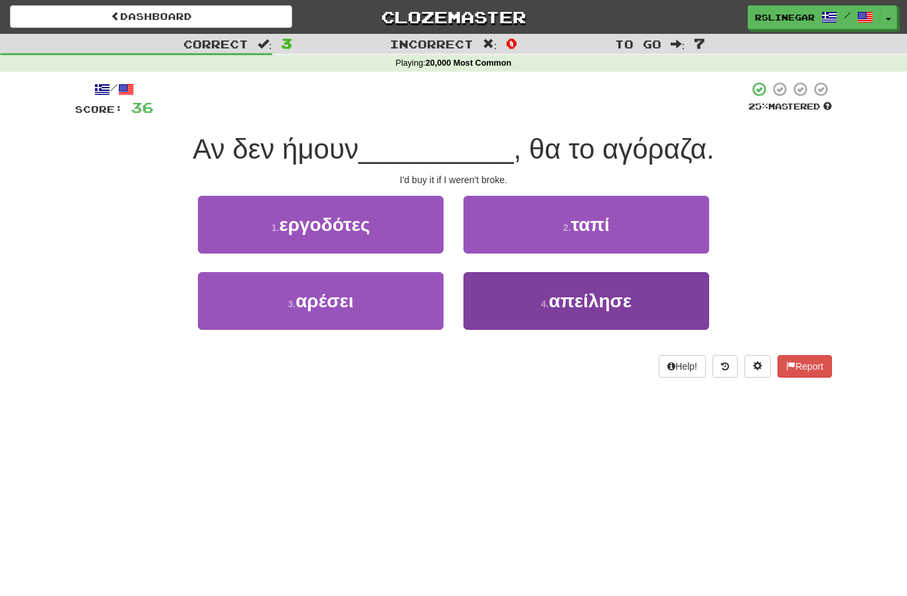
click at [608, 312] on button "4 . απείλησε" at bounding box center [586, 301] width 246 height 58
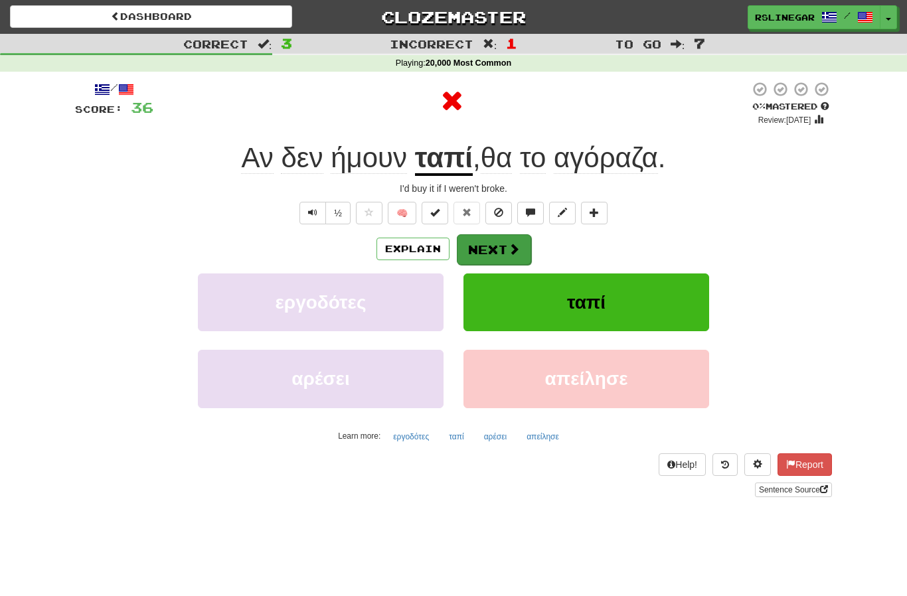
click at [504, 256] on button "Next" at bounding box center [494, 249] width 74 height 31
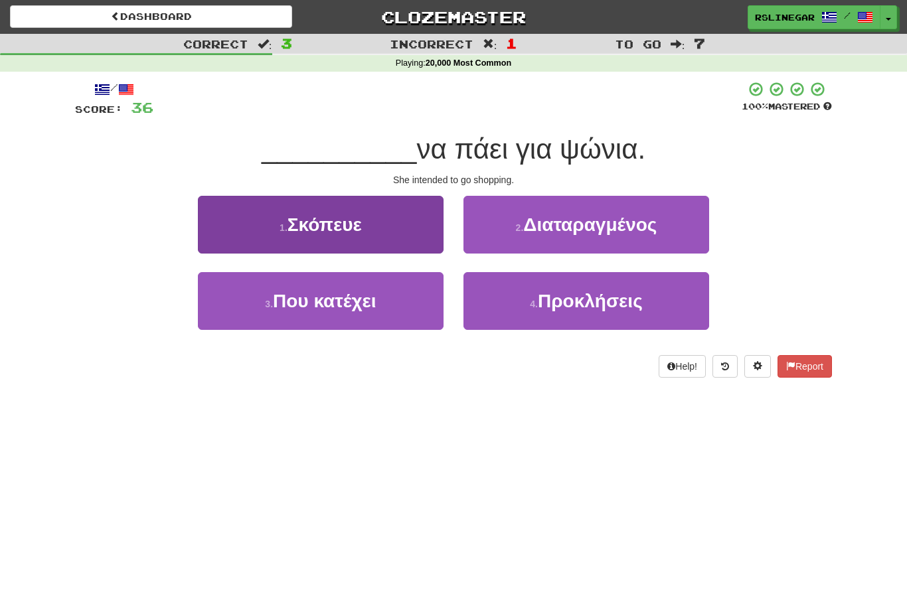
click at [357, 236] on button "1 . Σκόπευε" at bounding box center [321, 225] width 246 height 58
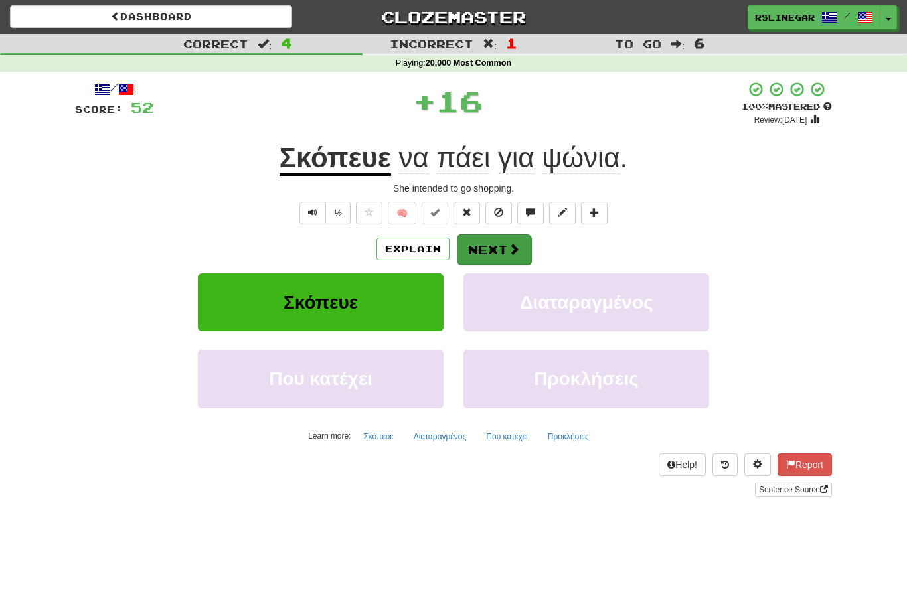
click at [499, 248] on button "Next" at bounding box center [494, 249] width 74 height 31
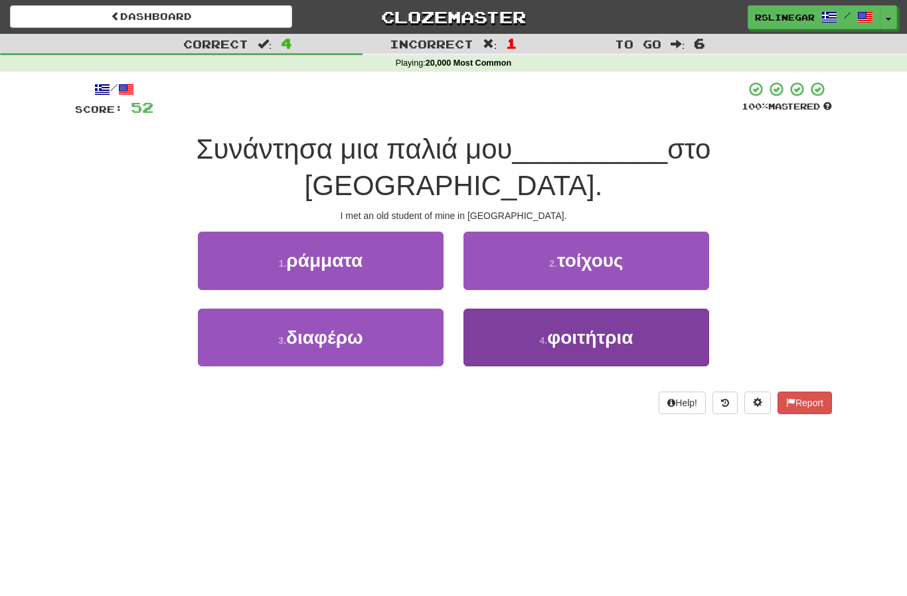
click at [600, 327] on span "φοιτήτρια" at bounding box center [590, 337] width 86 height 21
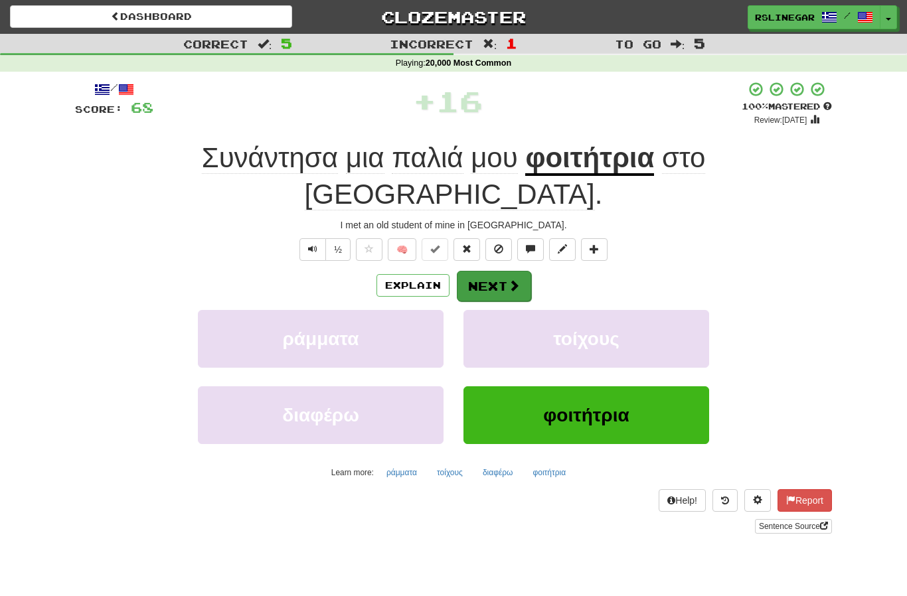
click at [498, 271] on button "Next" at bounding box center [494, 286] width 74 height 31
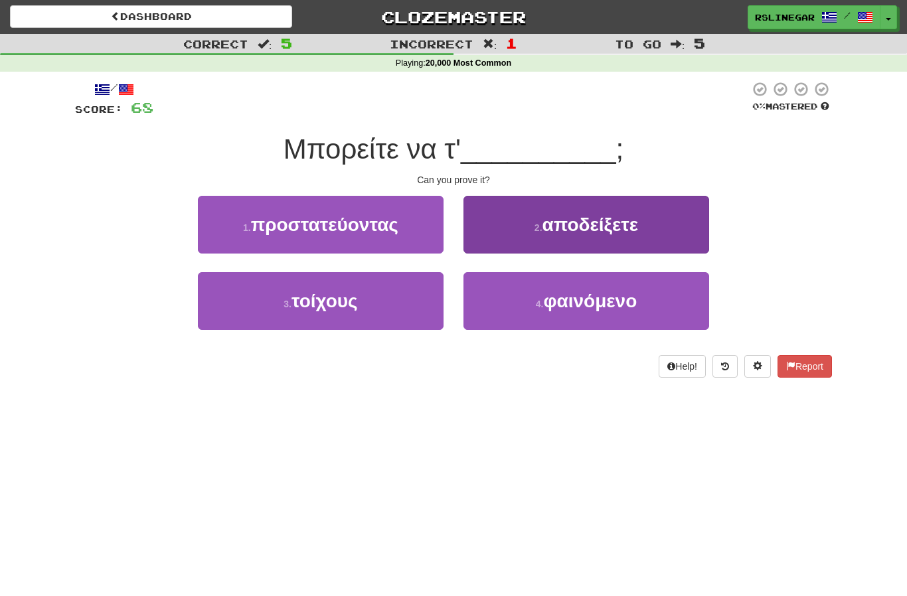
click at [622, 232] on span "αποδείξετε" at bounding box center [590, 224] width 96 height 21
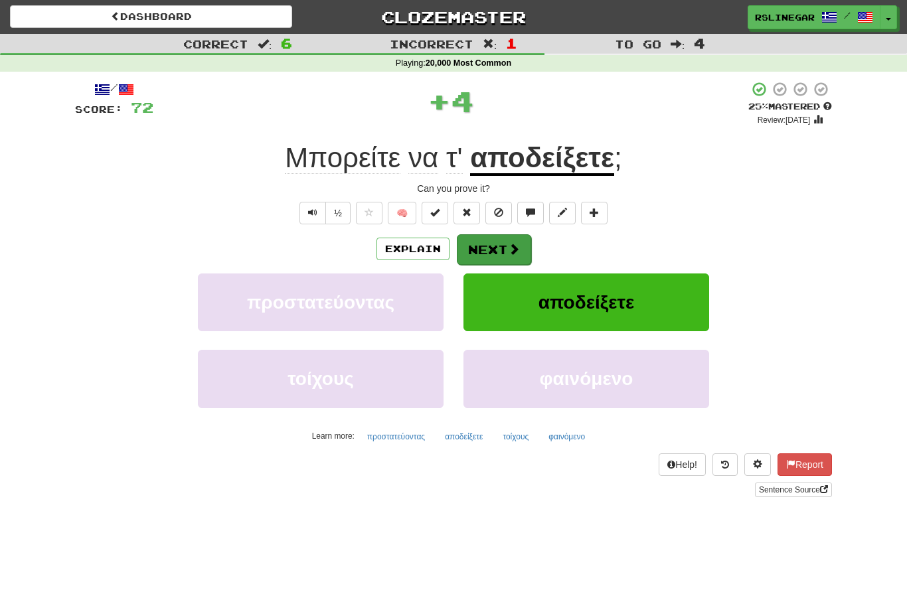
click at [497, 248] on button "Next" at bounding box center [494, 249] width 74 height 31
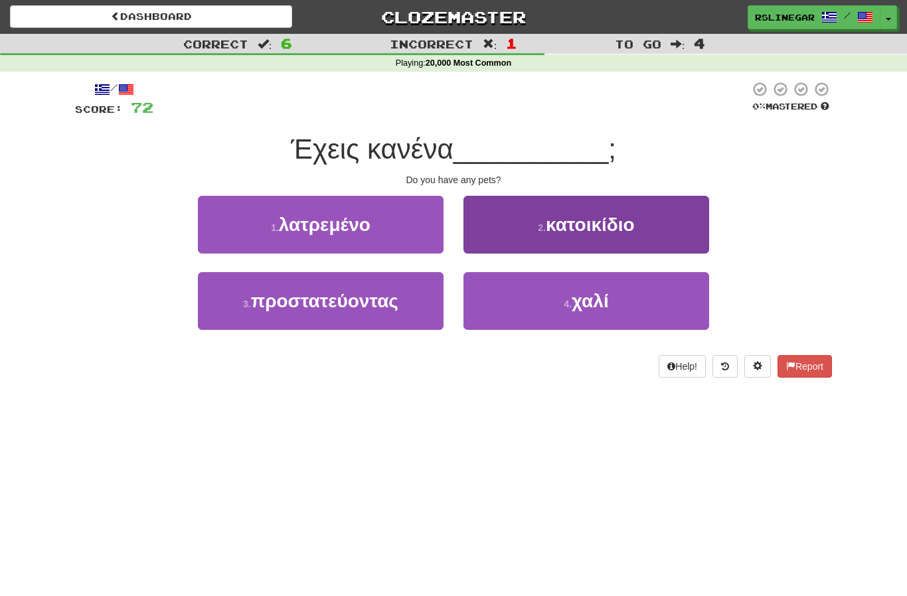
click at [596, 240] on button "2 . κατοικίδιο" at bounding box center [586, 225] width 246 height 58
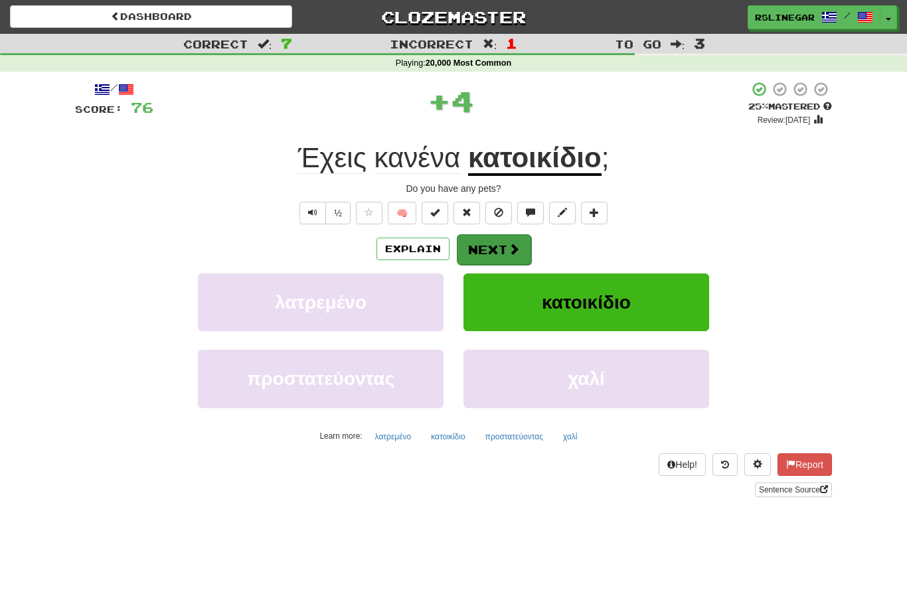
click at [502, 252] on button "Next" at bounding box center [494, 249] width 74 height 31
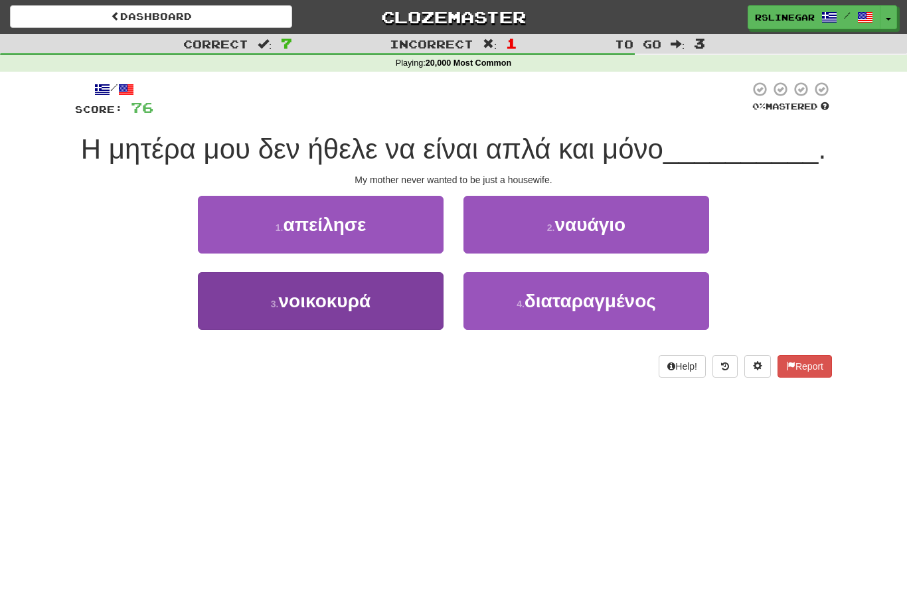
click at [367, 308] on span "νοικοκυρά" at bounding box center [325, 301] width 92 height 21
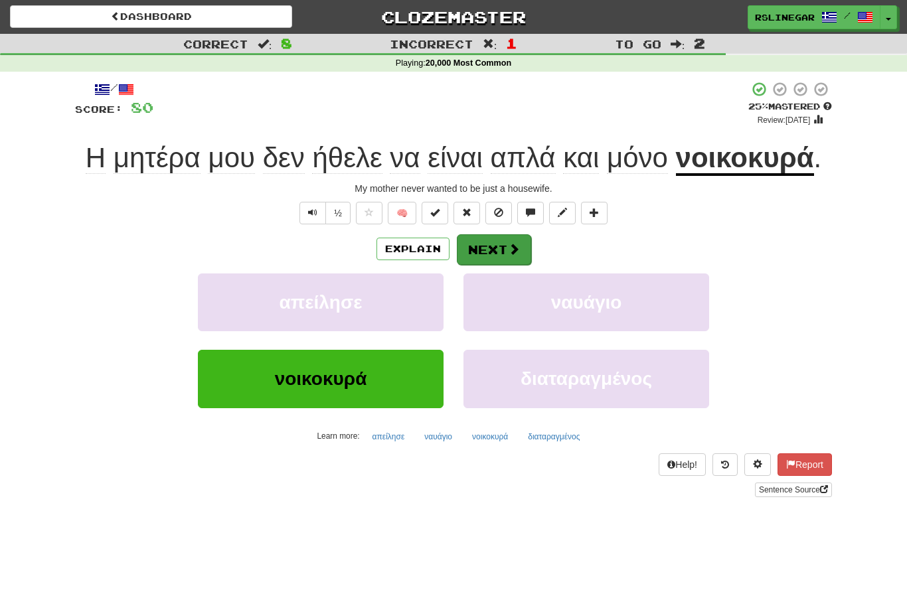
click at [503, 250] on button "Next" at bounding box center [494, 249] width 74 height 31
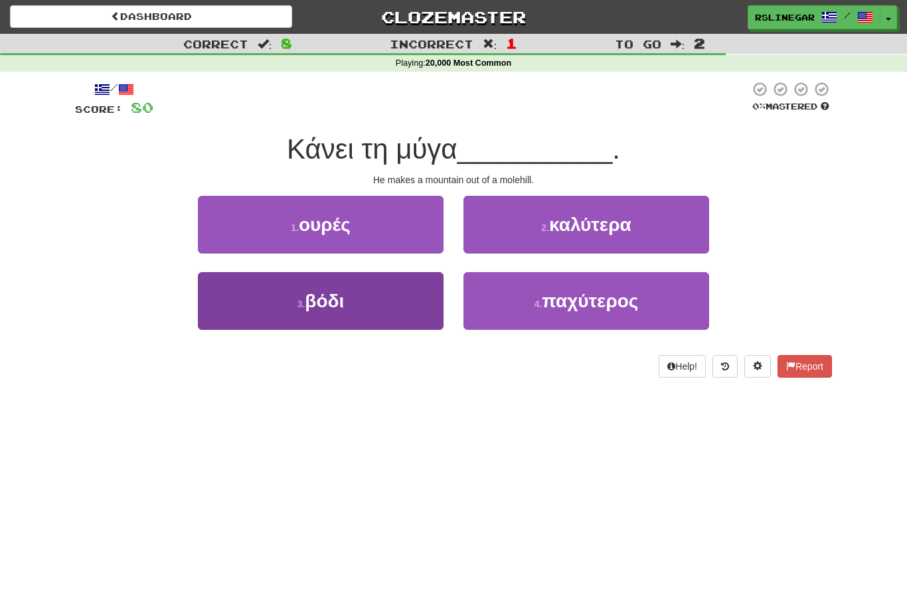
click at [325, 301] on span "βόδι" at bounding box center [324, 301] width 39 height 21
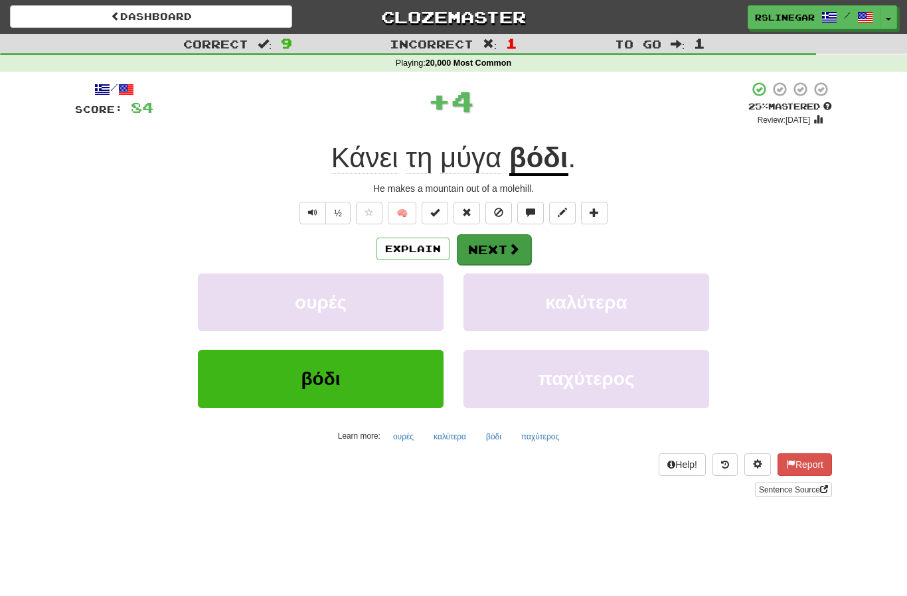
click at [501, 251] on button "Next" at bounding box center [494, 249] width 74 height 31
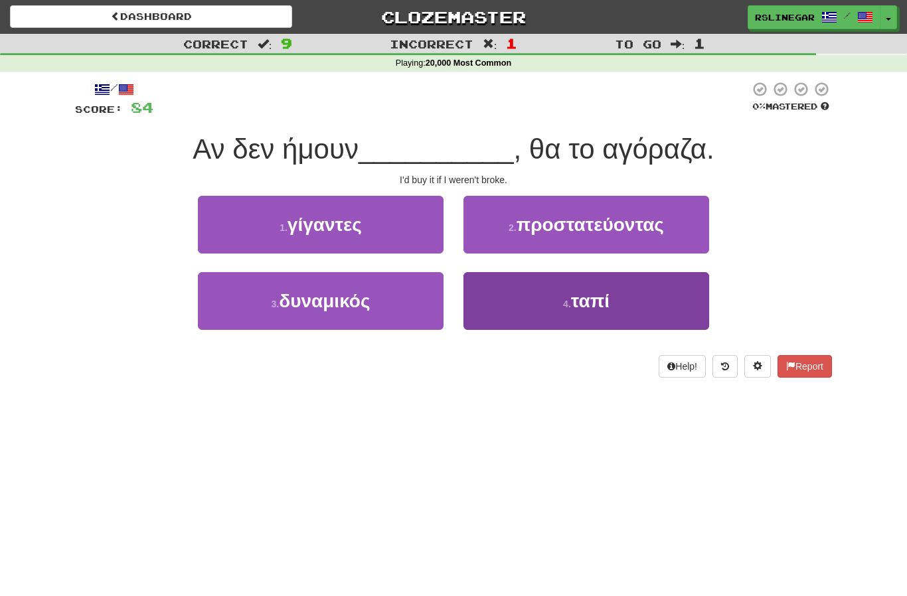
click at [619, 309] on button "4 . ταπί" at bounding box center [586, 301] width 246 height 58
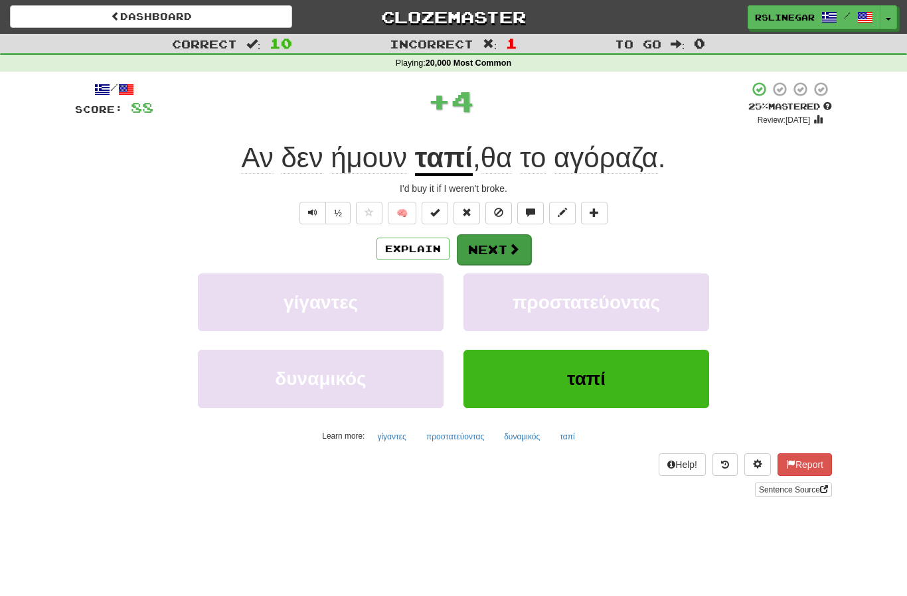
click at [497, 255] on button "Next" at bounding box center [494, 249] width 74 height 31
